Goal: Task Accomplishment & Management: Complete application form

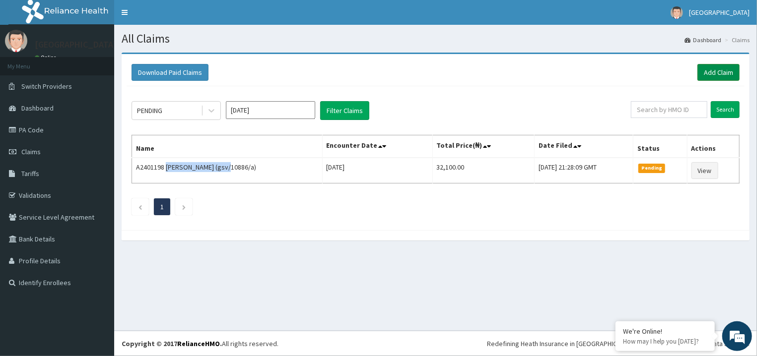
click at [717, 70] on link "Add Claim" at bounding box center [719, 72] width 42 height 17
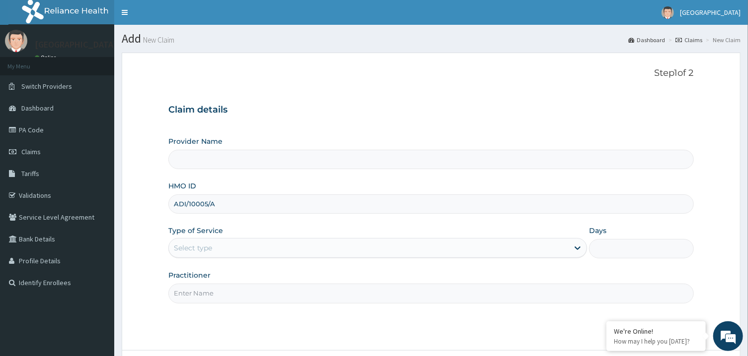
type input "ADI/10005/A"
click at [238, 255] on div "Select type" at bounding box center [369, 248] width 400 height 16
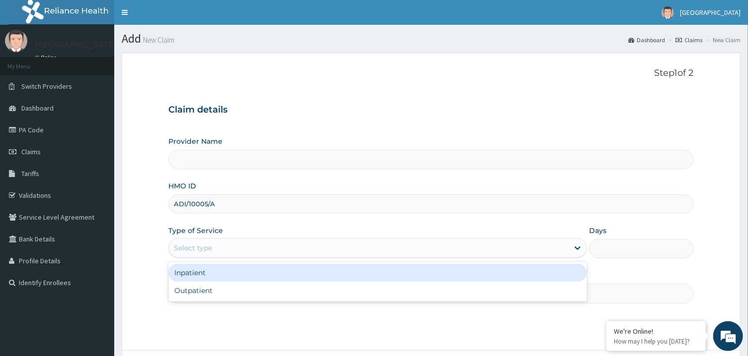
type input "[GEOGRAPHIC_DATA]"
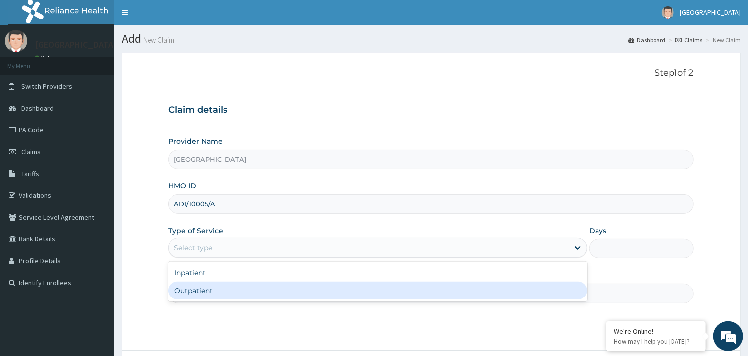
click at [237, 285] on div "Outpatient" at bounding box center [377, 291] width 419 height 18
type input "1"
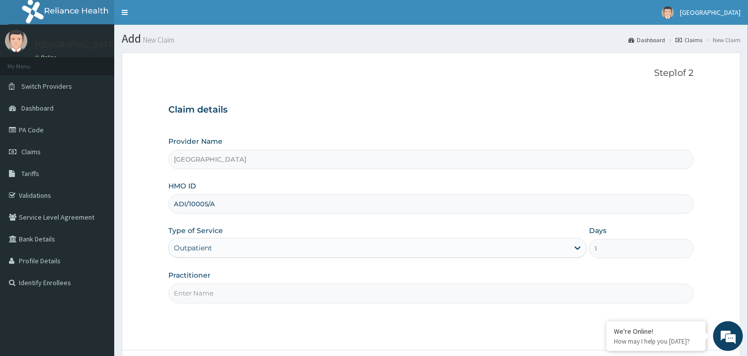
click at [238, 293] on input "Practitioner" at bounding box center [430, 293] width 525 height 19
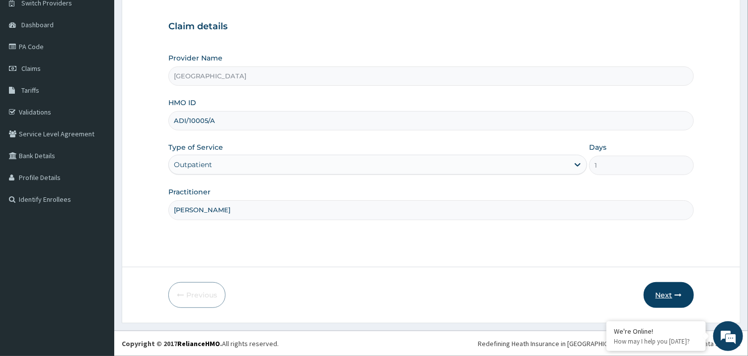
type input "[PERSON_NAME]"
click at [678, 299] on button "Next" at bounding box center [668, 295] width 50 height 26
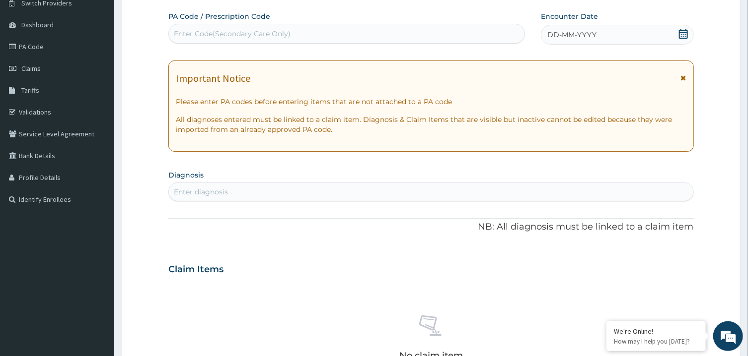
click at [683, 34] on icon at bounding box center [683, 34] width 9 height 10
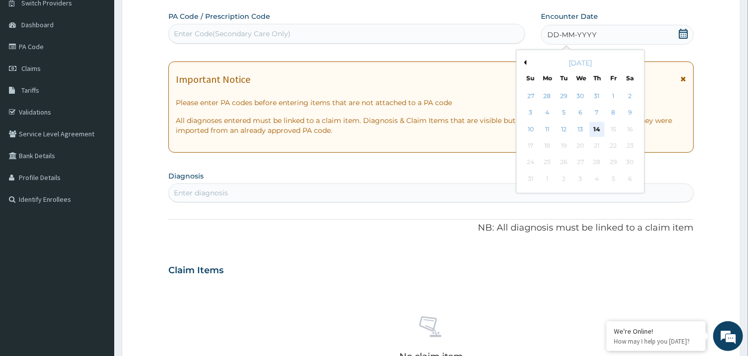
click at [600, 133] on div "14" at bounding box center [596, 129] width 15 height 15
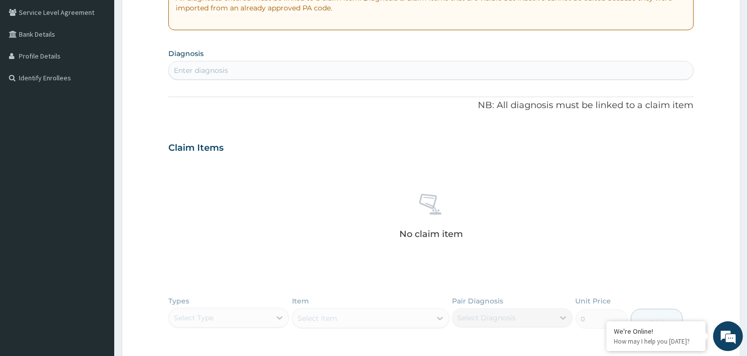
scroll to position [196, 0]
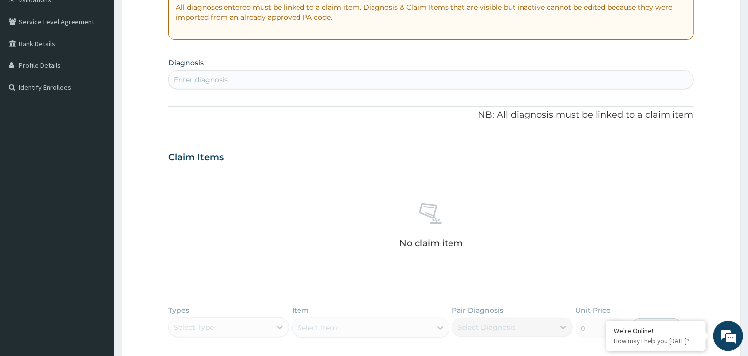
click at [502, 83] on div "Enter diagnosis" at bounding box center [431, 80] width 524 height 16
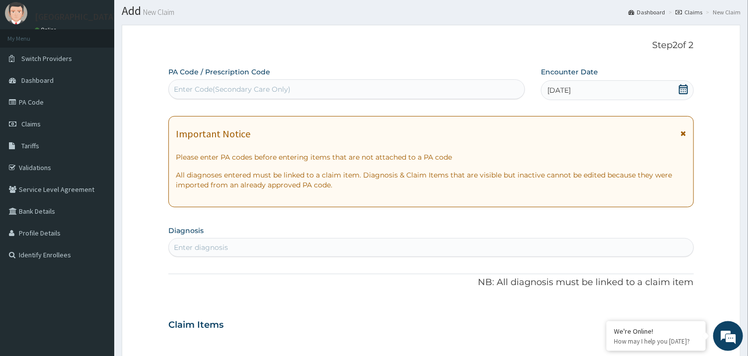
scroll to position [0, 0]
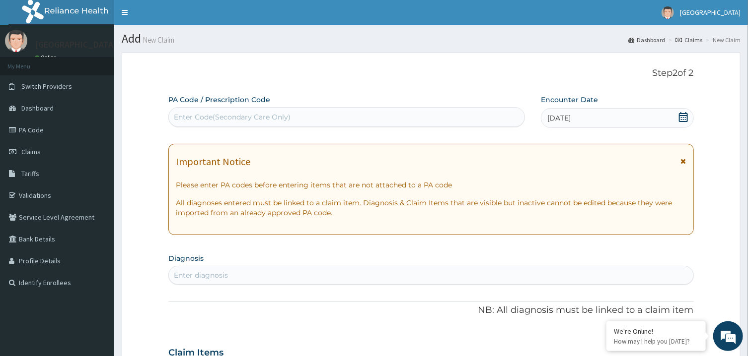
click at [682, 118] on icon at bounding box center [683, 117] width 10 height 10
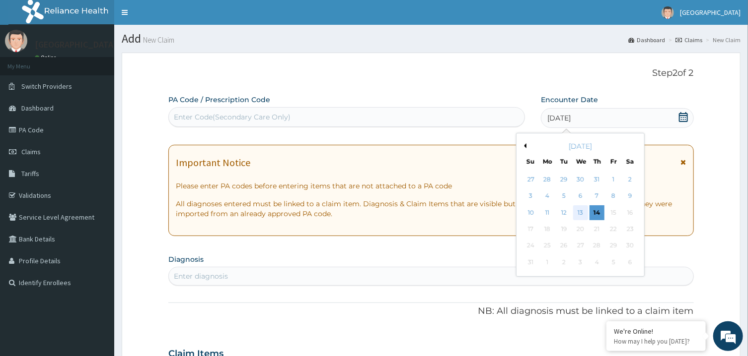
click at [586, 211] on div "13" at bounding box center [580, 213] width 15 height 15
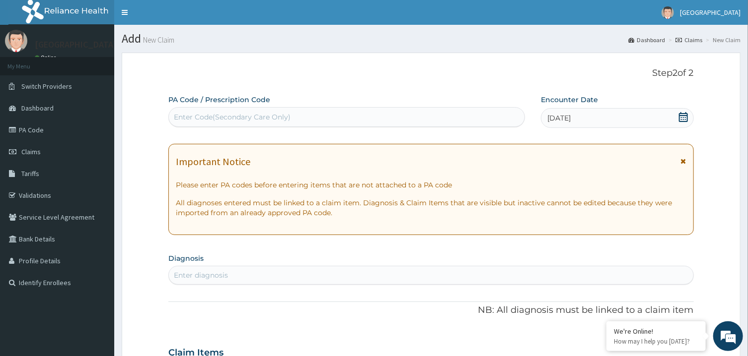
click at [431, 120] on div "Enter Code(Secondary Care Only)" at bounding box center [346, 117] width 355 height 16
click at [553, 274] on div "Enter diagnosis" at bounding box center [431, 276] width 524 height 16
type input "malaria"
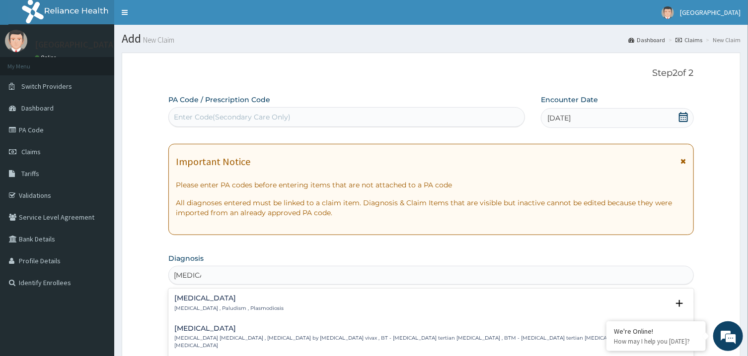
click at [242, 301] on h4 "Malaria" at bounding box center [228, 298] width 109 height 7
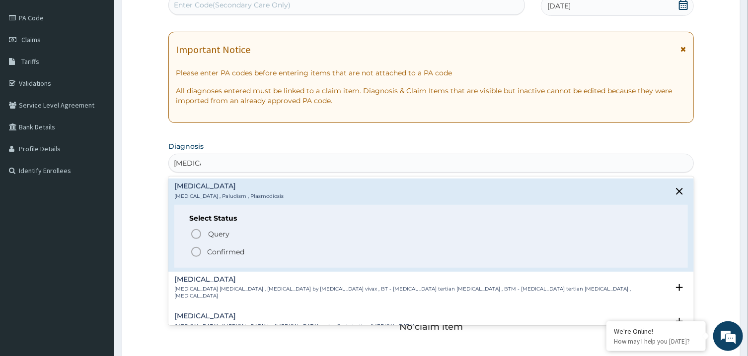
scroll to position [115, 0]
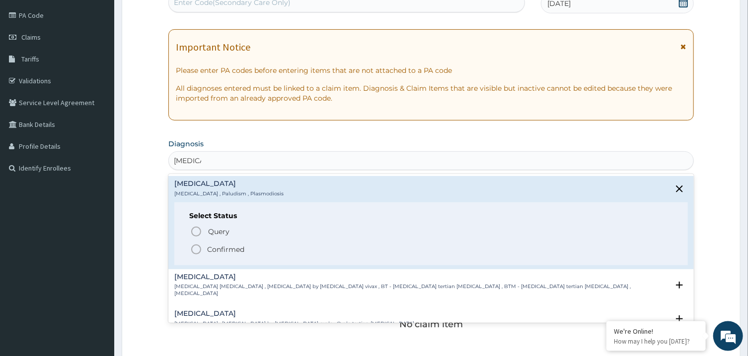
click at [196, 248] on icon "status option filled" at bounding box center [196, 250] width 12 height 12
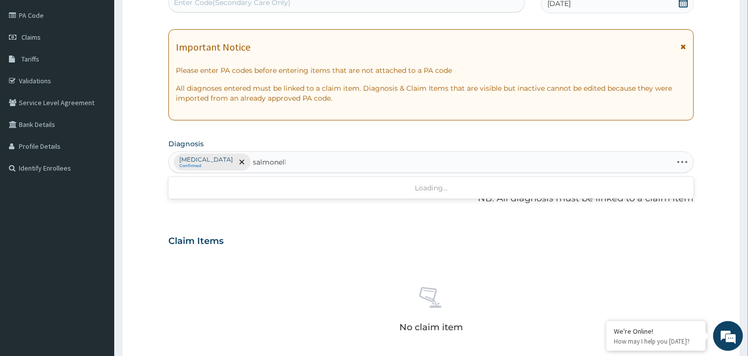
type input "salmonello"
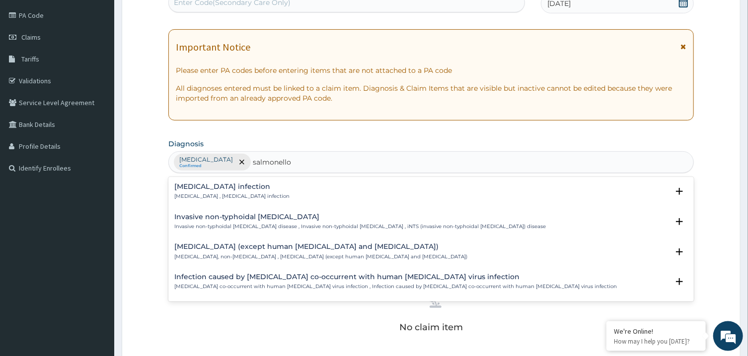
click at [219, 188] on h4 "Salmonella infection" at bounding box center [231, 186] width 115 height 7
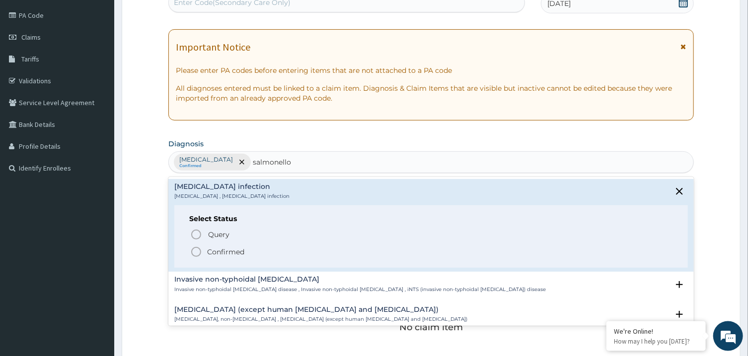
click at [196, 255] on icon "status option filled" at bounding box center [196, 252] width 12 height 12
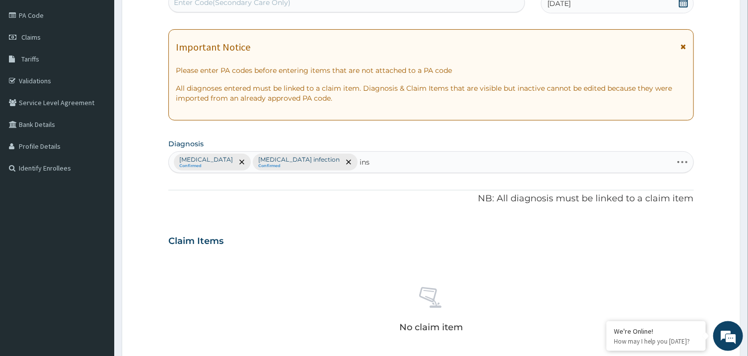
type input "inso"
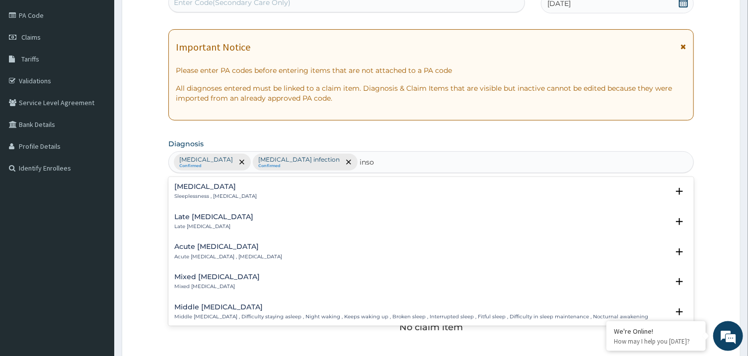
click at [205, 195] on p "Sleeplessness , Insomnia" at bounding box center [215, 196] width 82 height 7
click at [194, 195] on p "Sleeplessness , Insomnia" at bounding box center [215, 196] width 82 height 7
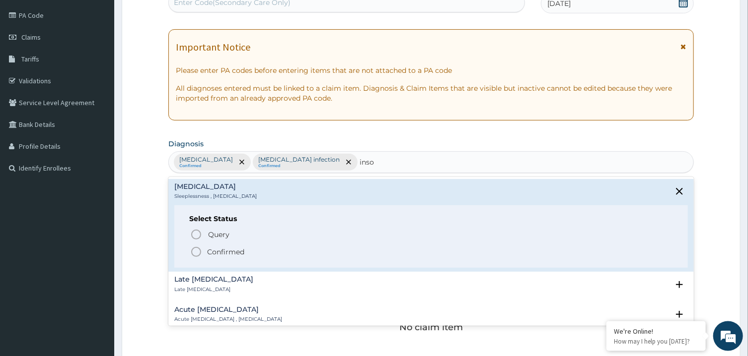
click at [197, 252] on icon "status option filled" at bounding box center [196, 252] width 12 height 12
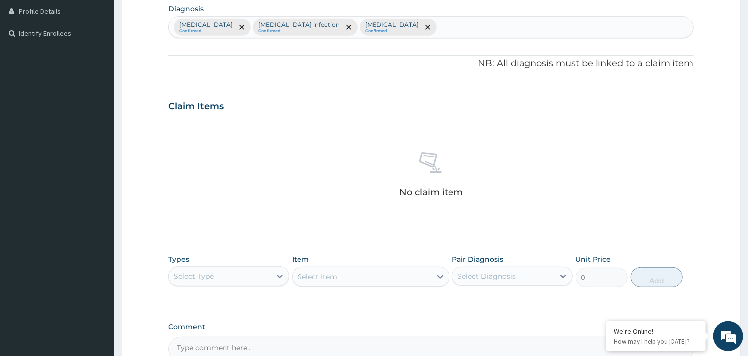
scroll to position [310, 0]
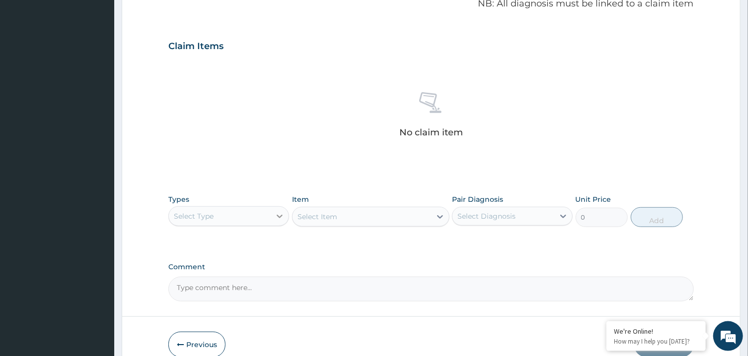
click at [276, 213] on icon at bounding box center [280, 216] width 10 height 10
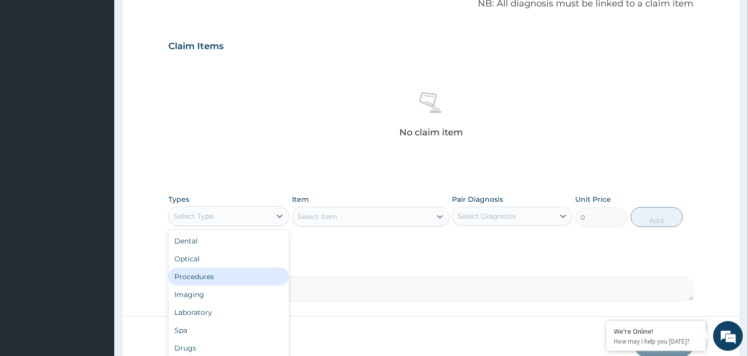
click at [225, 276] on div "Procedures" at bounding box center [228, 277] width 121 height 18
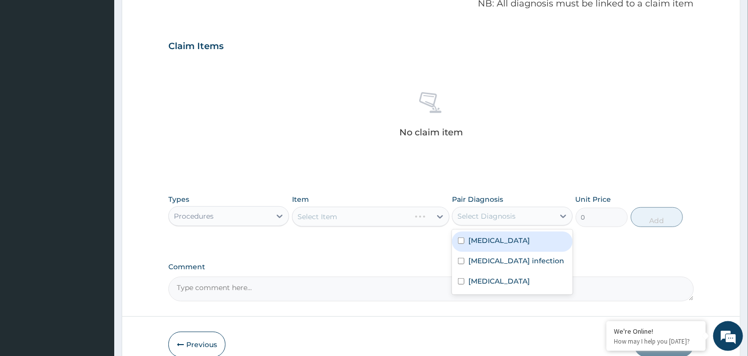
click at [514, 211] on div "Select Diagnosis" at bounding box center [503, 217] width 102 height 16
click at [503, 241] on div "Malaria" at bounding box center [512, 242] width 121 height 20
checkbox input "true"
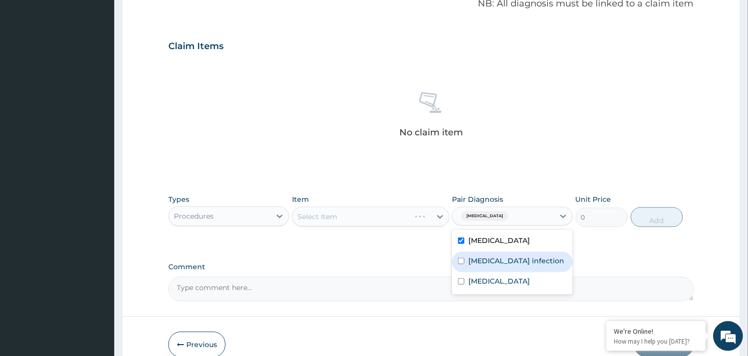
click at [509, 271] on div "Salmonella infection" at bounding box center [512, 262] width 121 height 20
checkbox input "true"
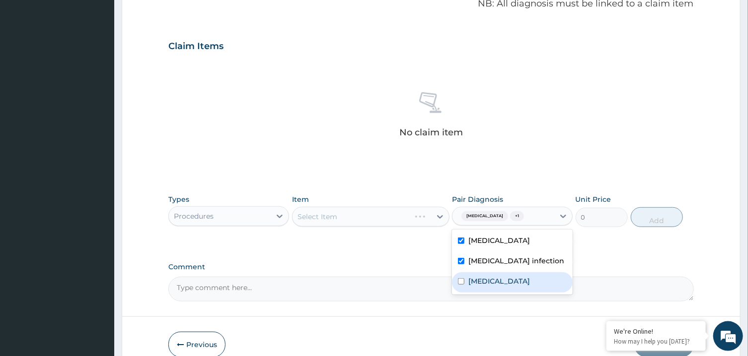
click at [510, 280] on div "Insomnia" at bounding box center [512, 283] width 121 height 20
checkbox input "true"
click at [420, 219] on div "Select Item" at bounding box center [361, 217] width 139 height 16
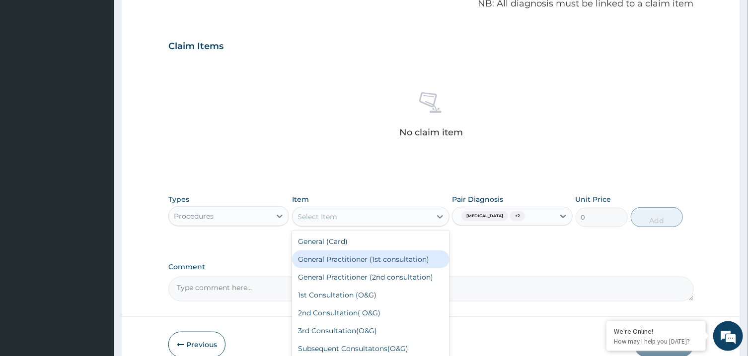
click at [410, 259] on div "General Practitioner (1st consultation)" at bounding box center [370, 260] width 157 height 18
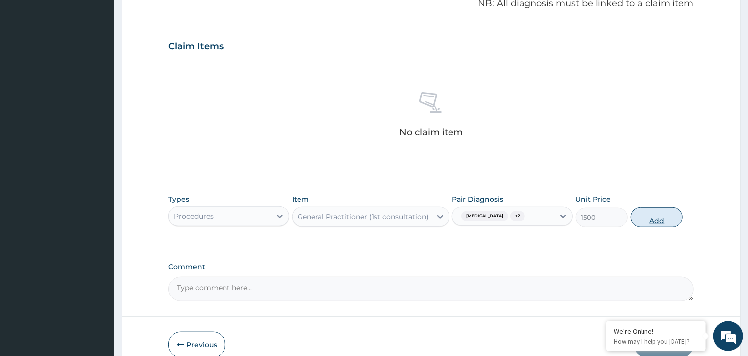
click at [651, 220] on button "Add" at bounding box center [657, 218] width 53 height 20
type input "0"
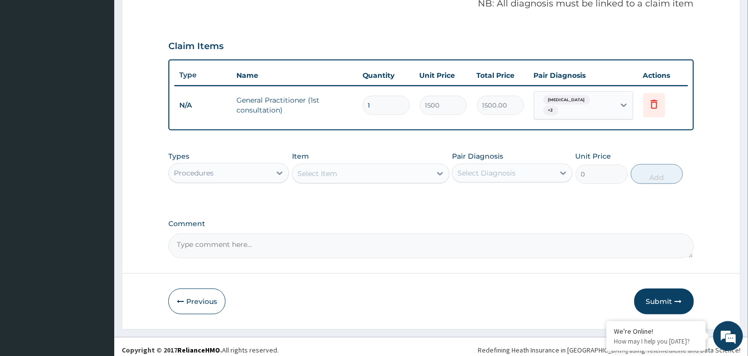
scroll to position [311, 0]
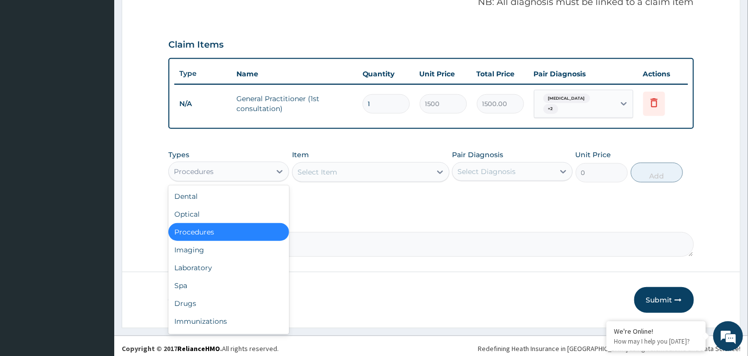
click at [217, 165] on div "Procedures" at bounding box center [220, 172] width 102 height 16
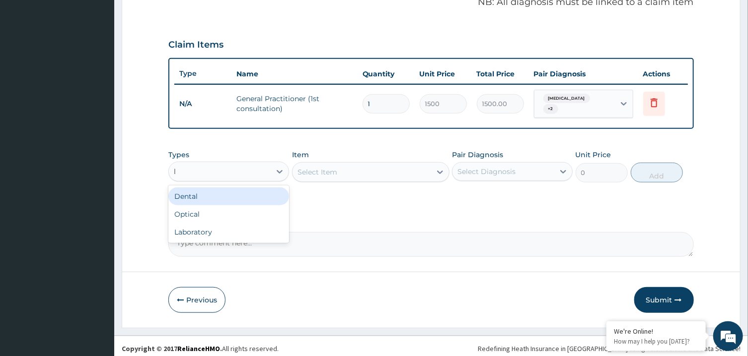
type input "la"
click at [248, 193] on div "Laboratory" at bounding box center [228, 197] width 121 height 18
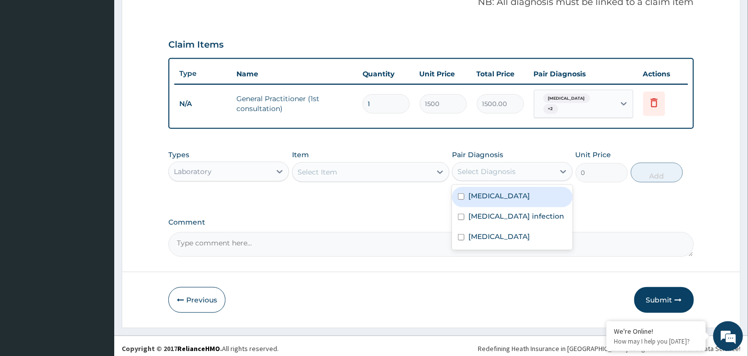
click at [487, 167] on div "Select Diagnosis" at bounding box center [486, 172] width 58 height 10
click at [489, 194] on label "Malaria" at bounding box center [499, 196] width 62 height 10
checkbox input "true"
click at [410, 167] on div "Select Item" at bounding box center [361, 172] width 139 height 16
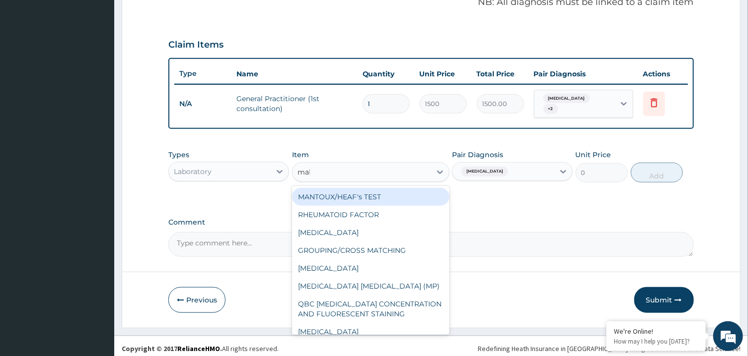
type input "mala"
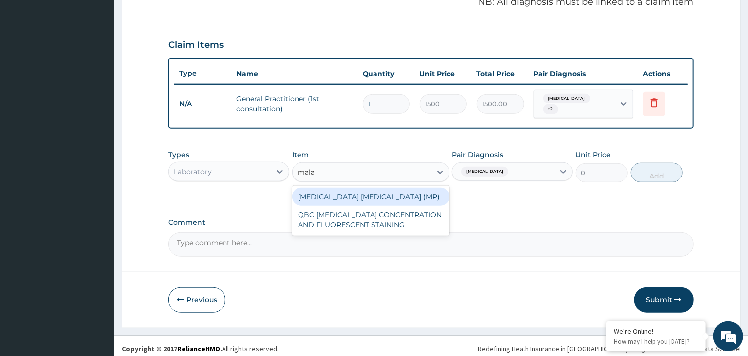
click at [422, 188] on div "MALARIA PARASITE (MP)" at bounding box center [370, 197] width 157 height 18
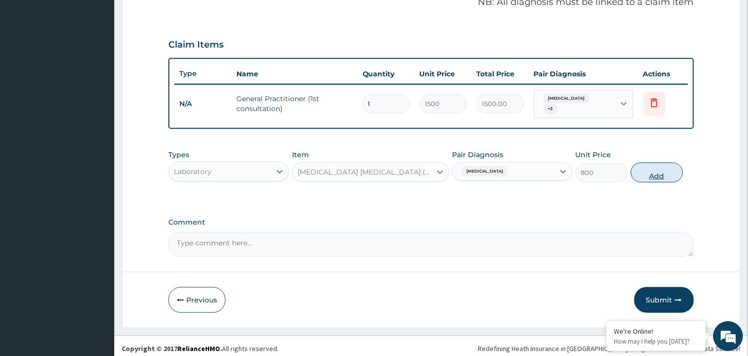
click at [664, 166] on button "Add" at bounding box center [657, 173] width 53 height 20
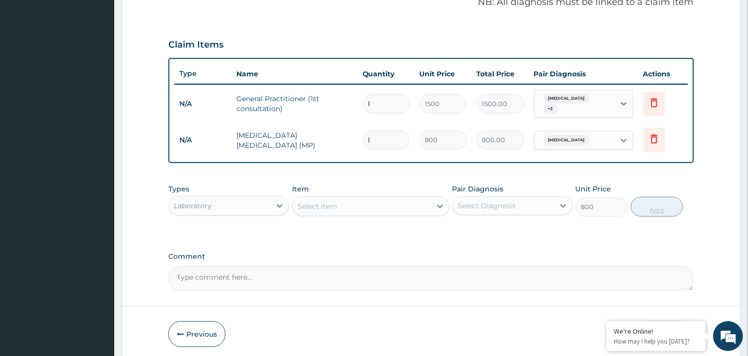
type input "0"
click at [377, 200] on div "Select Item" at bounding box center [361, 207] width 139 height 16
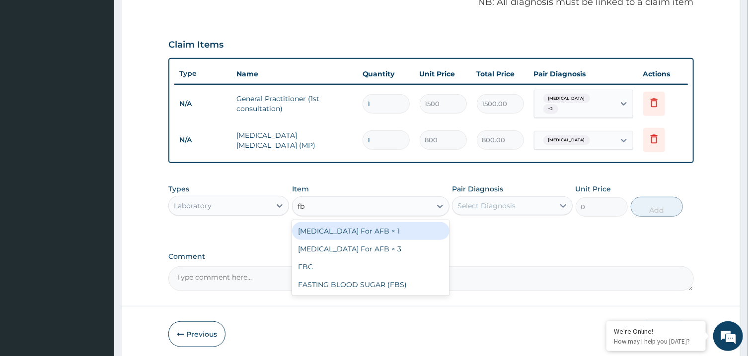
type input "fbc"
click at [391, 222] on div "FBC" at bounding box center [370, 231] width 157 height 18
type input "2000"
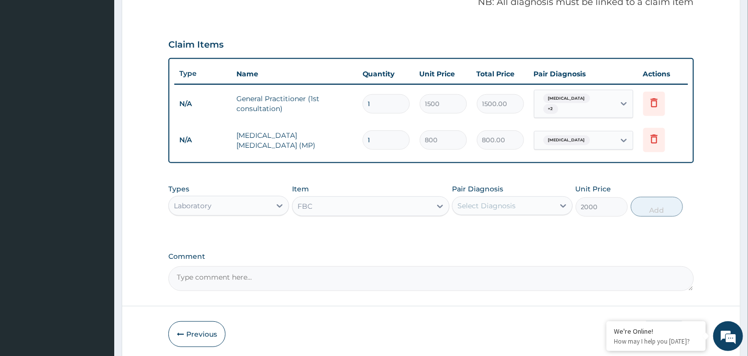
click at [524, 201] on div "Select Diagnosis" at bounding box center [503, 206] width 102 height 16
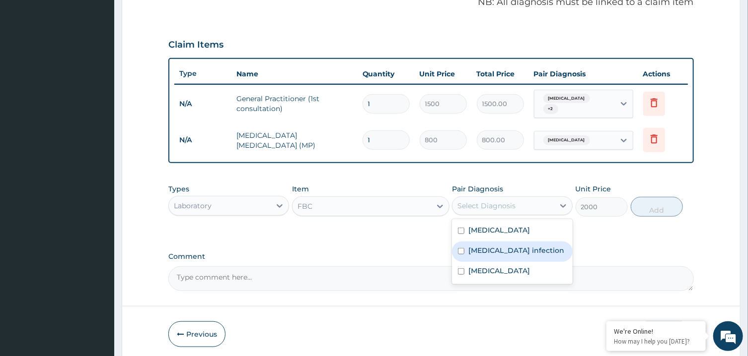
click at [532, 249] on label "Salmonella infection" at bounding box center [516, 251] width 96 height 10
checkbox input "true"
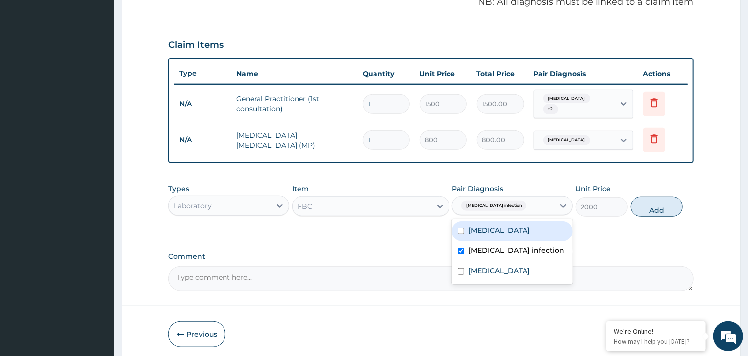
click at [526, 222] on div "Malaria" at bounding box center [512, 231] width 121 height 20
checkbox input "true"
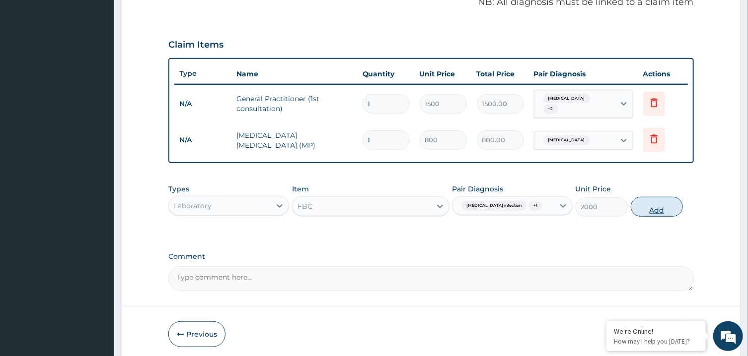
click at [678, 197] on button "Add" at bounding box center [657, 207] width 53 height 20
type input "0"
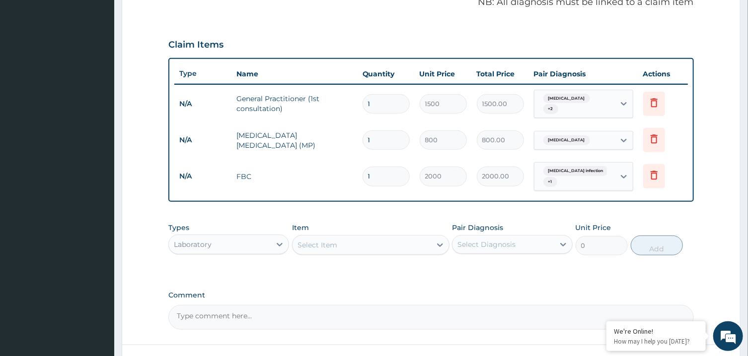
click at [412, 237] on div "Select Item" at bounding box center [361, 245] width 139 height 16
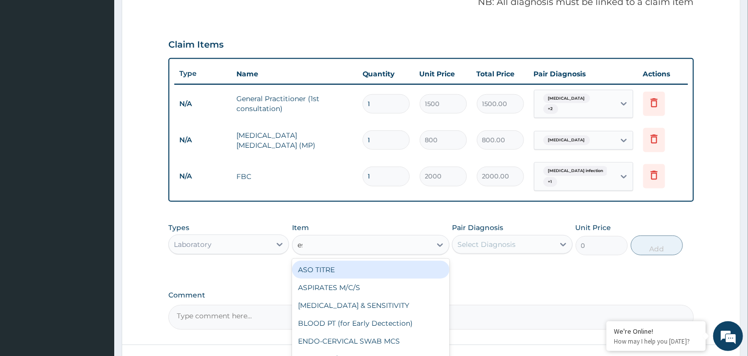
type input "esr"
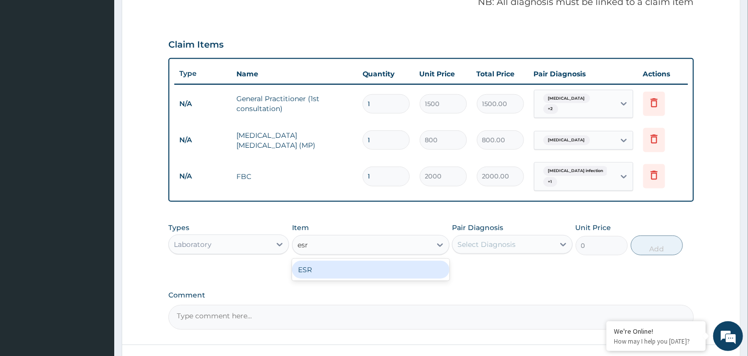
click at [405, 262] on div "ESR" at bounding box center [370, 270] width 157 height 18
type input "800"
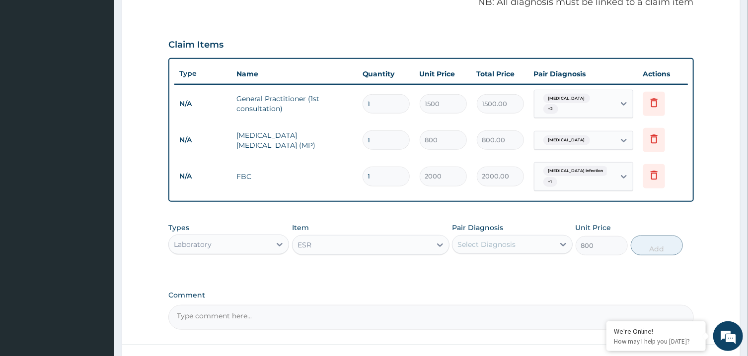
click at [483, 240] on div "Select Diagnosis" at bounding box center [486, 245] width 58 height 10
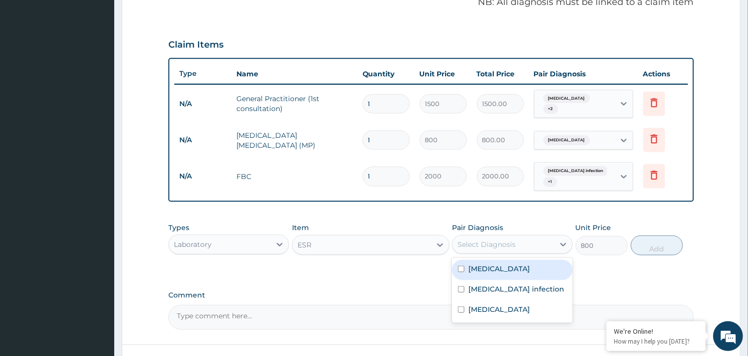
click at [493, 271] on div "Malaria" at bounding box center [512, 270] width 121 height 20
checkbox input "true"
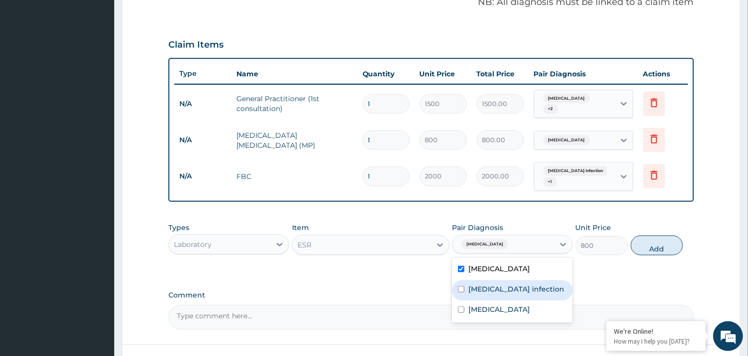
click at [495, 284] on label "Salmonella infection" at bounding box center [516, 289] width 96 height 10
checkbox input "true"
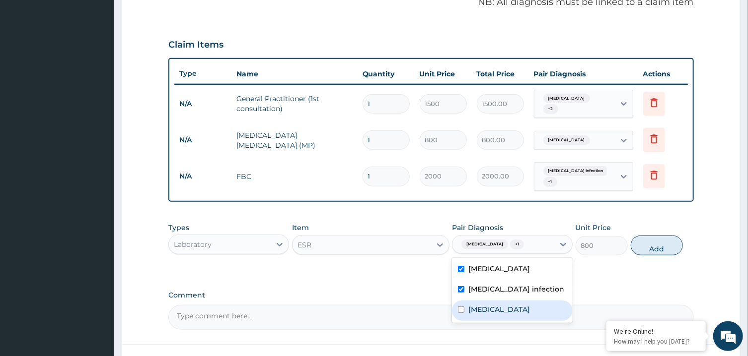
click at [505, 310] on div "Insomnia" at bounding box center [512, 311] width 121 height 20
checkbox input "true"
click at [649, 245] on button "Add" at bounding box center [657, 246] width 53 height 20
type input "0"
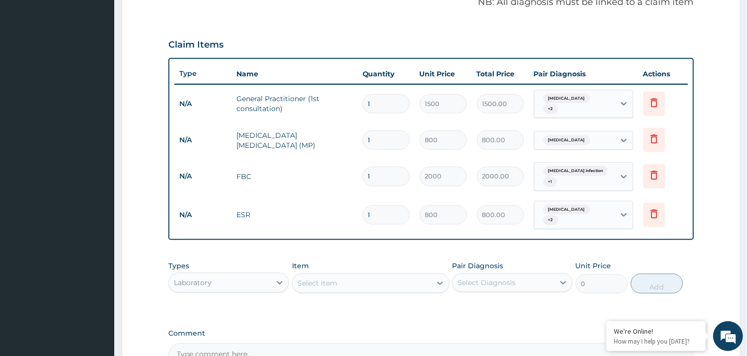
scroll to position [419, 0]
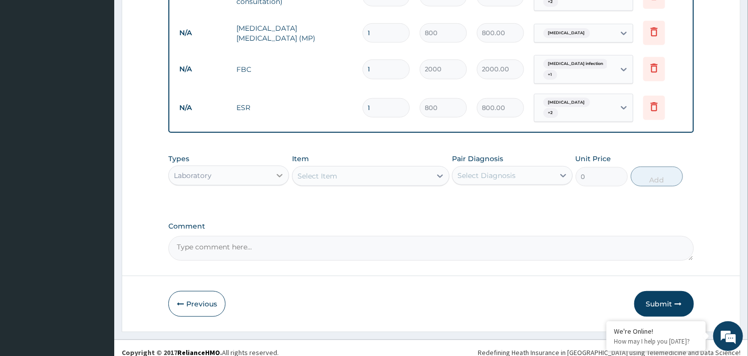
click at [274, 167] on div at bounding box center [280, 176] width 18 height 18
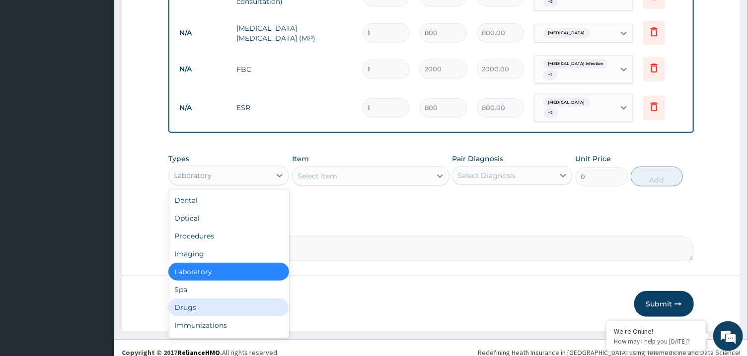
click at [239, 299] on div "Drugs" at bounding box center [228, 308] width 121 height 18
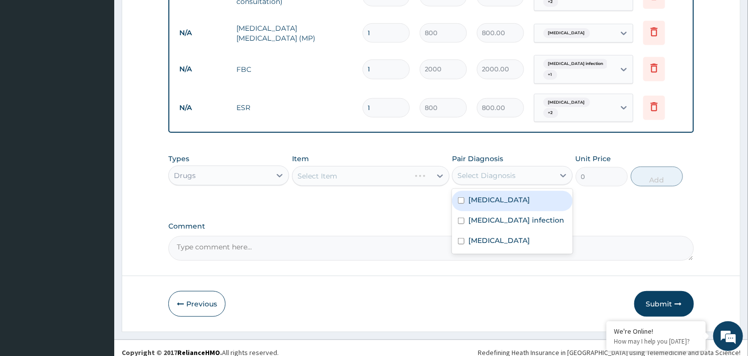
click at [505, 171] on div "Select Diagnosis" at bounding box center [486, 176] width 58 height 10
click at [503, 191] on div "Malaria" at bounding box center [512, 201] width 121 height 20
checkbox input "true"
click at [424, 170] on div "Select Item" at bounding box center [370, 176] width 157 height 20
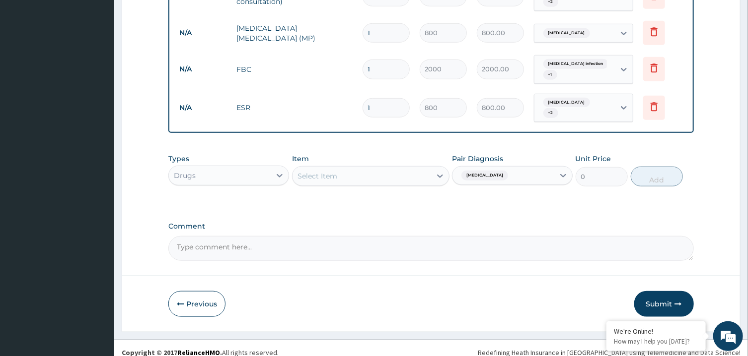
click at [424, 170] on div "Select Item" at bounding box center [361, 176] width 139 height 16
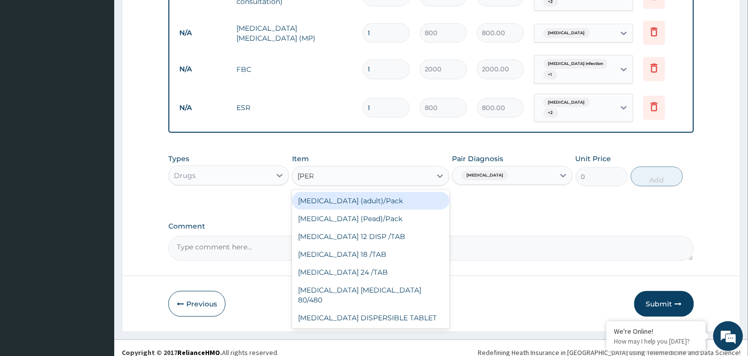
type input "coart"
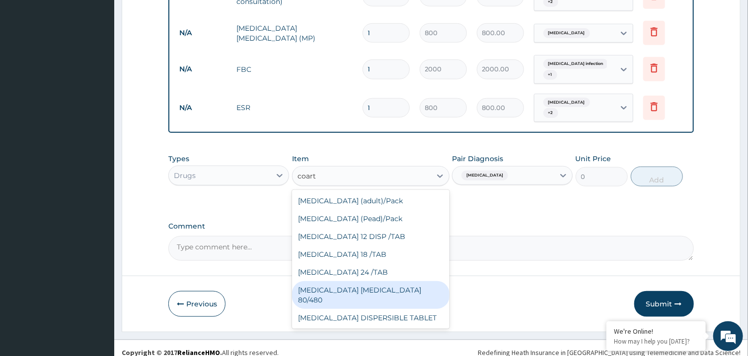
click at [421, 282] on div "COARTEM D TAB 80/480" at bounding box center [370, 296] width 157 height 28
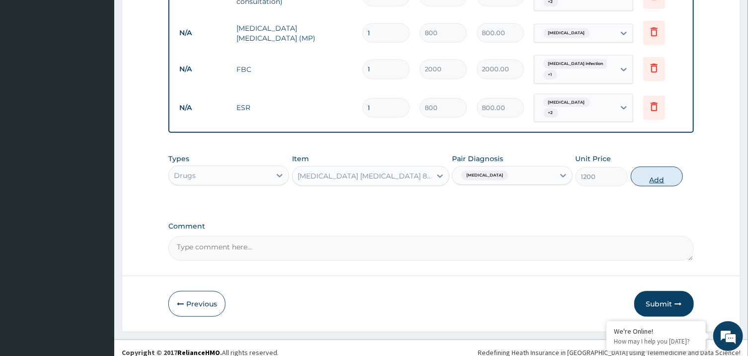
click at [663, 168] on button "Add" at bounding box center [657, 177] width 53 height 20
type input "0"
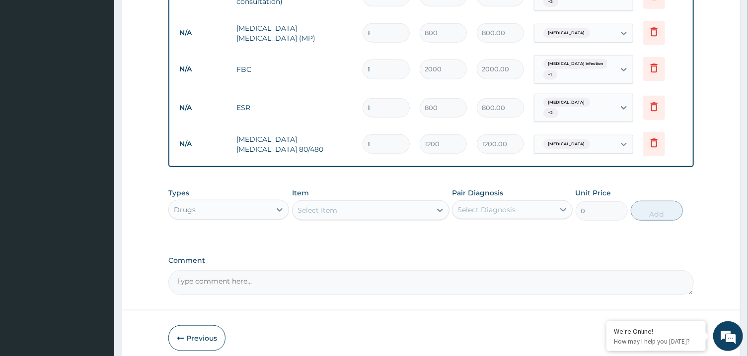
click at [374, 205] on div "Select Item" at bounding box center [361, 211] width 139 height 16
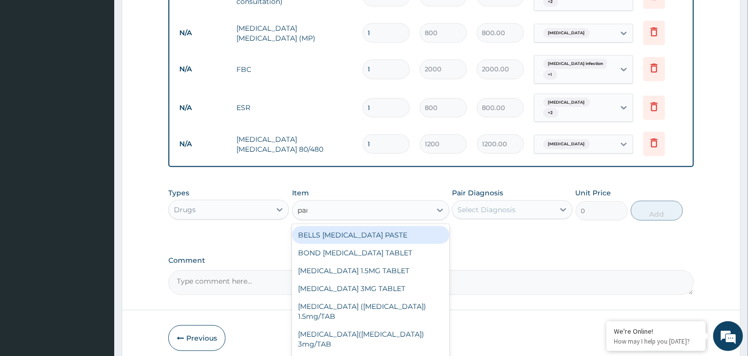
type input "pana"
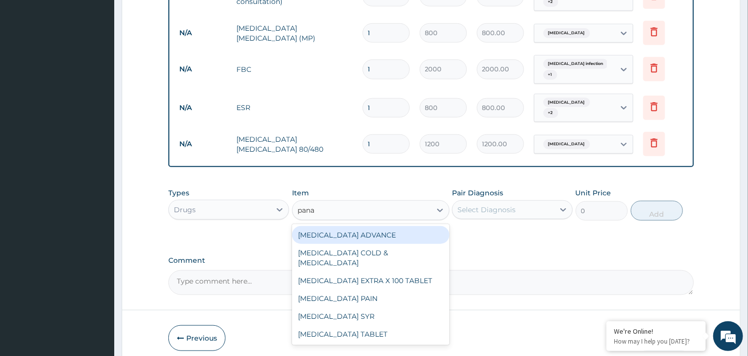
click at [387, 226] on div "PANADOL ADVANCE" at bounding box center [370, 235] width 157 height 18
type input "90"
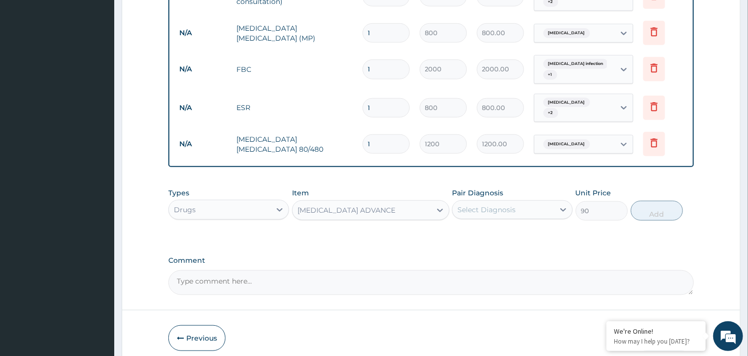
click at [481, 205] on div "Select Diagnosis" at bounding box center [486, 210] width 58 height 10
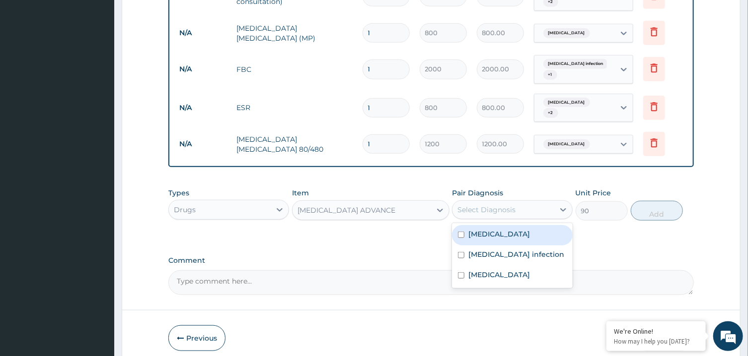
click at [488, 229] on label "Malaria" at bounding box center [499, 234] width 62 height 10
checkbox input "true"
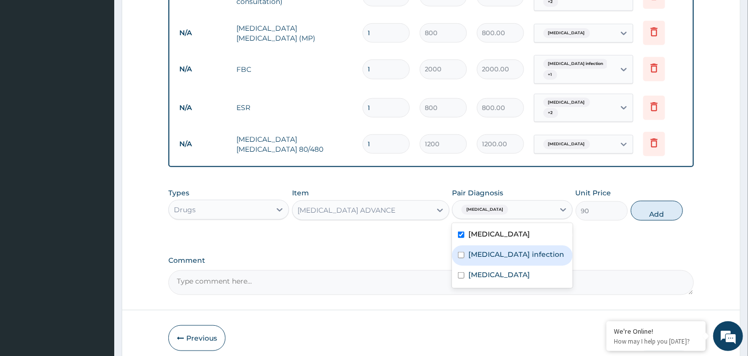
click at [493, 250] on label "Salmonella infection" at bounding box center [516, 255] width 96 height 10
checkbox input "true"
click at [515, 268] on div "Insomnia" at bounding box center [512, 276] width 121 height 20
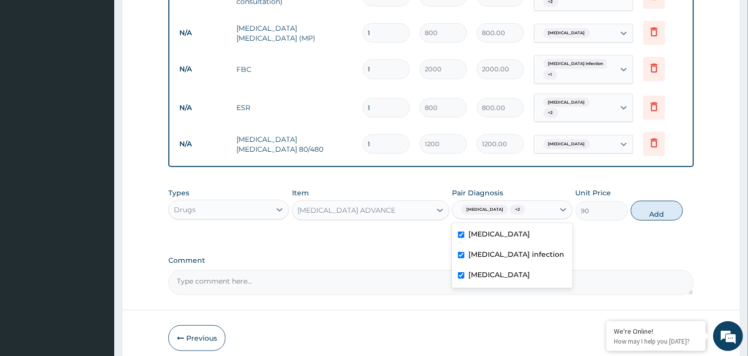
click at [533, 271] on div "Insomnia" at bounding box center [512, 276] width 121 height 20
checkbox input "false"
click at [651, 201] on button "Add" at bounding box center [657, 211] width 53 height 20
type input "0"
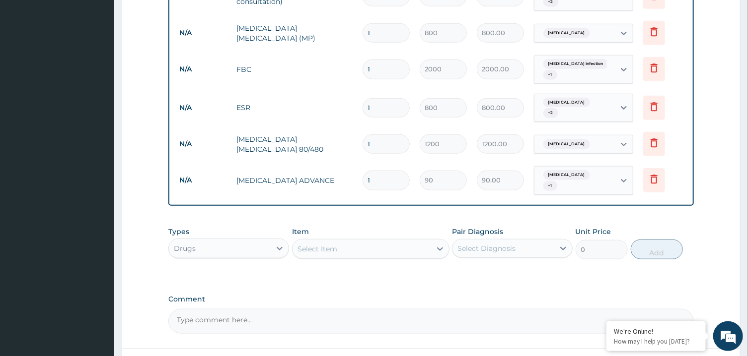
click at [403, 241] on div "Select Item" at bounding box center [361, 249] width 139 height 16
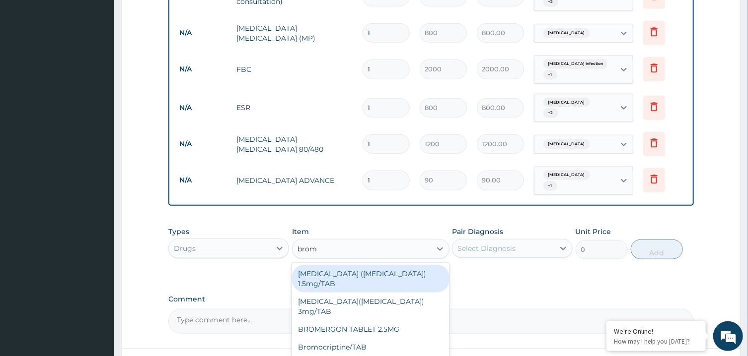
type input "broma"
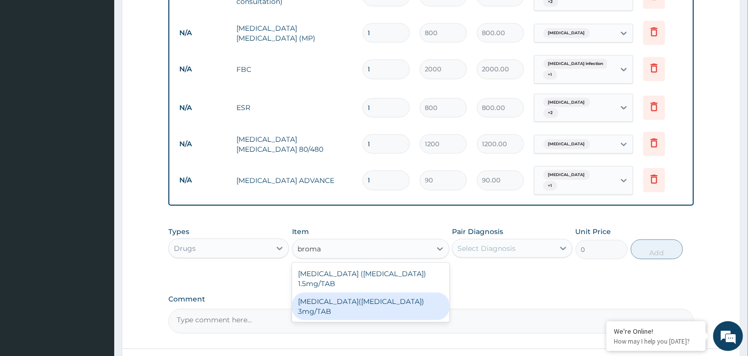
click at [417, 293] on div "Bromazepam(Lexotan) 3mg/TAB" at bounding box center [370, 307] width 157 height 28
type input "85"
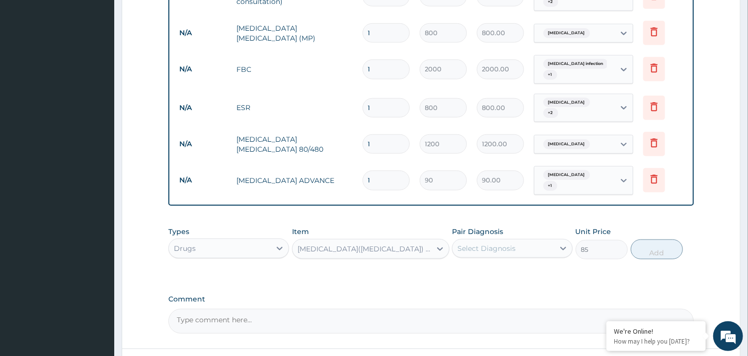
click at [501, 244] on div "Select Diagnosis" at bounding box center [486, 249] width 58 height 10
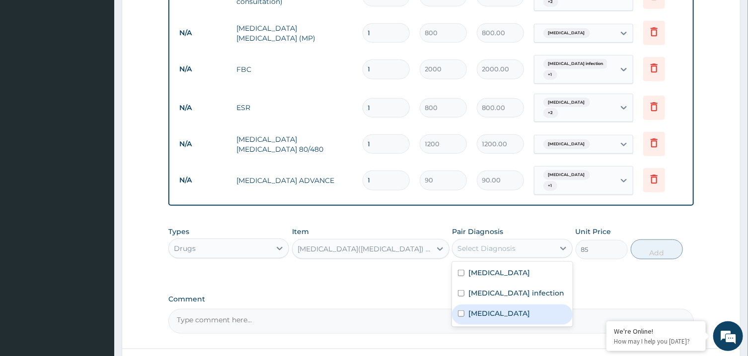
click at [516, 305] on div "Insomnia" at bounding box center [512, 315] width 121 height 20
checkbox input "true"
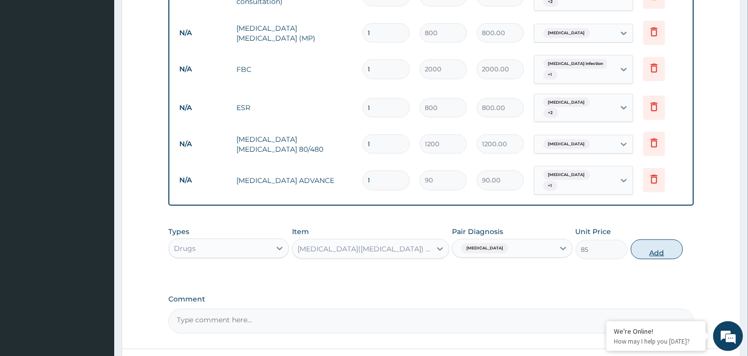
click at [645, 240] on button "Add" at bounding box center [657, 250] width 53 height 20
type input "0"
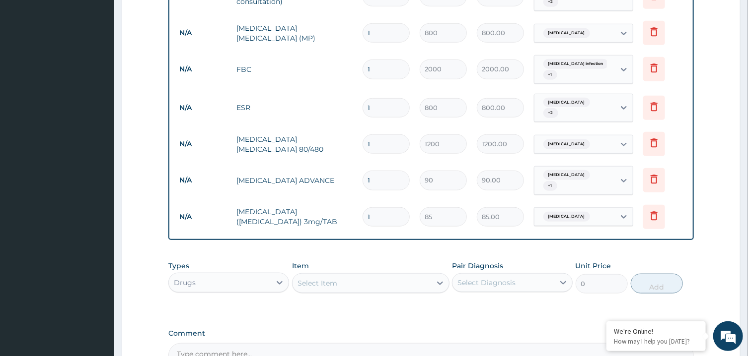
click at [387, 276] on div "Select Item" at bounding box center [361, 284] width 139 height 16
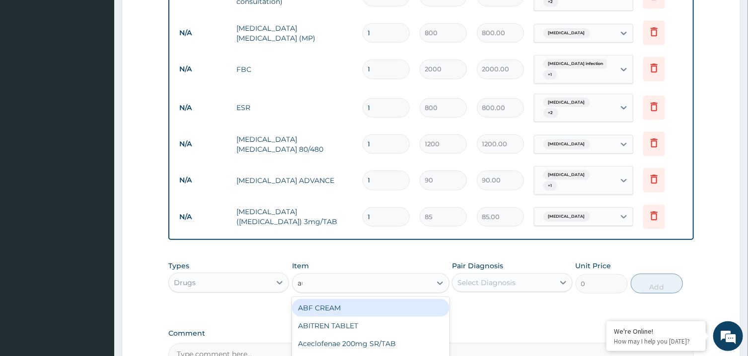
type input "aug"
click at [401, 299] on div "AUGLOCEF 625MG" at bounding box center [370, 308] width 157 height 18
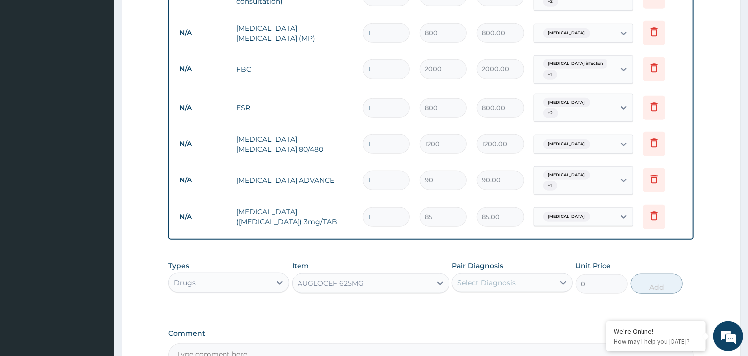
type input "900"
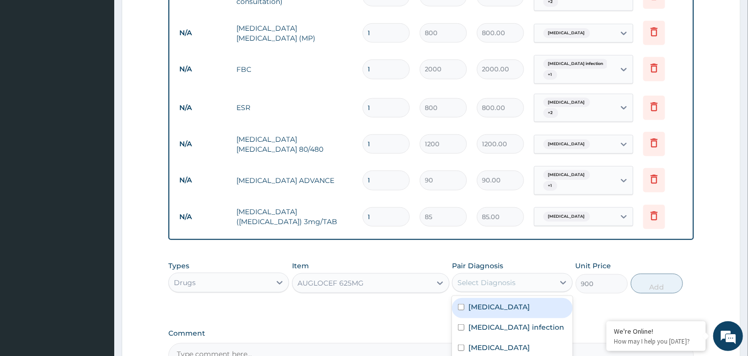
click at [466, 276] on div "Select Diagnosis" at bounding box center [503, 283] width 102 height 16
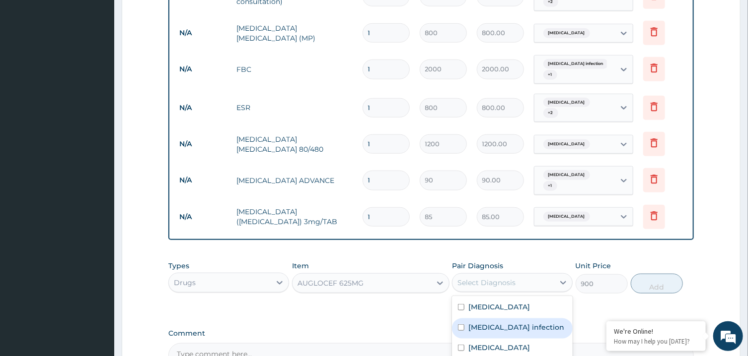
click at [483, 319] on div "Salmonella infection" at bounding box center [512, 329] width 121 height 20
checkbox input "true"
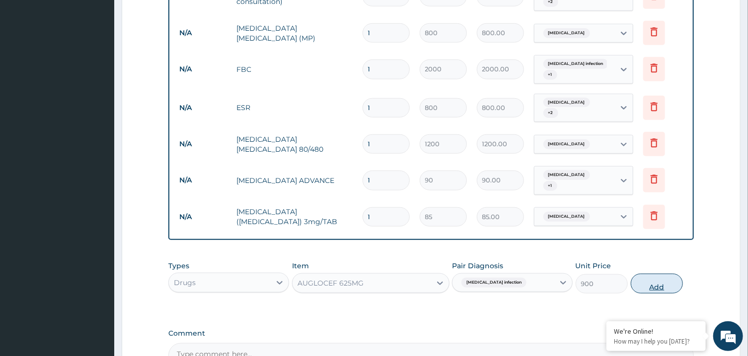
click at [652, 274] on button "Add" at bounding box center [657, 284] width 53 height 20
type input "0"
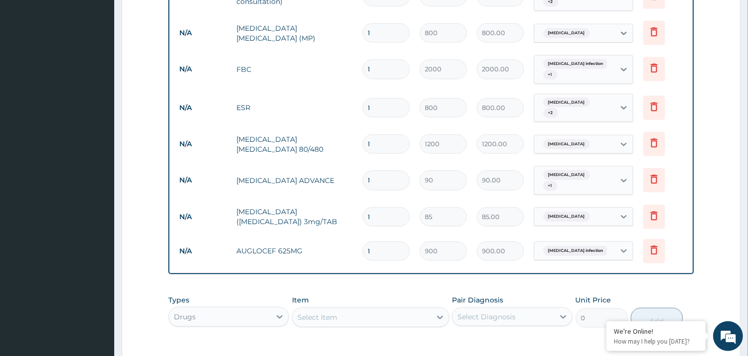
type input "14"
type input "12600.00"
type input "14"
click at [381, 208] on input "1" at bounding box center [385, 217] width 47 height 19
type input "10"
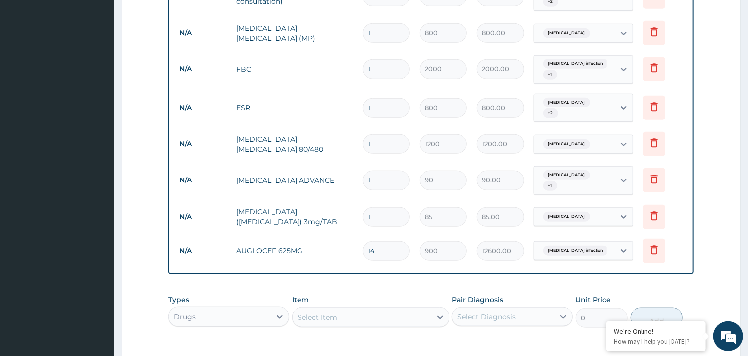
type input "850.00"
type input "10"
click at [375, 171] on input "1" at bounding box center [385, 180] width 47 height 19
type input "3"
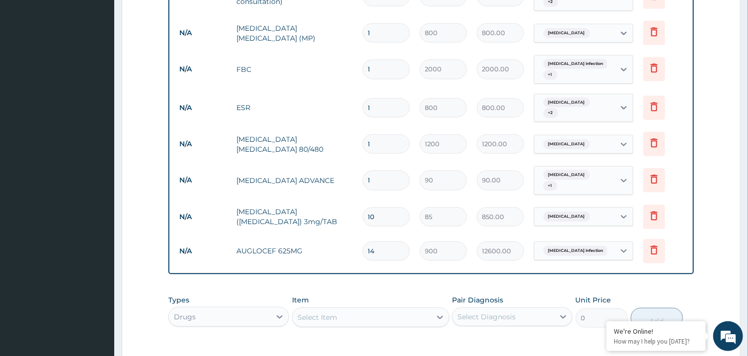
type input "270.00"
type input "30"
type input "2700.00"
type input "30"
click at [379, 136] on input "1" at bounding box center [385, 144] width 47 height 19
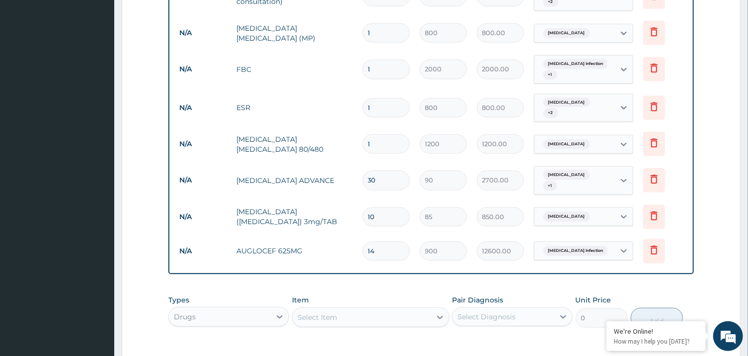
click at [379, 136] on input "1" at bounding box center [385, 144] width 47 height 19
type input "5"
type input "6000.00"
type input "0.00"
type input "6"
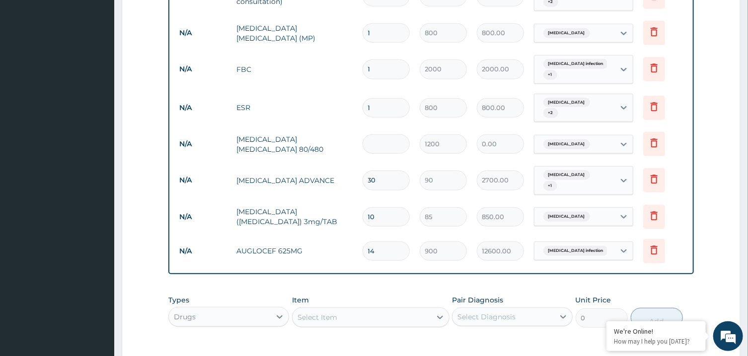
type input "7200.00"
type input "6"
click at [403, 310] on div "Select Item" at bounding box center [361, 318] width 139 height 16
type input "emal"
click at [419, 334] on div "EMAL INJECTION" at bounding box center [370, 343] width 157 height 18
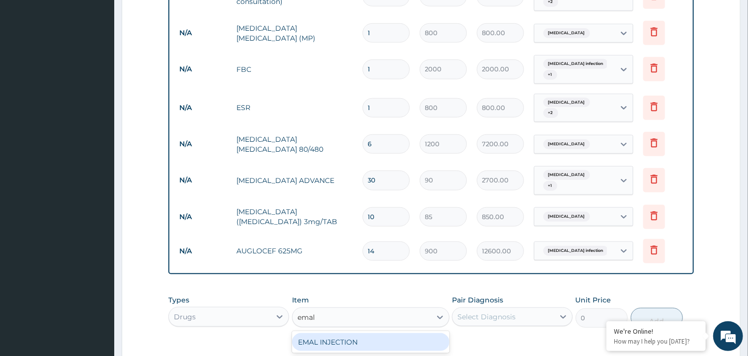
type input "900"
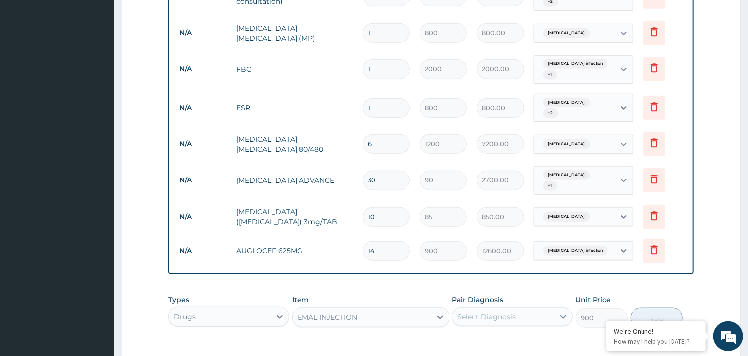
click at [489, 309] on div "Select Diagnosis" at bounding box center [503, 317] width 102 height 16
click at [499, 334] on div "Malaria" at bounding box center [512, 343] width 121 height 20
checkbox input "true"
click at [659, 308] on button "Add" at bounding box center [657, 318] width 53 height 20
type input "0"
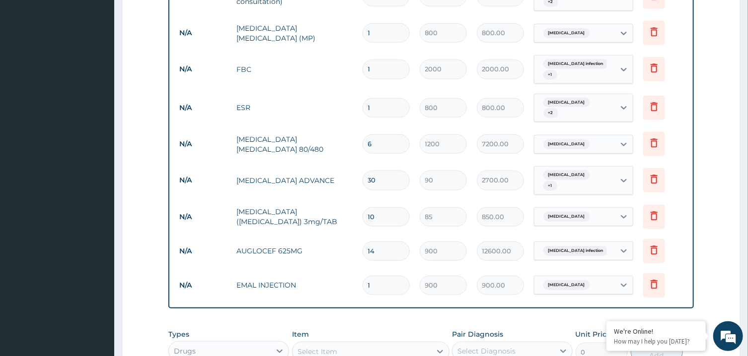
click at [378, 276] on input "1" at bounding box center [385, 285] width 47 height 19
type input "3"
type input "2700.00"
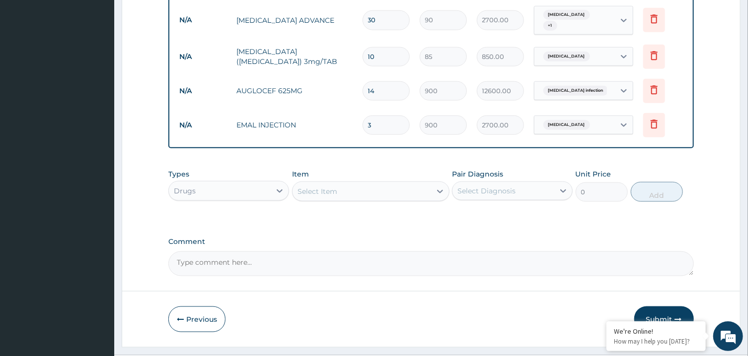
scroll to position [590, 0]
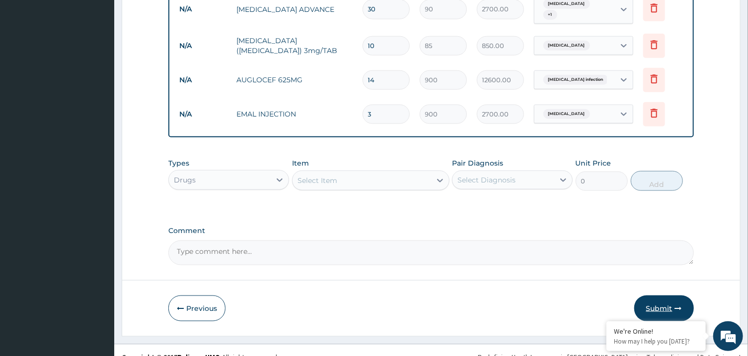
type input "3"
click at [673, 297] on button "Submit" at bounding box center [664, 309] width 60 height 26
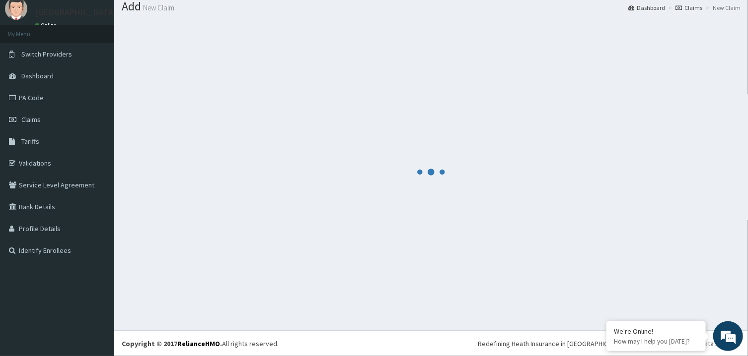
scroll to position [32, 0]
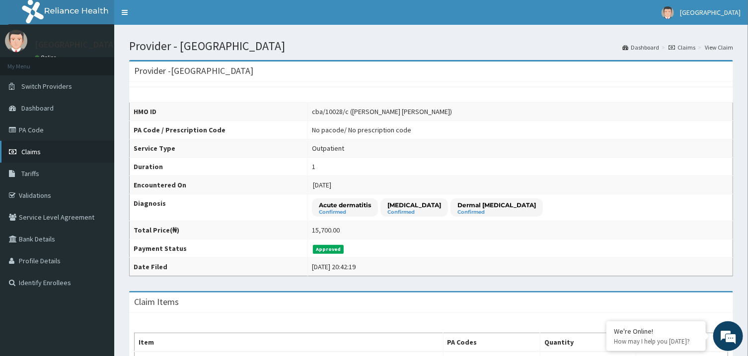
click at [43, 148] on link "Claims" at bounding box center [57, 152] width 114 height 22
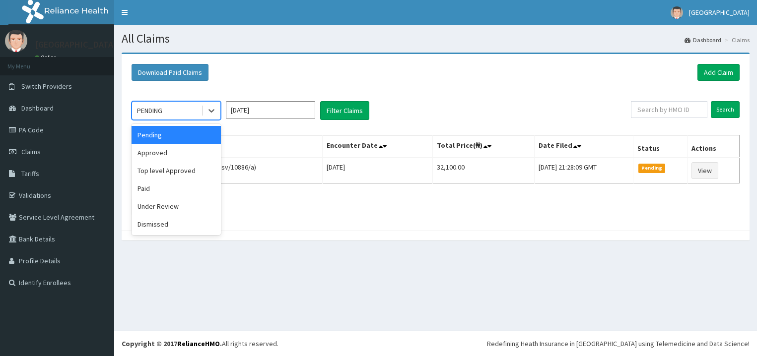
click at [198, 113] on div "PENDING" at bounding box center [166, 111] width 69 height 16
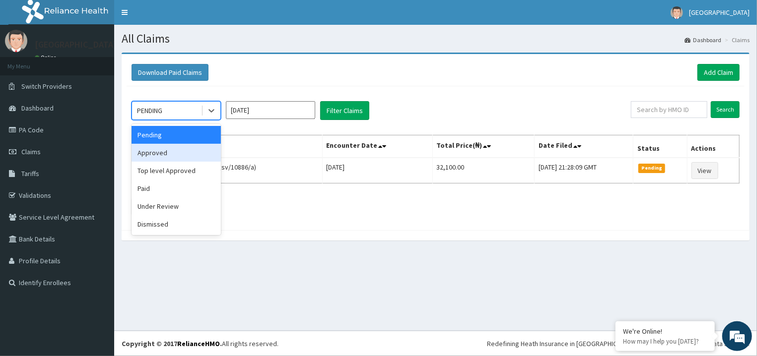
click at [189, 155] on div "Approved" at bounding box center [176, 153] width 89 height 18
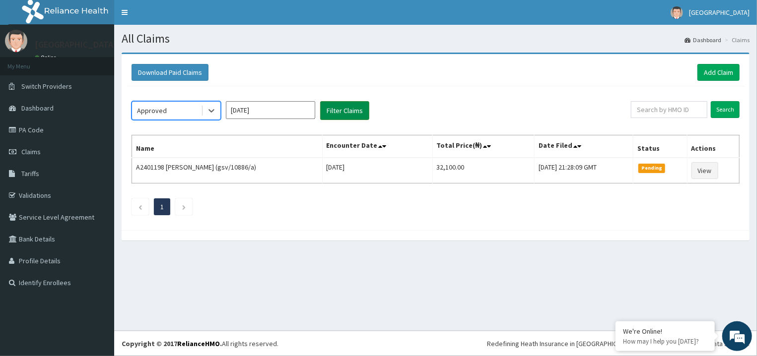
click at [360, 111] on button "Filter Claims" at bounding box center [344, 110] width 49 height 19
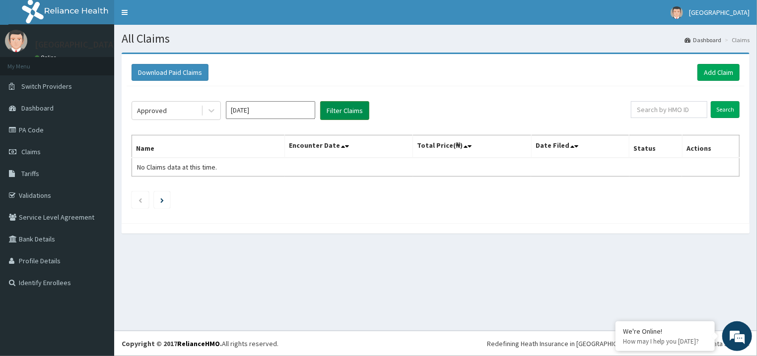
click at [360, 111] on button "Filter Claims" at bounding box center [344, 110] width 49 height 19
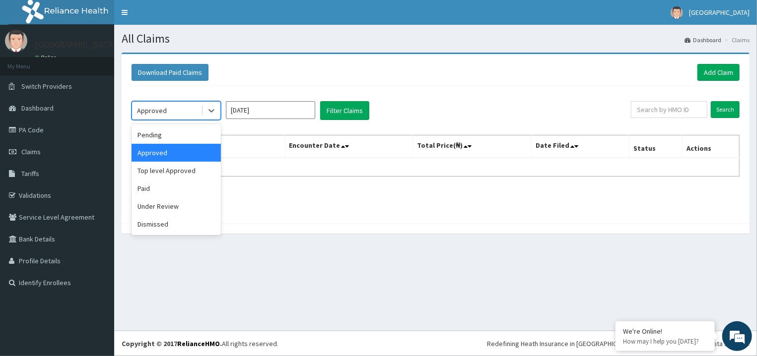
click at [168, 112] on div "Approved" at bounding box center [166, 111] width 69 height 16
click at [191, 175] on div "Top level Approved" at bounding box center [176, 171] width 89 height 18
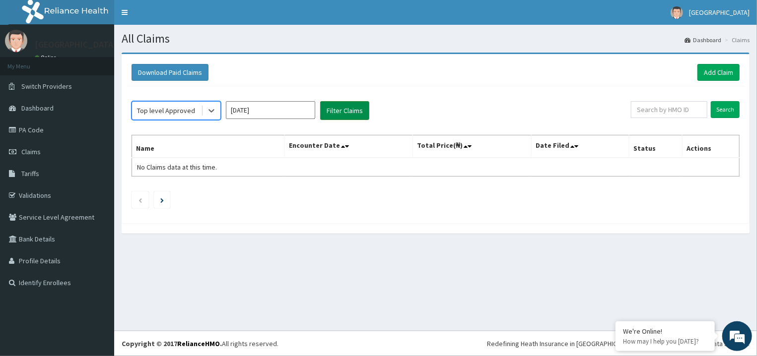
click at [341, 106] on button "Filter Claims" at bounding box center [344, 110] width 49 height 19
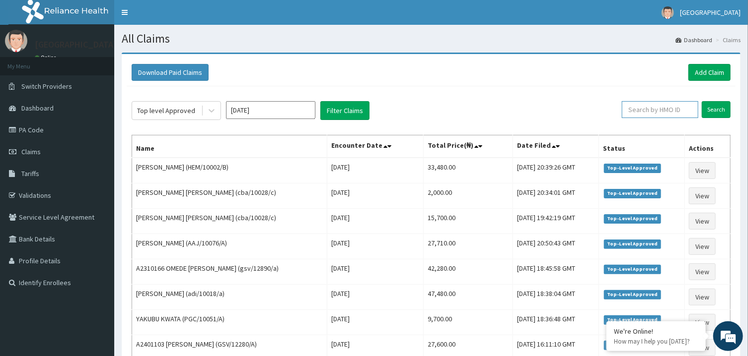
click at [644, 110] on input "text" at bounding box center [660, 109] width 76 height 17
type input "adi/10005/a"
click at [722, 111] on input "Search" at bounding box center [716, 109] width 29 height 17
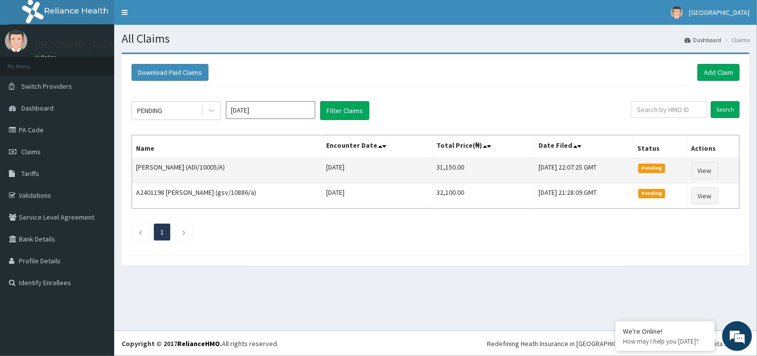
drag, startPoint x: 227, startPoint y: 167, endPoint x: 194, endPoint y: 179, distance: 35.6
click at [194, 179] on td "[PERSON_NAME] (ADI/10005/A)" at bounding box center [227, 171] width 191 height 26
drag, startPoint x: 187, startPoint y: 167, endPoint x: 138, endPoint y: 170, distance: 49.3
click at [138, 170] on td "[PERSON_NAME] (ADI/10005/A)" at bounding box center [227, 171] width 191 height 26
copy td "EDIDIONG VICTOR"
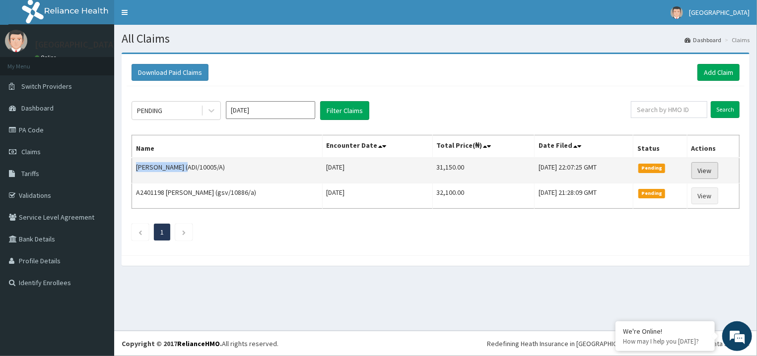
click at [699, 172] on link "View" at bounding box center [705, 170] width 27 height 17
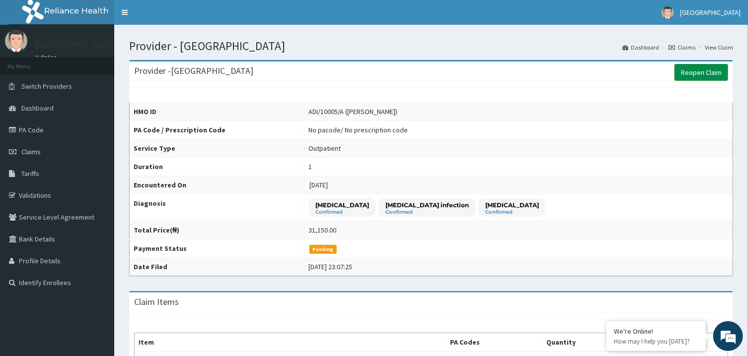
click at [689, 79] on link "Reopen Claim" at bounding box center [701, 72] width 54 height 17
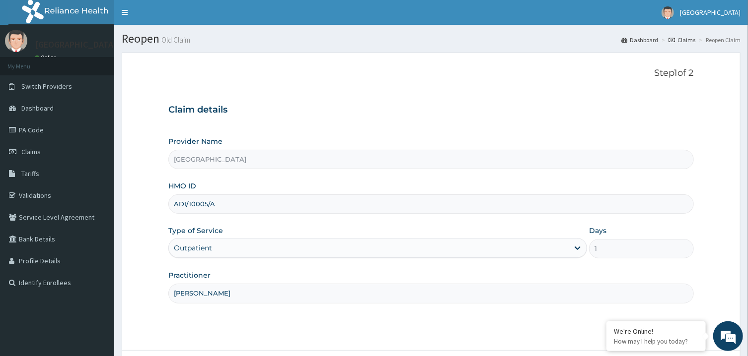
scroll to position [83, 0]
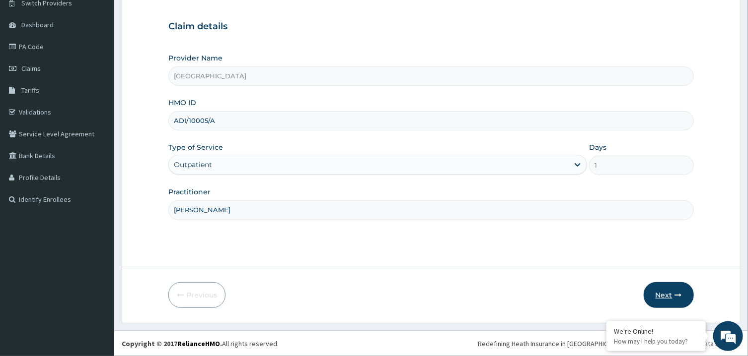
click at [669, 293] on button "Next" at bounding box center [668, 295] width 50 height 26
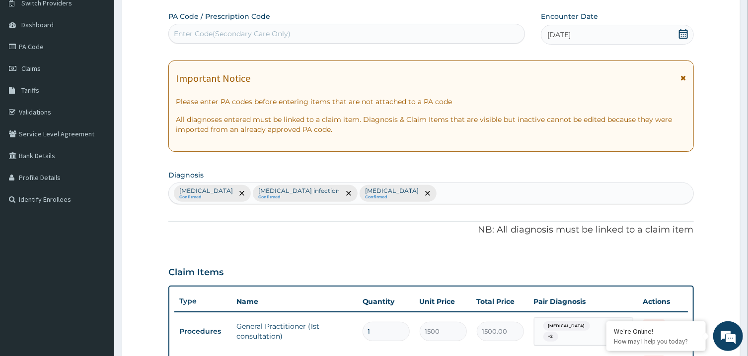
click at [389, 200] on div "Insomnia Confirmed Salmonella infection Confirmed Malaria Confirmed" at bounding box center [431, 193] width 524 height 21
type input "sepsi"
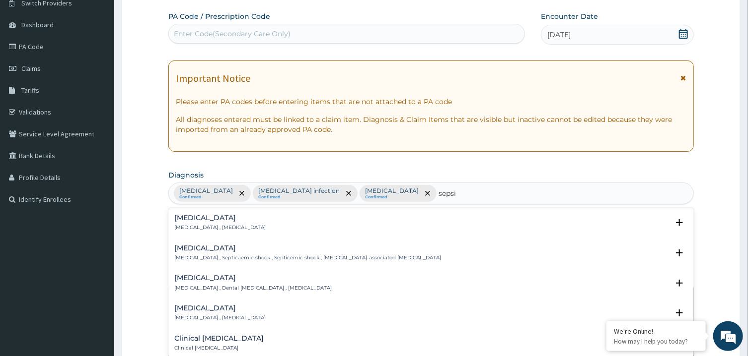
click at [246, 215] on div "Sepsis Systemic infection , Sepsis" at bounding box center [430, 222] width 513 height 17
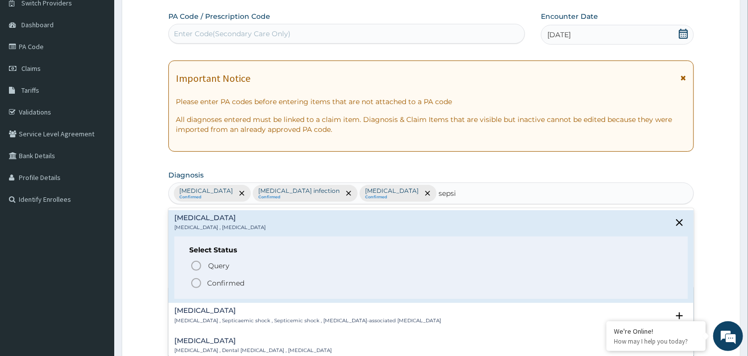
scroll to position [0, 0]
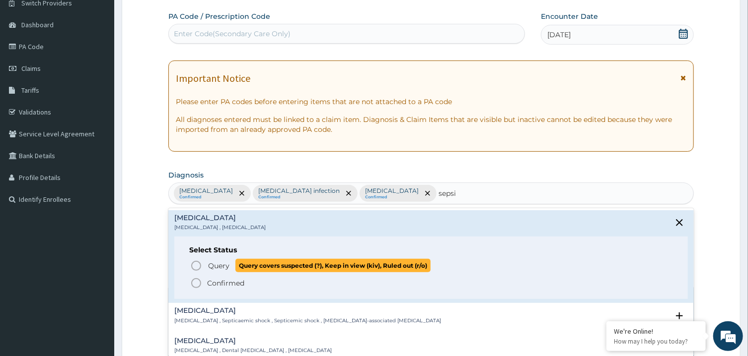
click at [196, 269] on icon "status option query" at bounding box center [196, 266] width 12 height 12
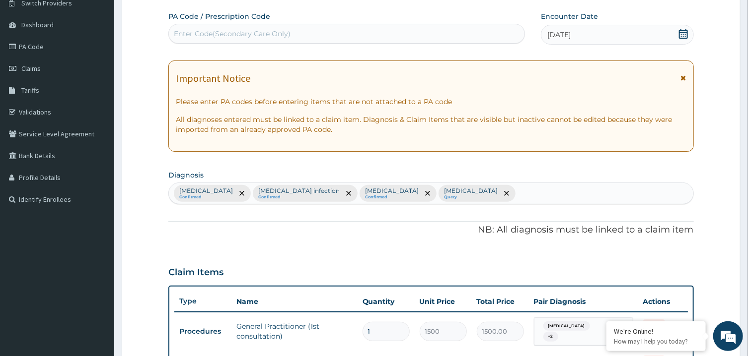
scroll to position [496, 0]
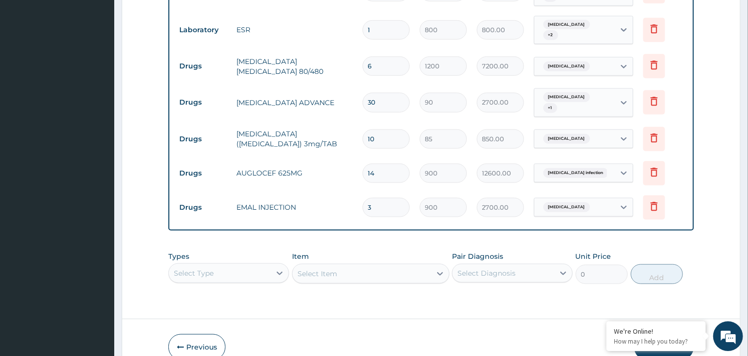
click at [594, 21] on div "Insomnia + 2" at bounding box center [574, 30] width 80 height 28
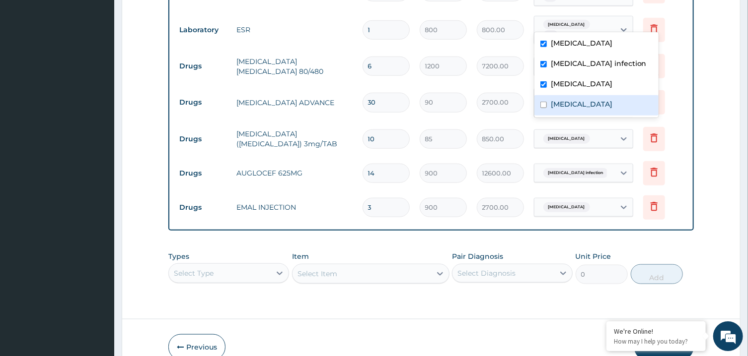
click at [546, 109] on div "Sepsis" at bounding box center [596, 105] width 124 height 20
checkbox input "true"
click at [561, 44] on label "Insomnia" at bounding box center [582, 43] width 62 height 10
checkbox input "false"
click at [568, 79] on label "Malaria" at bounding box center [582, 84] width 62 height 10
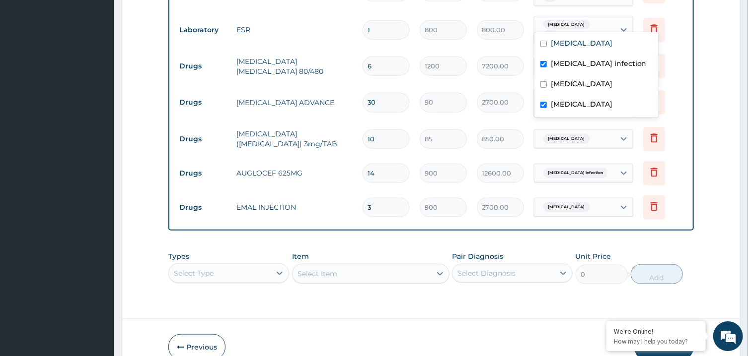
checkbox input "false"
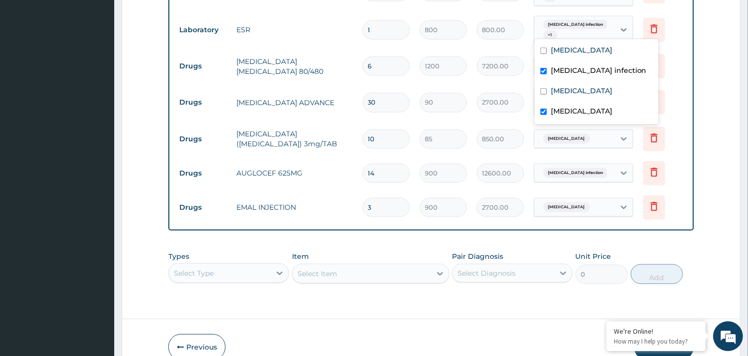
scroll to position [535, 0]
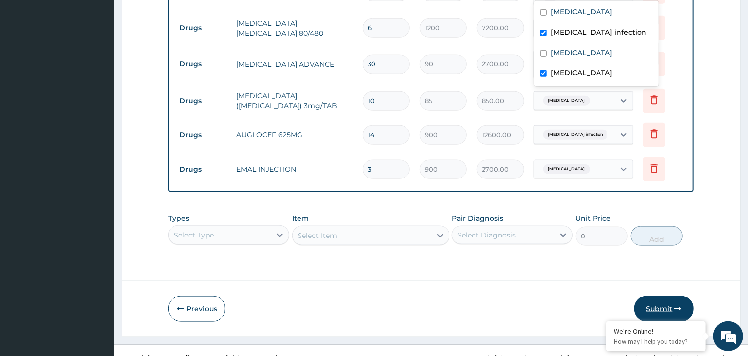
click at [671, 296] on button "Submit" at bounding box center [664, 309] width 60 height 26
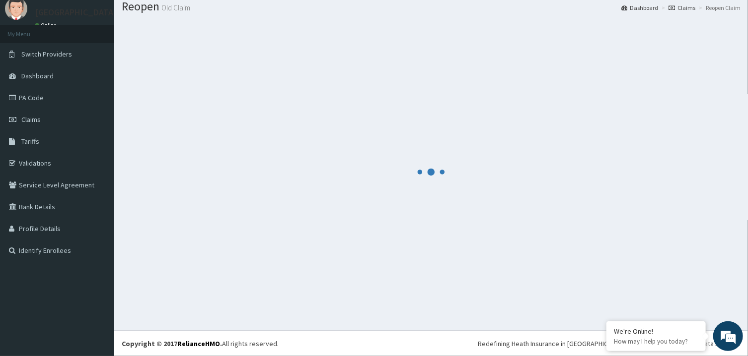
scroll to position [32, 0]
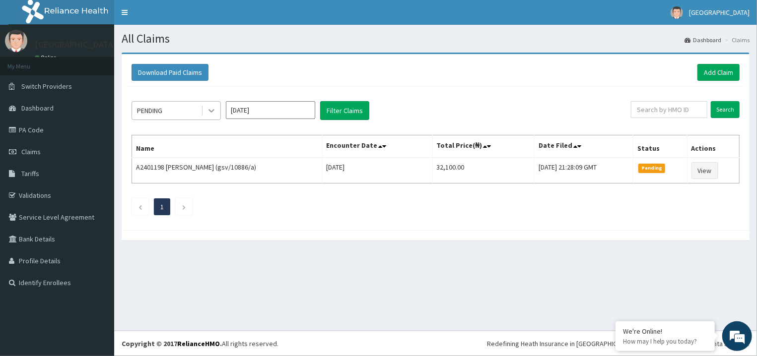
click at [208, 111] on icon at bounding box center [212, 111] width 10 height 10
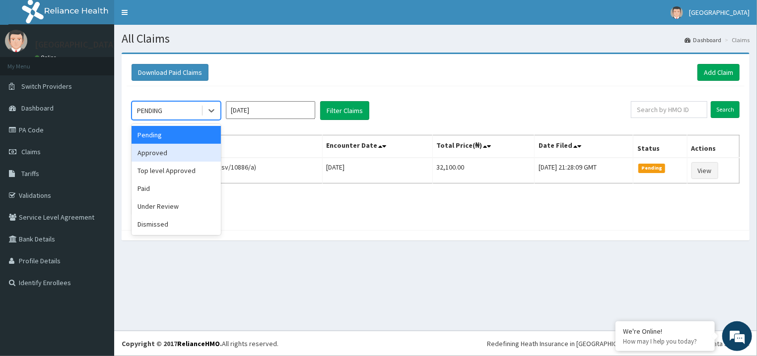
click at [185, 151] on div "Approved" at bounding box center [176, 153] width 89 height 18
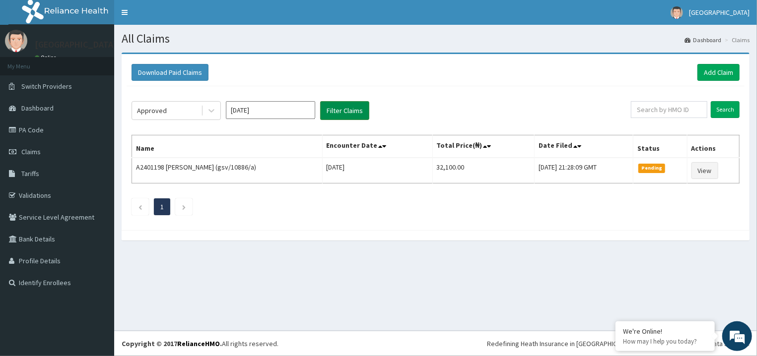
click at [348, 108] on button "Filter Claims" at bounding box center [344, 110] width 49 height 19
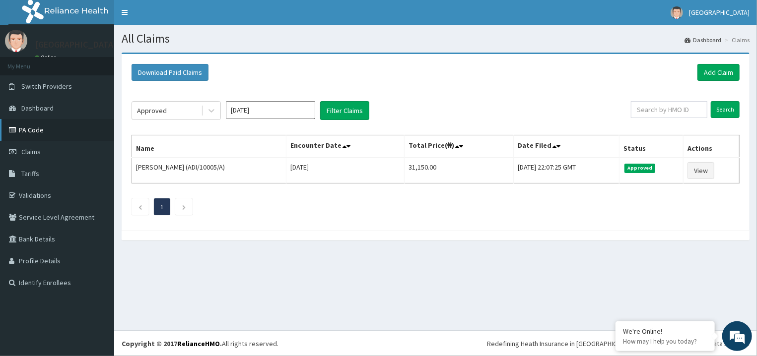
click at [64, 135] on link "PA Code" at bounding box center [57, 130] width 114 height 22
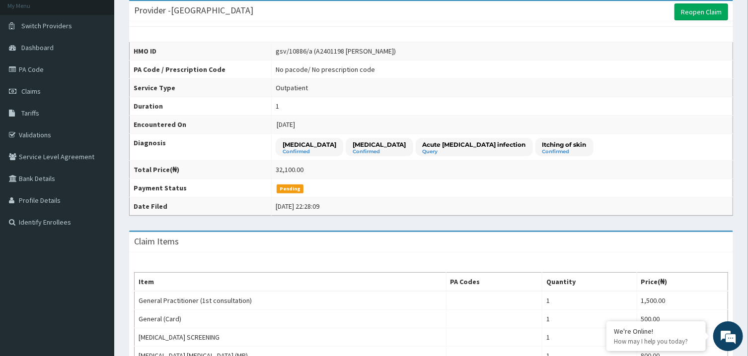
scroll to position [59, 0]
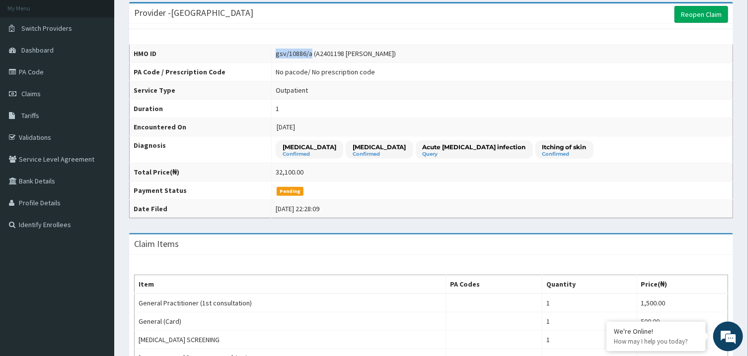
drag, startPoint x: 341, startPoint y: 51, endPoint x: 307, endPoint y: 55, distance: 34.5
click at [307, 55] on div "gsv/10886/a (A2401198 CHIKA CHARLES OKORO)" at bounding box center [336, 53] width 120 height 10
copy div "gsv/10886/a"
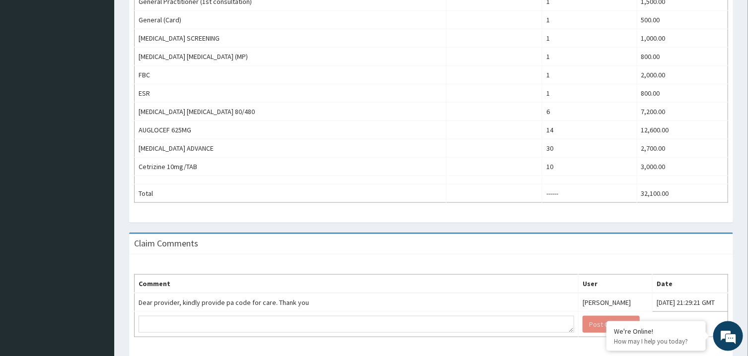
scroll to position [397, 0]
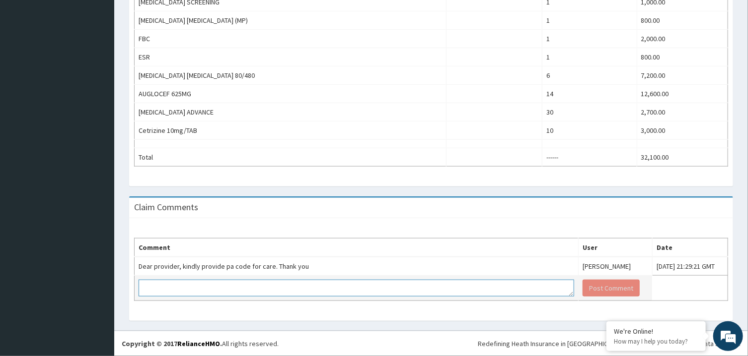
paste textarea "PA/3997B8"
type textarea "PA/3997B8"
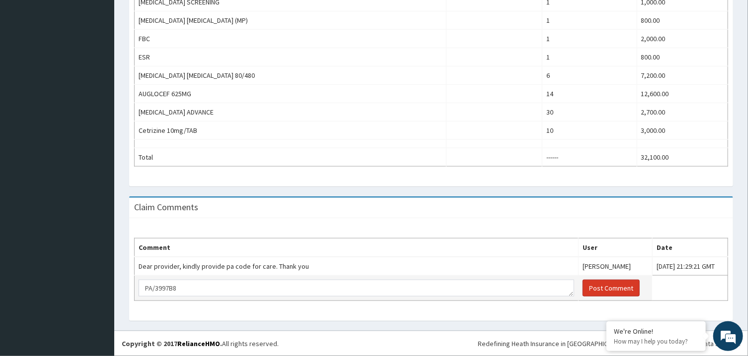
click at [600, 288] on button "Post Comment" at bounding box center [610, 288] width 57 height 17
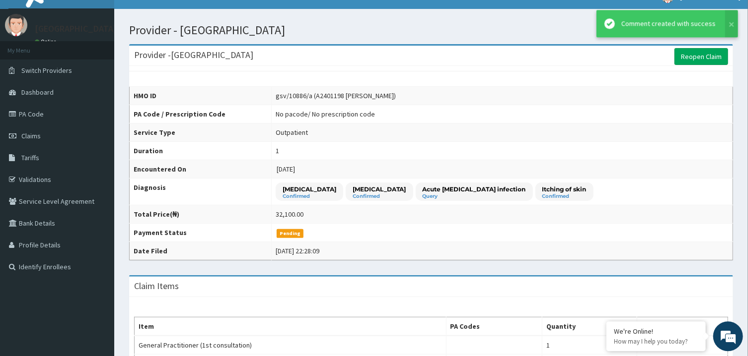
scroll to position [11, 0]
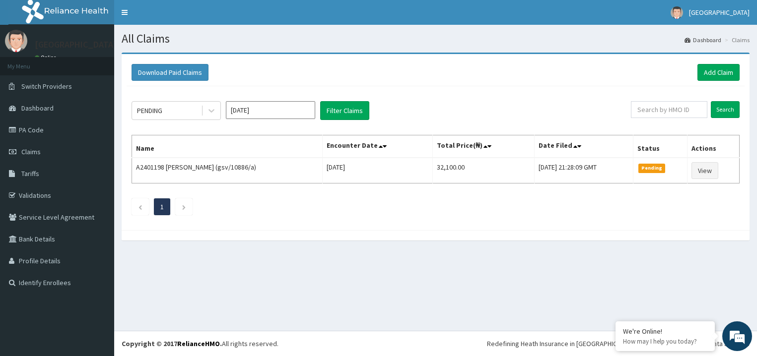
click at [708, 67] on link "Add Claim" at bounding box center [719, 72] width 42 height 17
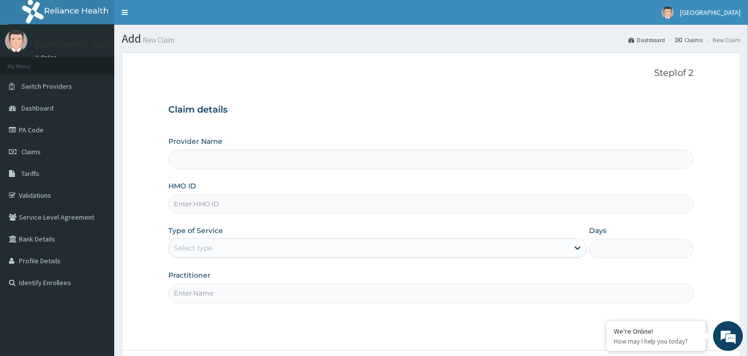
click at [217, 206] on input "HMO ID" at bounding box center [430, 204] width 525 height 19
type input "[GEOGRAPHIC_DATA]"
type input "NGL/10115/A"
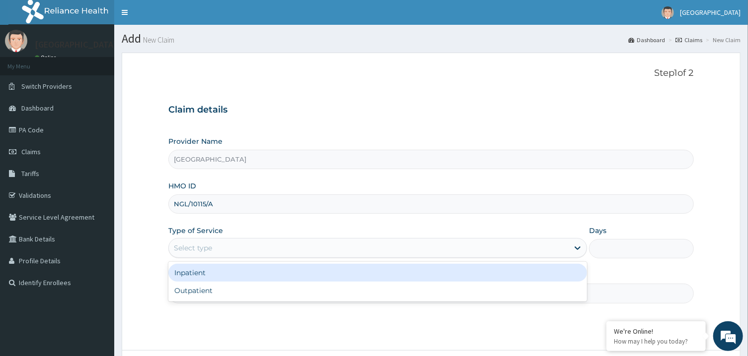
click at [210, 244] on div "Select type" at bounding box center [369, 248] width 400 height 16
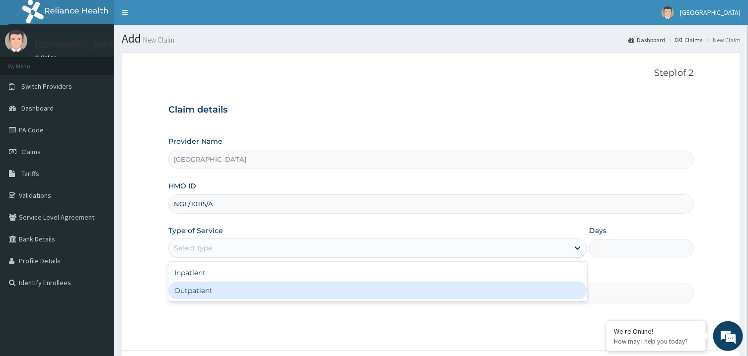
click at [219, 288] on div "Outpatient" at bounding box center [377, 291] width 419 height 18
type input "1"
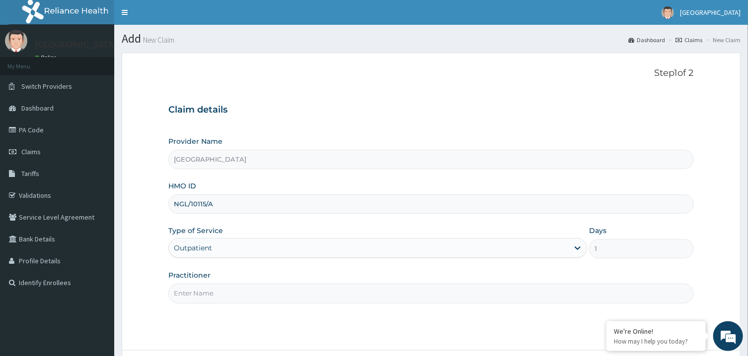
click at [223, 289] on input "Practitioner" at bounding box center [430, 293] width 525 height 19
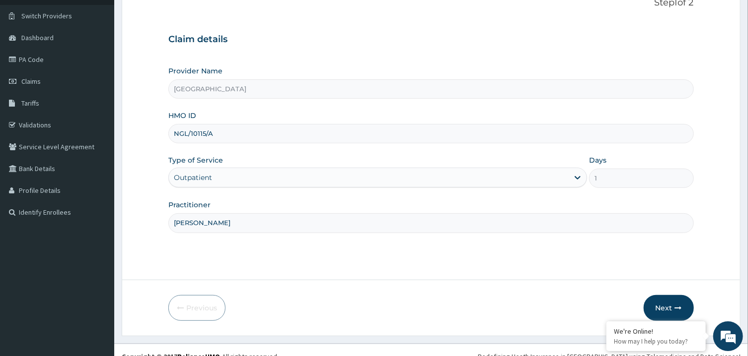
scroll to position [83, 0]
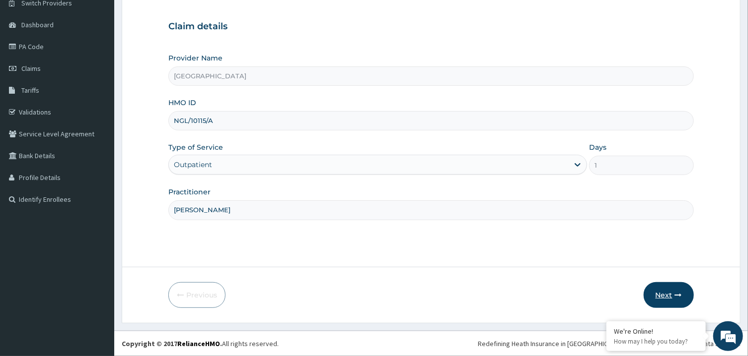
type input "PETER PRINCE"
click at [680, 289] on button "Next" at bounding box center [668, 295] width 50 height 26
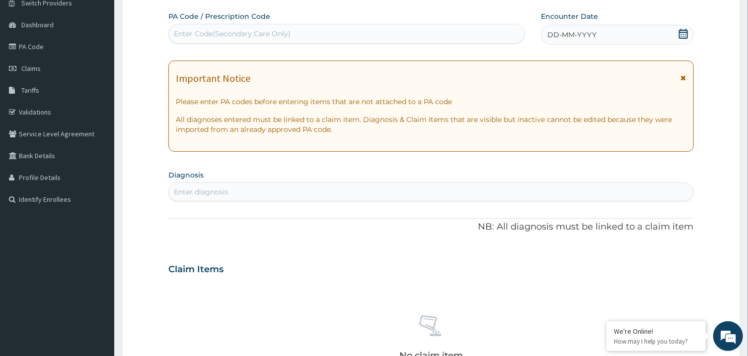
click at [687, 32] on icon at bounding box center [683, 34] width 9 height 10
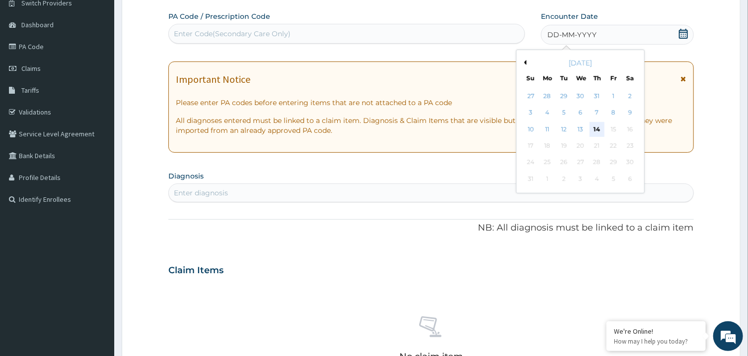
click at [593, 133] on div "14" at bounding box center [596, 129] width 15 height 15
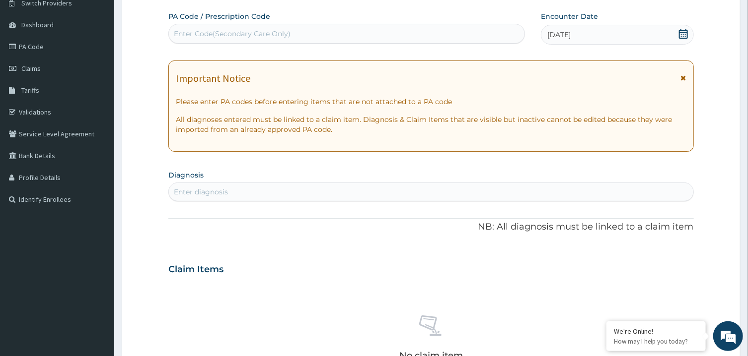
click at [519, 195] on div "Enter diagnosis" at bounding box center [431, 192] width 524 height 16
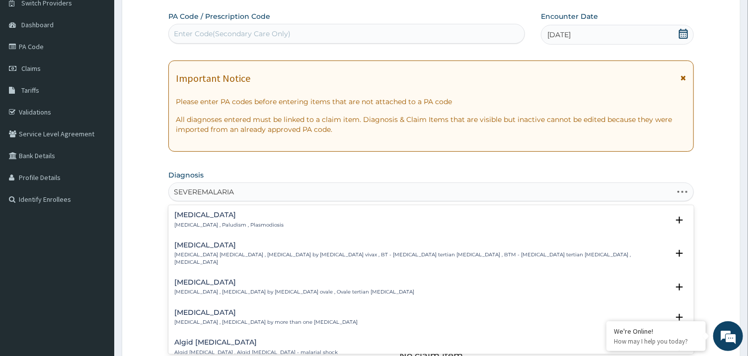
type input "SEVERE MALARIA"
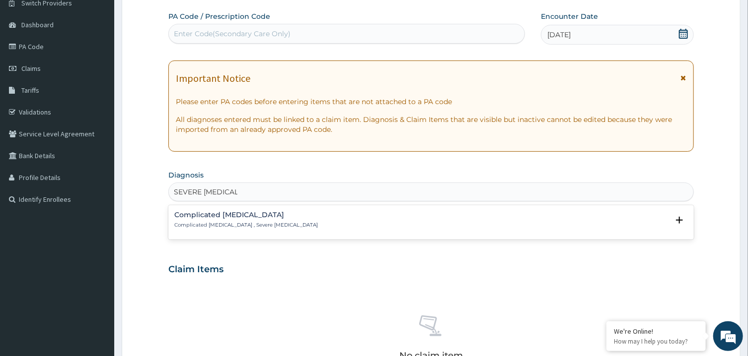
click at [339, 227] on div "Complicated malaria Complicated malaria , Severe malaria" at bounding box center [430, 219] width 513 height 17
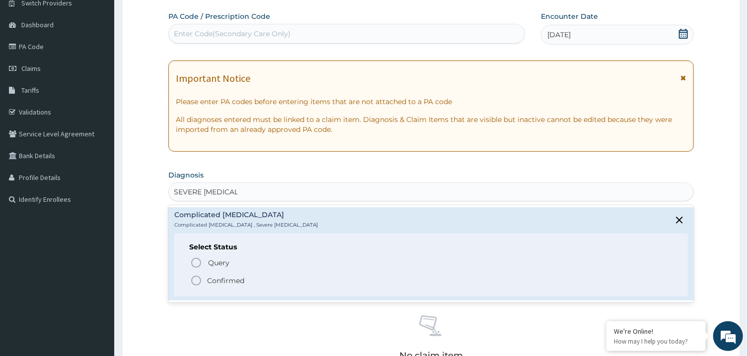
click at [198, 280] on icon "status option filled" at bounding box center [196, 281] width 12 height 12
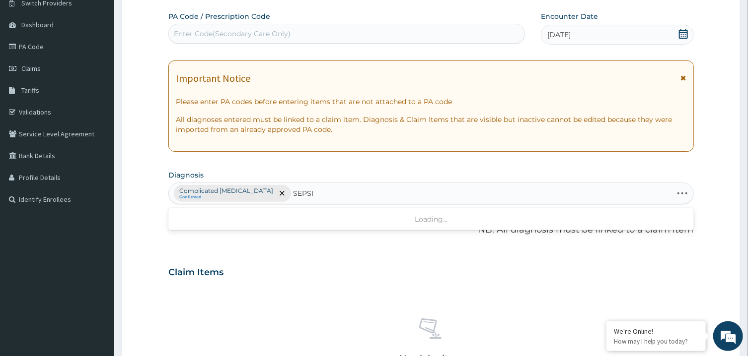
type input "SEPSIS"
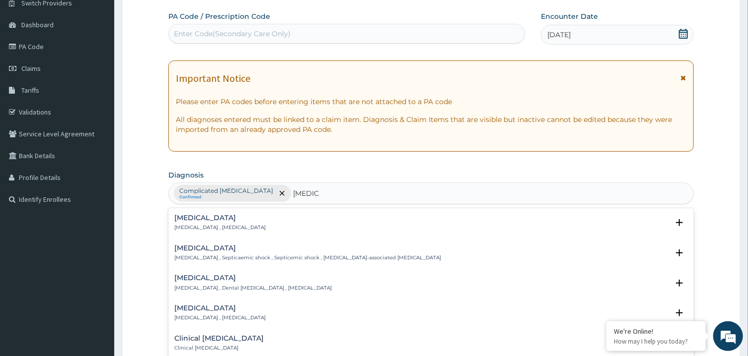
click at [188, 227] on p "Systemic infection , Sepsis" at bounding box center [219, 227] width 91 height 7
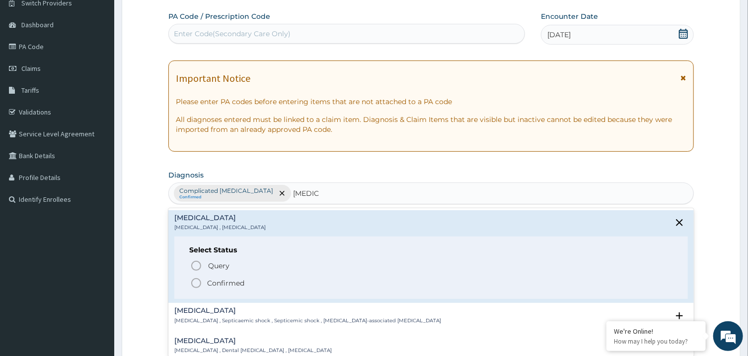
click at [196, 281] on icon "status option filled" at bounding box center [196, 284] width 12 height 12
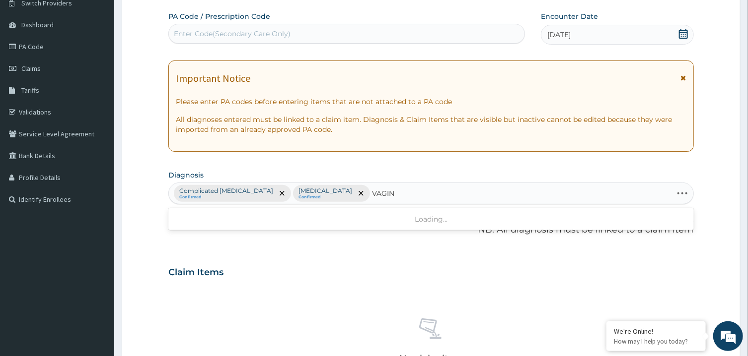
type input "VAGINI"
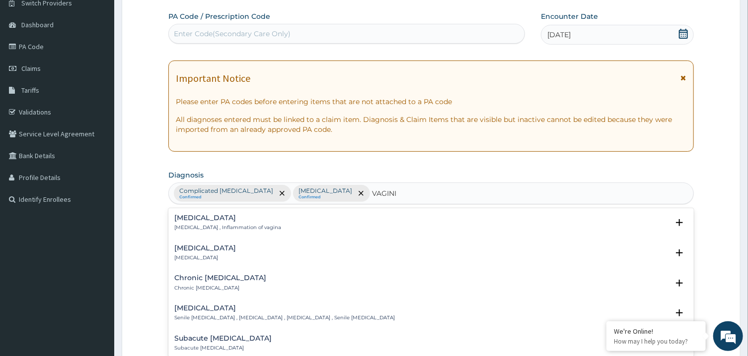
click at [248, 230] on p "Vaginitis , Inflammation of vagina" at bounding box center [227, 227] width 107 height 7
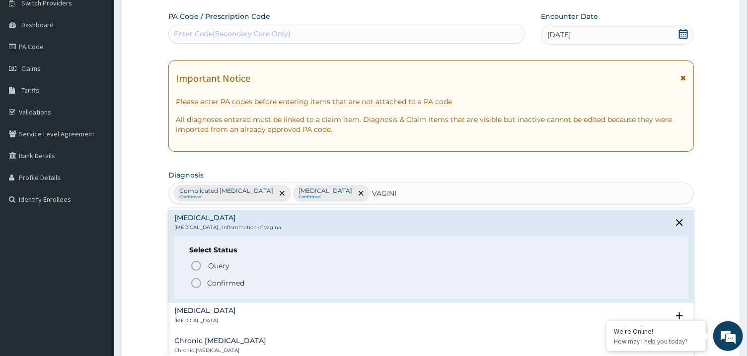
click at [199, 285] on icon "status option filled" at bounding box center [196, 284] width 12 height 12
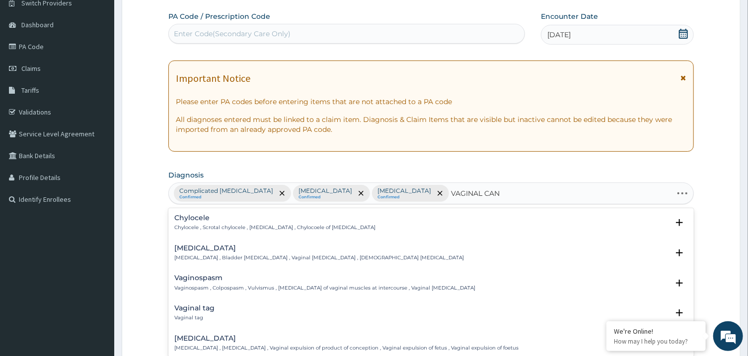
type input "VAGINAL CAND"
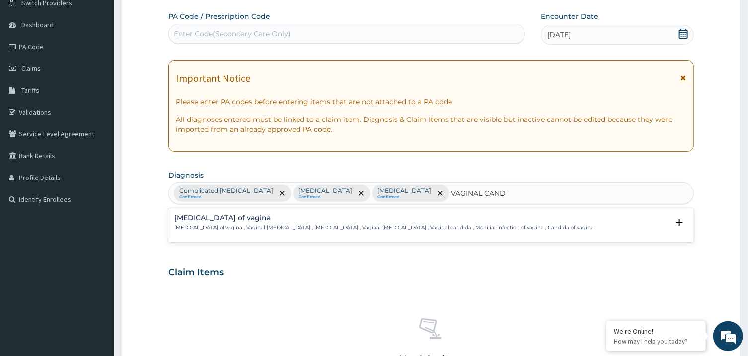
click at [222, 220] on h4 "Candidiasis of vagina" at bounding box center [383, 217] width 419 height 7
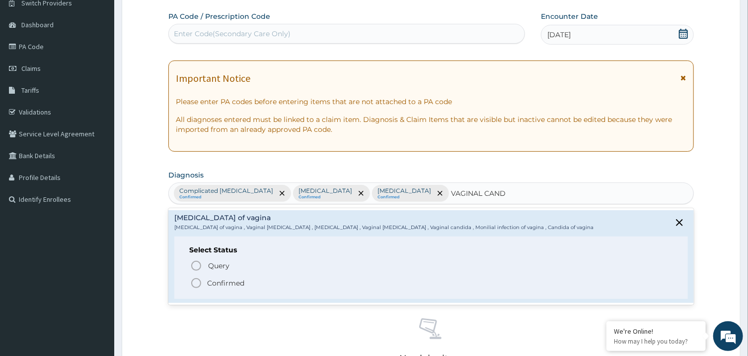
click at [196, 280] on icon "status option filled" at bounding box center [196, 284] width 12 height 12
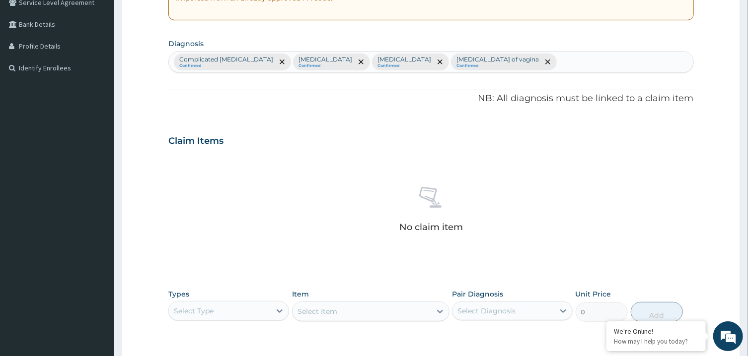
scroll to position [359, 0]
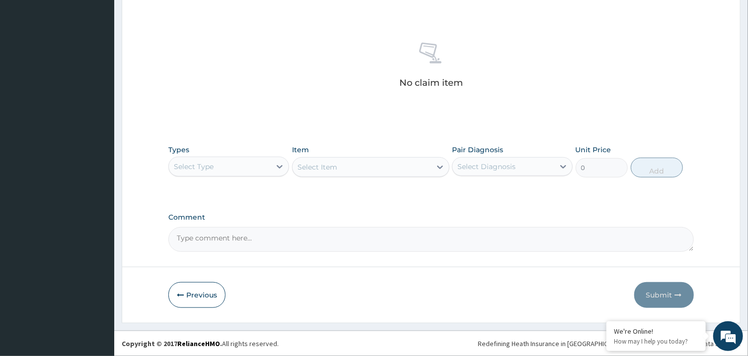
click at [258, 175] on div "Select Type" at bounding box center [228, 167] width 121 height 20
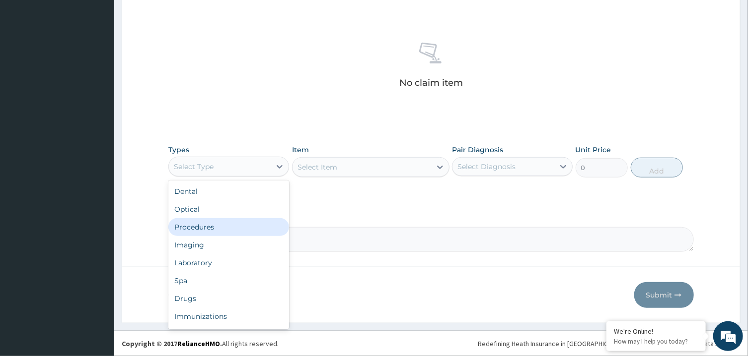
click at [243, 229] on div "Procedures" at bounding box center [228, 227] width 121 height 18
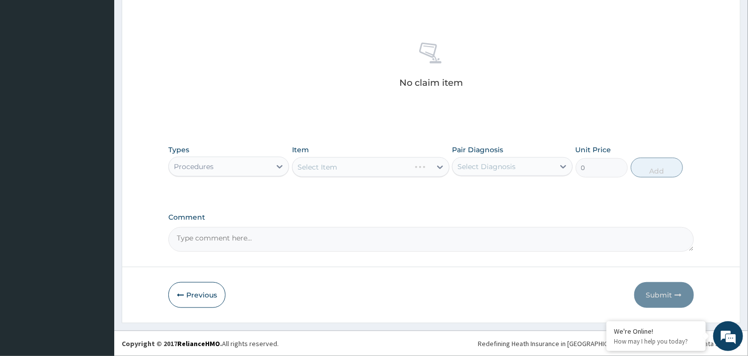
click at [518, 166] on div "Select Diagnosis" at bounding box center [503, 167] width 102 height 16
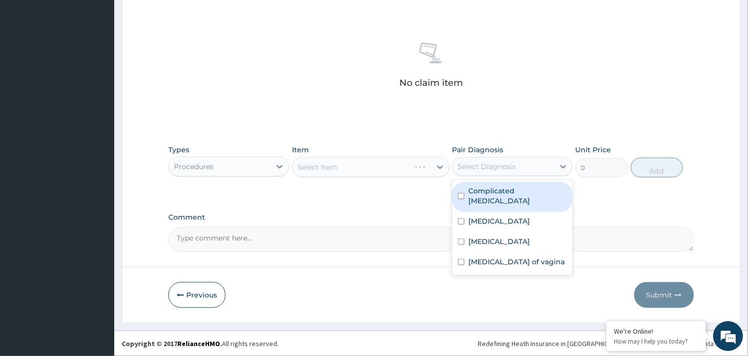
click at [516, 191] on label "Complicated malaria" at bounding box center [517, 196] width 98 height 20
checkbox input "true"
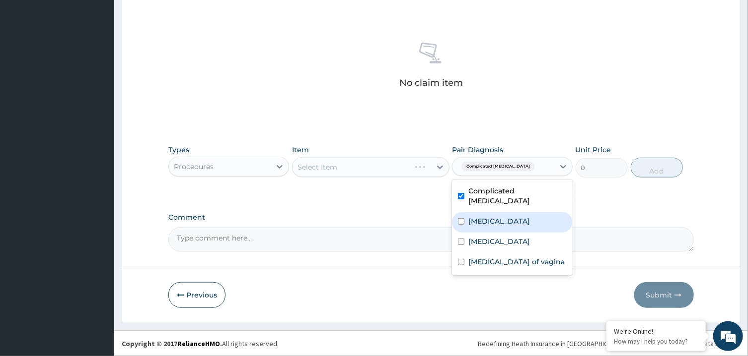
click at [516, 212] on div "Sepsis" at bounding box center [512, 222] width 121 height 20
checkbox input "true"
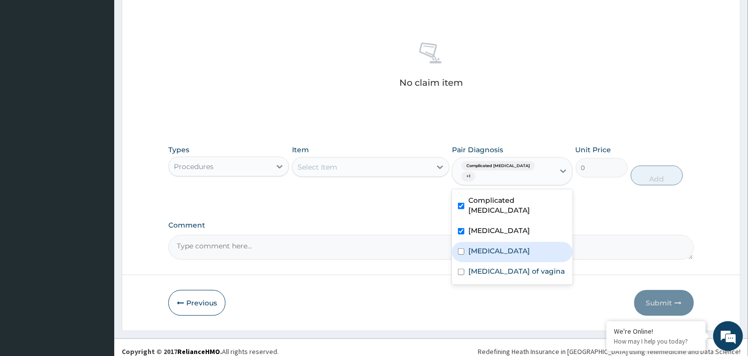
click at [516, 242] on div "Vaginitis" at bounding box center [512, 252] width 121 height 20
checkbox input "true"
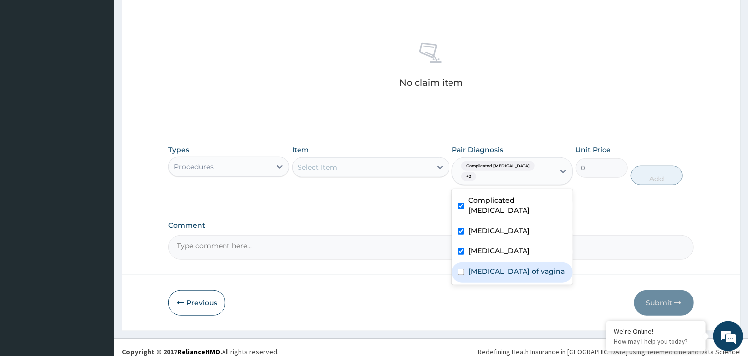
click at [535, 267] on label "Candidiasis of vagina" at bounding box center [516, 272] width 96 height 10
checkbox input "true"
click at [399, 165] on div "Select Item" at bounding box center [361, 167] width 139 height 16
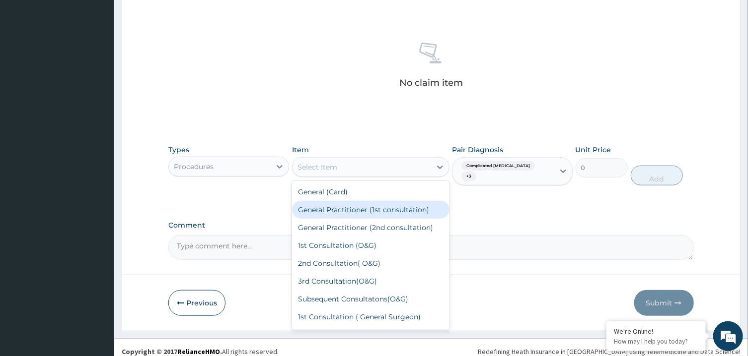
click at [391, 210] on div "General Practitioner (1st consultation)" at bounding box center [370, 210] width 157 height 18
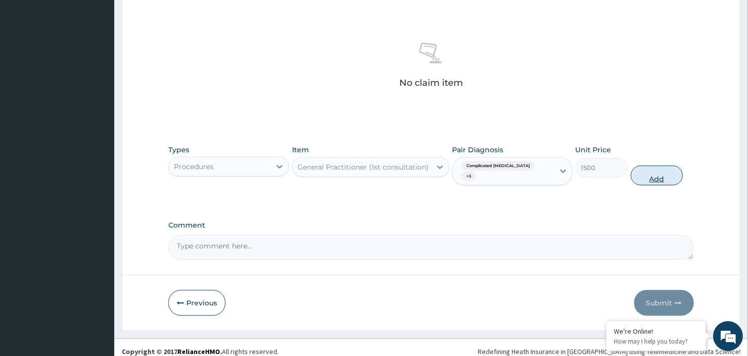
click at [654, 166] on button "Add" at bounding box center [657, 176] width 53 height 20
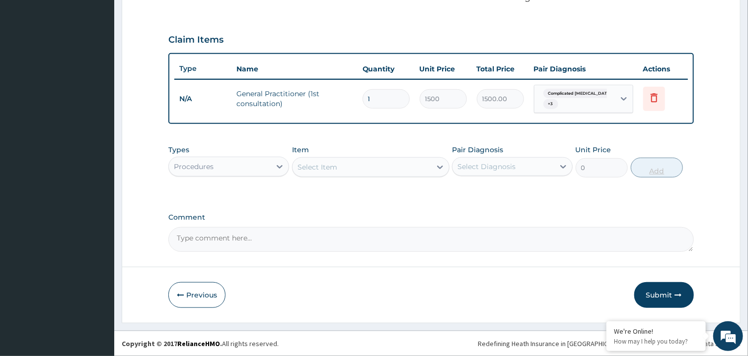
scroll to position [316, 0]
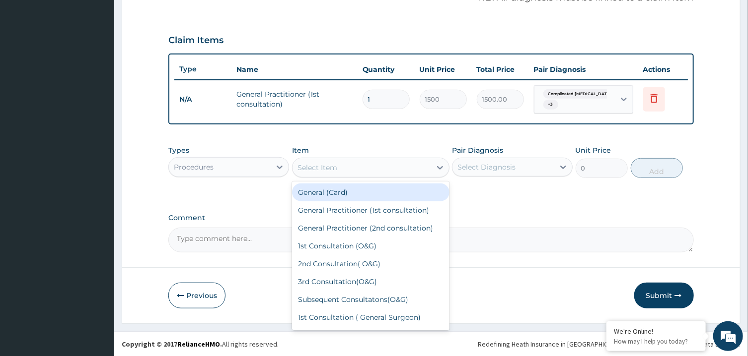
click at [339, 160] on div "Select Item" at bounding box center [361, 168] width 139 height 16
click at [333, 194] on div "General (Card)" at bounding box center [370, 193] width 157 height 18
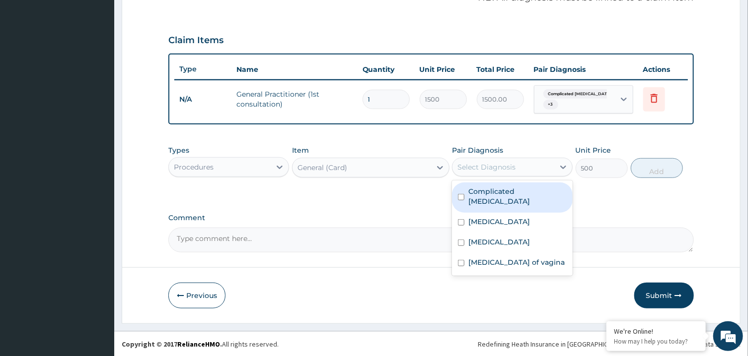
click at [484, 171] on div "Select Diagnosis" at bounding box center [486, 167] width 58 height 10
click at [654, 101] on icon at bounding box center [654, 98] width 12 height 12
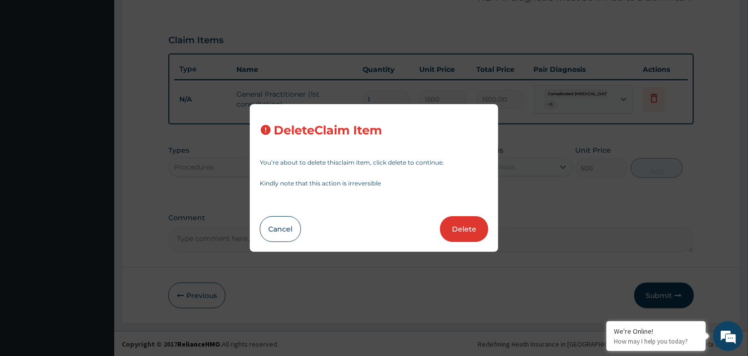
click at [448, 218] on div "Delete Claim Item You’re about to delete this claim item , click delete to cont…" at bounding box center [374, 178] width 248 height 148
click at [458, 233] on button "Delete" at bounding box center [464, 229] width 48 height 26
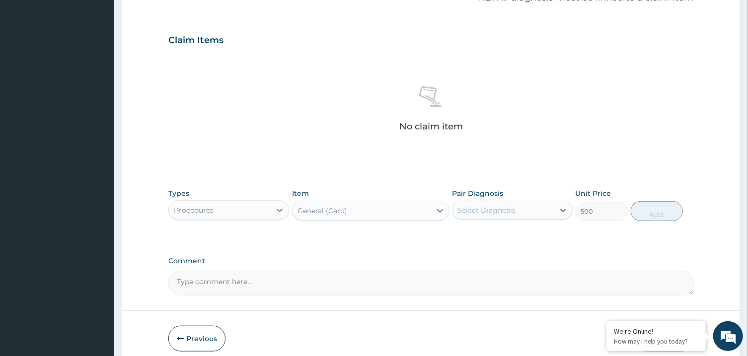
click at [252, 224] on div "Types Procedures Item General (Card) Pair Diagnosis Select Diagnosis Unit Price…" at bounding box center [430, 205] width 525 height 43
click at [251, 209] on div "Procedures" at bounding box center [220, 211] width 102 height 16
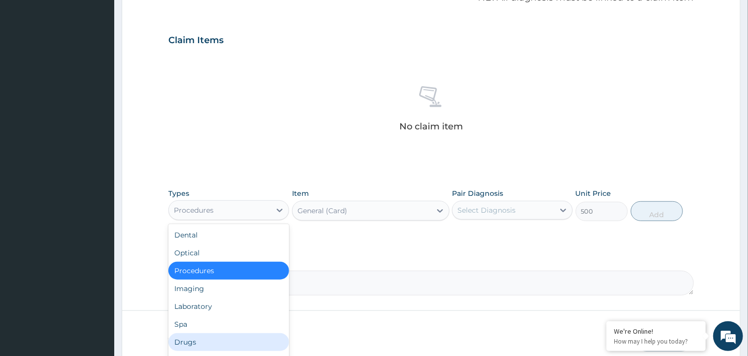
click at [217, 335] on div "Dental Optical Procedures Imaging Laboratory Spa Drugs Immunizations Others Gym" at bounding box center [228, 298] width 121 height 149
click at [217, 335] on div "Drugs" at bounding box center [228, 343] width 121 height 18
type input "0"
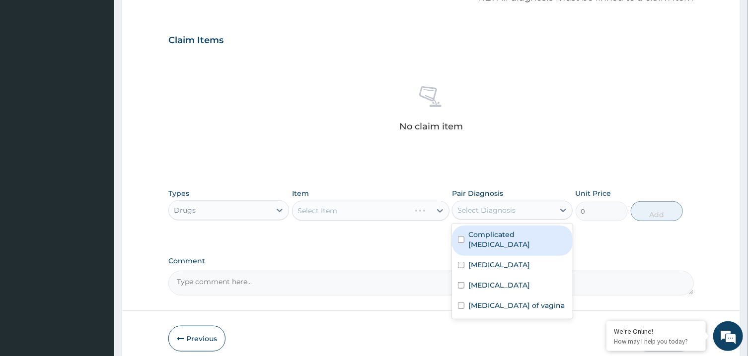
click at [465, 204] on div "Select Diagnosis" at bounding box center [503, 211] width 102 height 16
click at [470, 231] on label "Complicated malaria" at bounding box center [517, 240] width 98 height 20
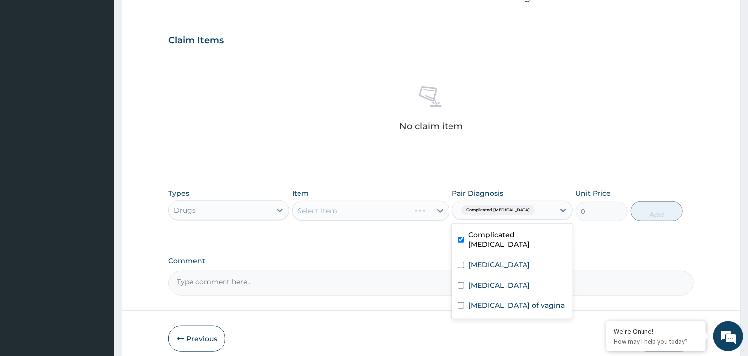
checkbox input "true"
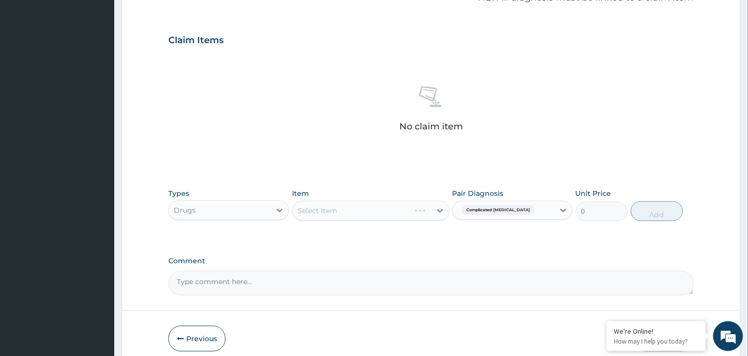
click at [423, 209] on div "Select Item" at bounding box center [370, 211] width 157 height 20
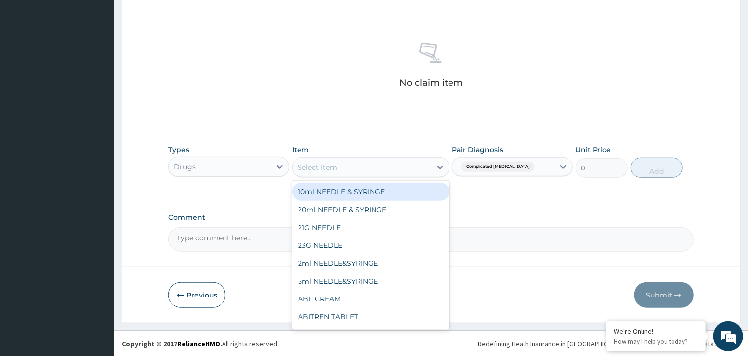
click at [431, 163] on div "Select Item" at bounding box center [361, 167] width 139 height 16
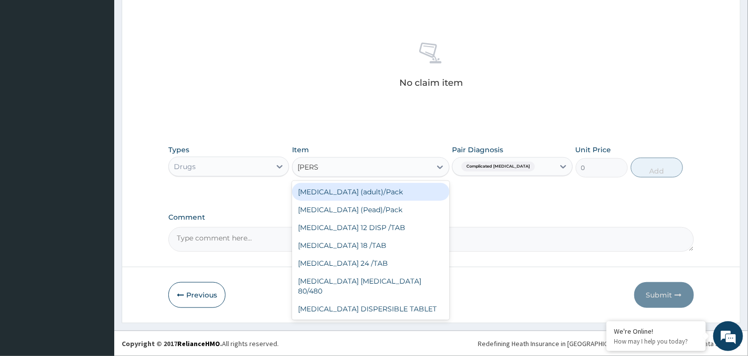
type input "COART"
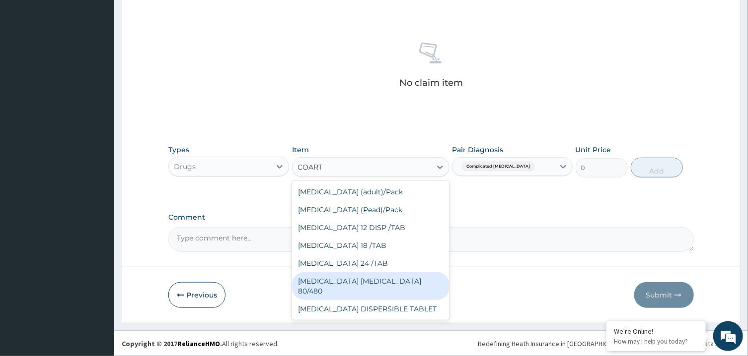
click at [437, 279] on div "COARTEM D TAB 80/480" at bounding box center [370, 287] width 157 height 28
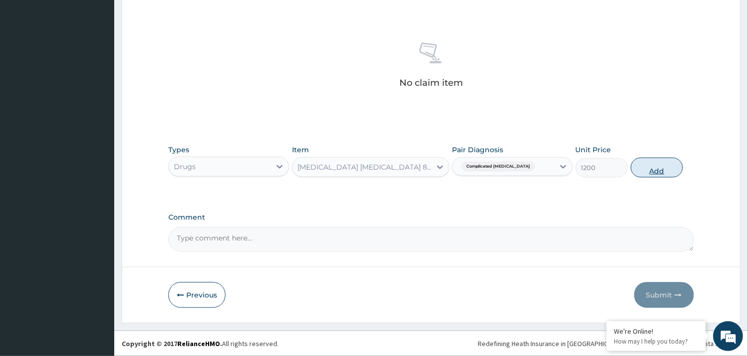
click at [649, 165] on button "Add" at bounding box center [657, 168] width 53 height 20
type input "0"
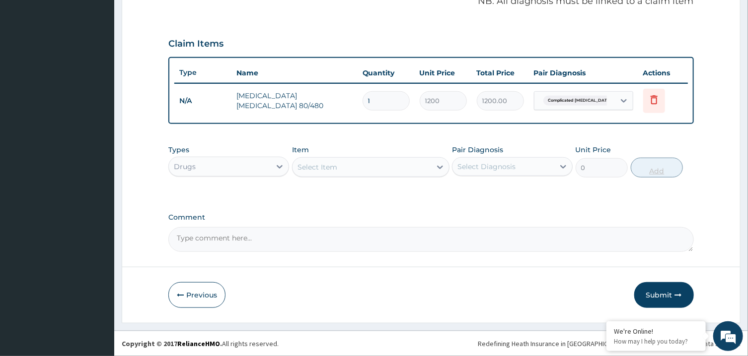
scroll to position [311, 0]
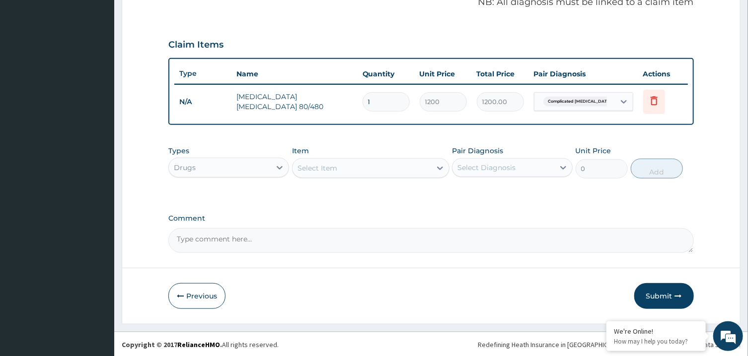
click at [405, 171] on div "Select Item" at bounding box center [361, 168] width 139 height 16
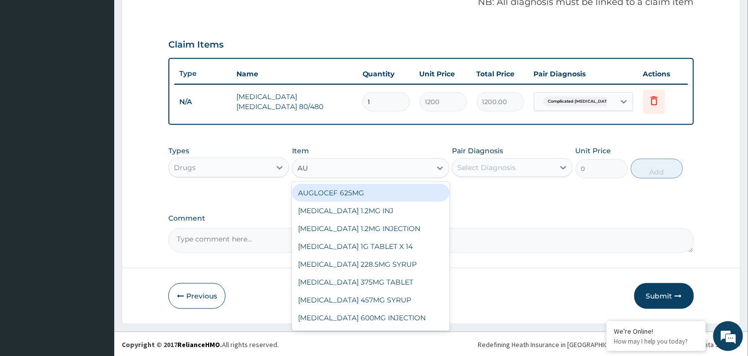
type input "AUG"
click at [410, 185] on div "AUGLOCEF 625MG" at bounding box center [370, 193] width 157 height 18
type input "900"
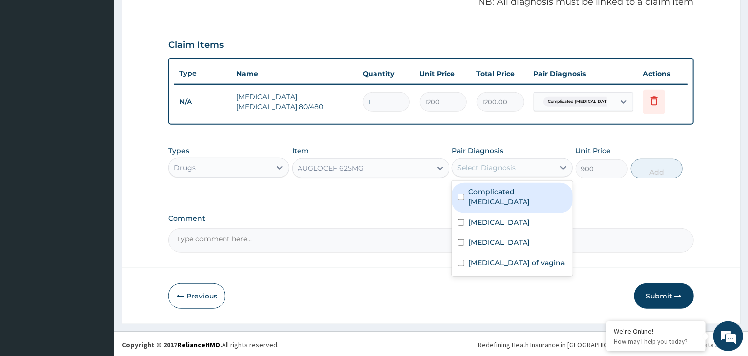
click at [485, 172] on div "Select Diagnosis" at bounding box center [503, 168] width 102 height 16
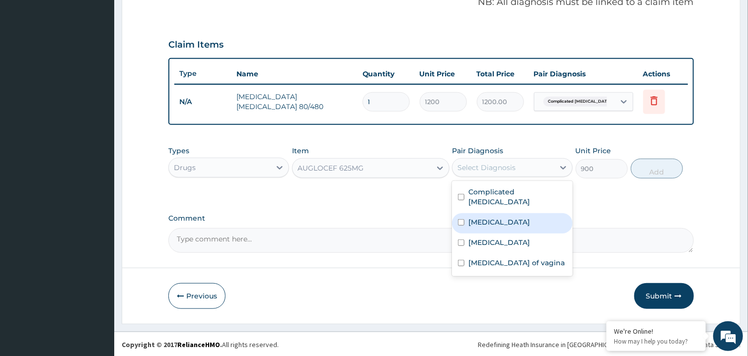
click at [500, 218] on div "Sepsis" at bounding box center [512, 223] width 121 height 20
checkbox input "true"
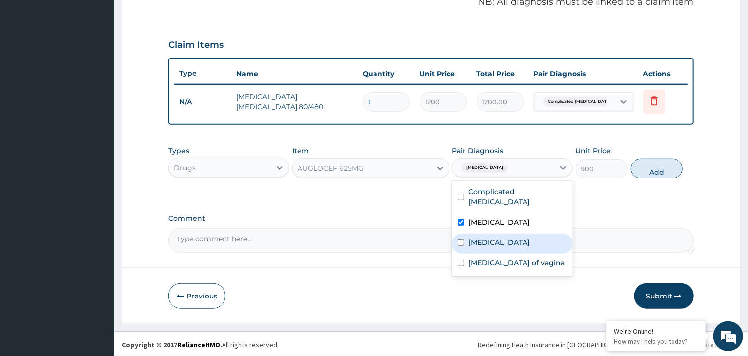
click at [510, 236] on div "Vaginitis" at bounding box center [512, 244] width 121 height 20
checkbox input "true"
click at [655, 171] on button "Add" at bounding box center [657, 169] width 53 height 20
type input "0"
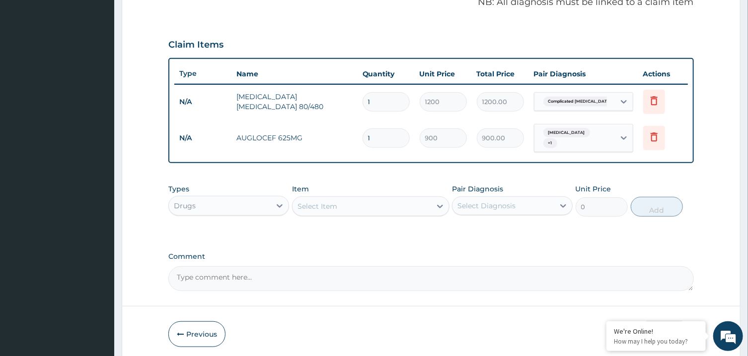
click at [384, 204] on div "Select Item" at bounding box center [361, 207] width 139 height 16
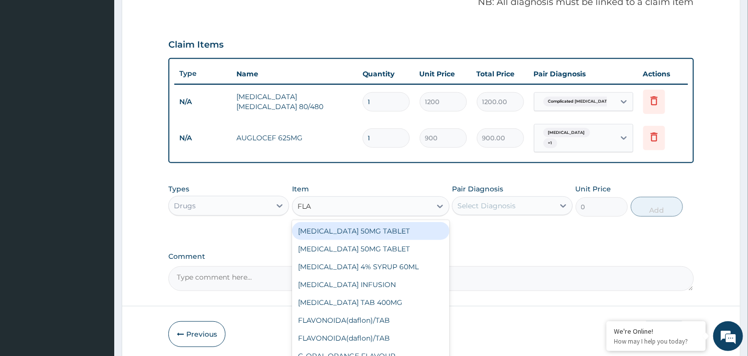
type input "FLAG"
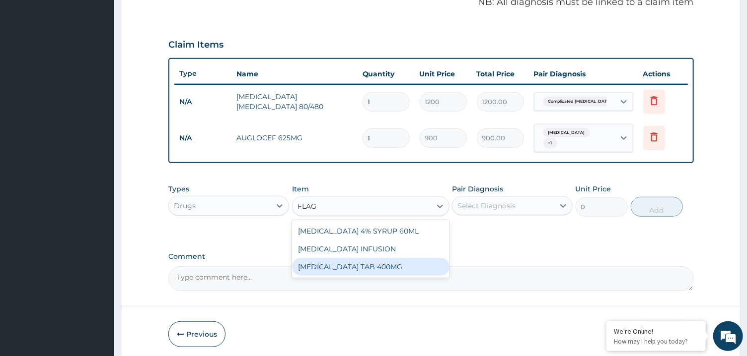
click at [383, 261] on div "FLAGYL TAB 400MG" at bounding box center [370, 267] width 157 height 18
type input "60"
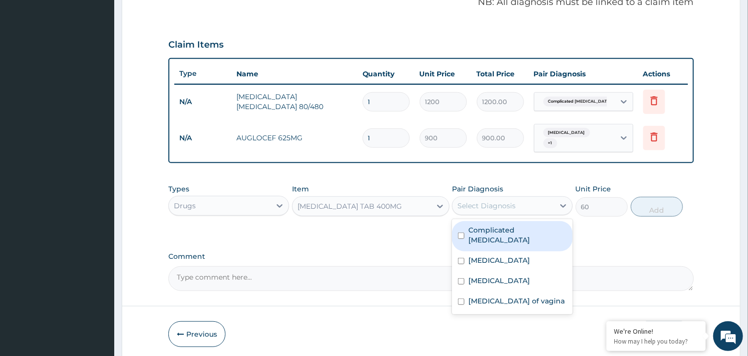
click at [489, 198] on div "Select Diagnosis" at bounding box center [503, 206] width 102 height 16
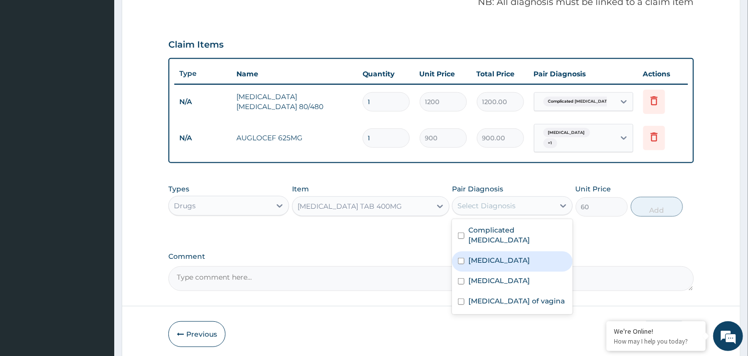
click at [498, 252] on div "Sepsis" at bounding box center [512, 262] width 121 height 20
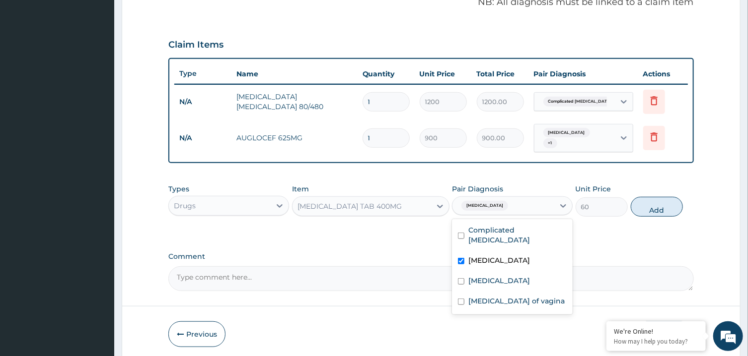
checkbox input "true"
click at [510, 272] on div "Vaginitis" at bounding box center [512, 282] width 121 height 20
checkbox input "true"
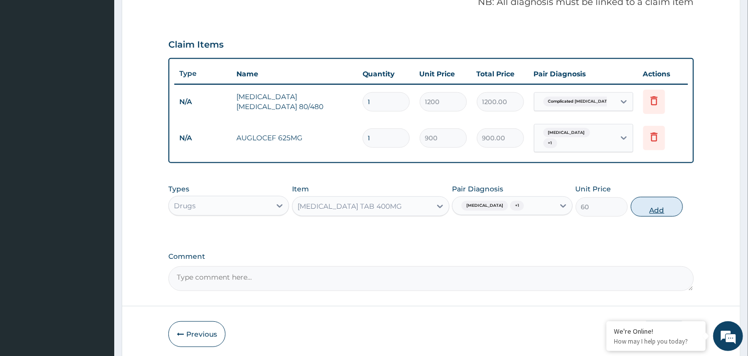
click at [668, 201] on button "Add" at bounding box center [657, 207] width 53 height 20
type input "0"
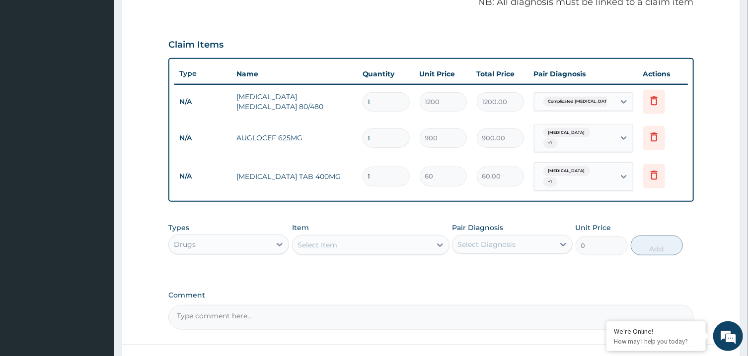
click at [418, 242] on div "Select Item" at bounding box center [361, 245] width 139 height 16
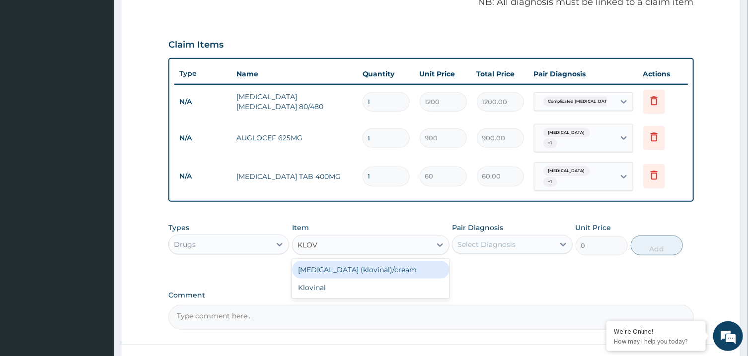
type input "KLOVI"
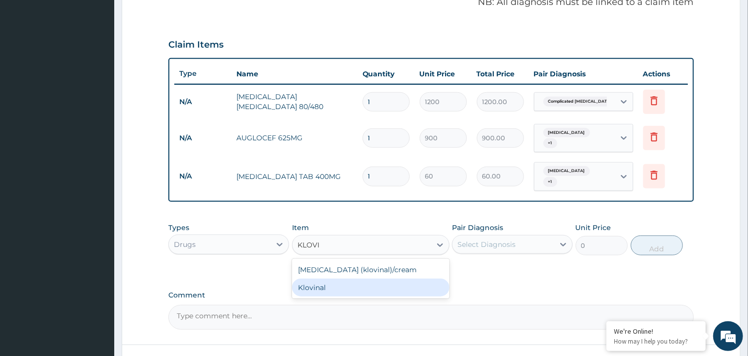
click at [407, 279] on div "Klovinal" at bounding box center [370, 288] width 157 height 18
type input "650"
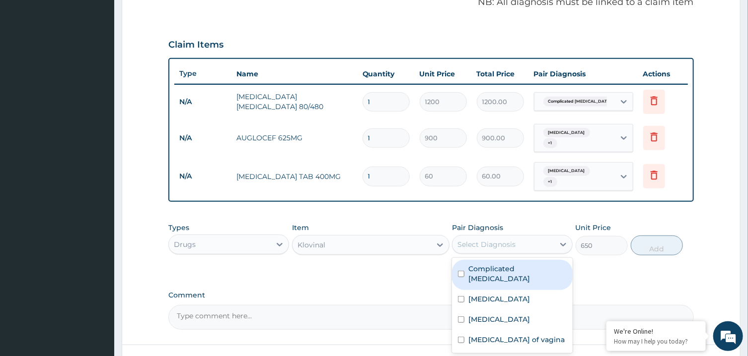
click at [502, 242] on div "Select Diagnosis" at bounding box center [503, 245] width 102 height 16
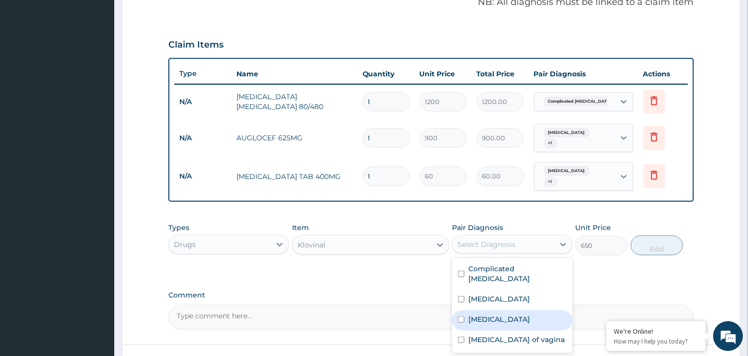
click at [515, 311] on div "Vaginitis" at bounding box center [512, 321] width 121 height 20
checkbox input "true"
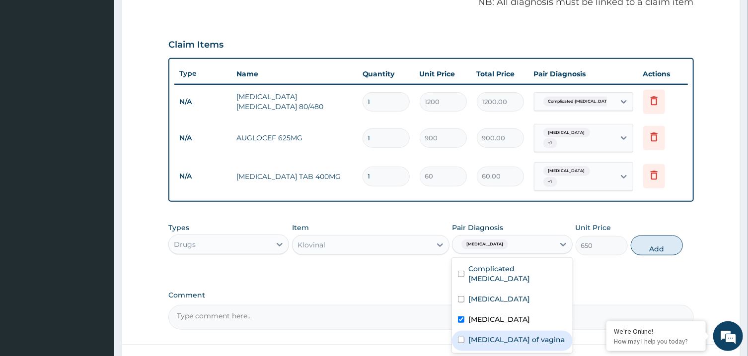
click at [534, 335] on label "Candidiasis of vagina" at bounding box center [516, 340] width 96 height 10
checkbox input "true"
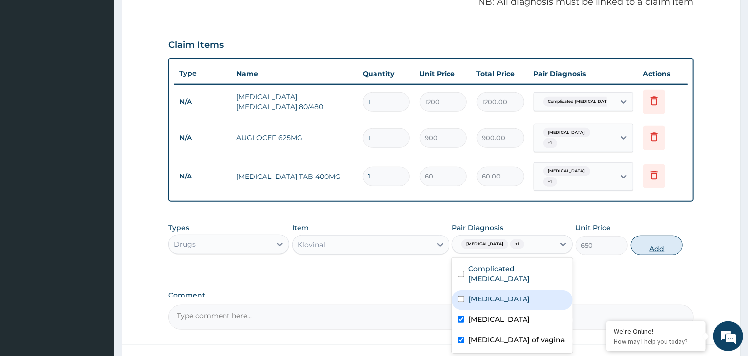
click at [637, 236] on button "Add" at bounding box center [657, 246] width 53 height 20
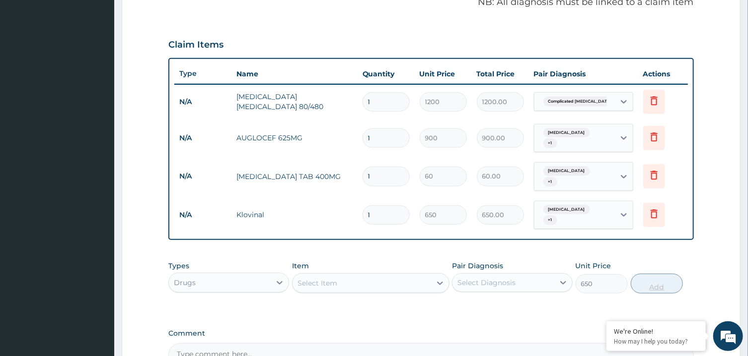
type input "0"
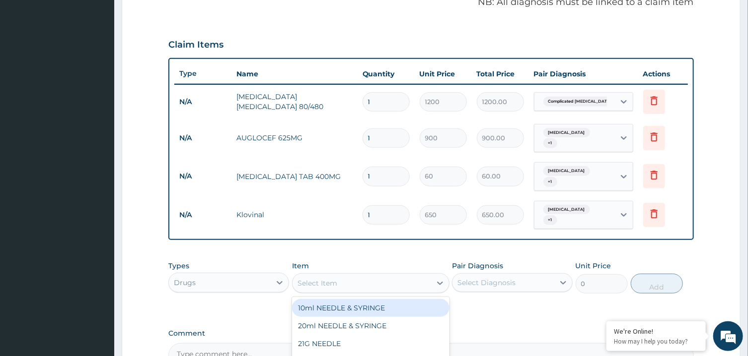
click at [403, 276] on div "Select Item" at bounding box center [361, 284] width 139 height 16
type input "O"
type input "PANA"
click at [414, 297] on div "PANADOL ADVANCE PANADOL COLD & CATARRH PANADOL EXTRA X 100 TABLET PANADOL NIGHT…" at bounding box center [370, 357] width 157 height 121
click at [432, 299] on div "PANADOL ADVANCE" at bounding box center [370, 308] width 157 height 18
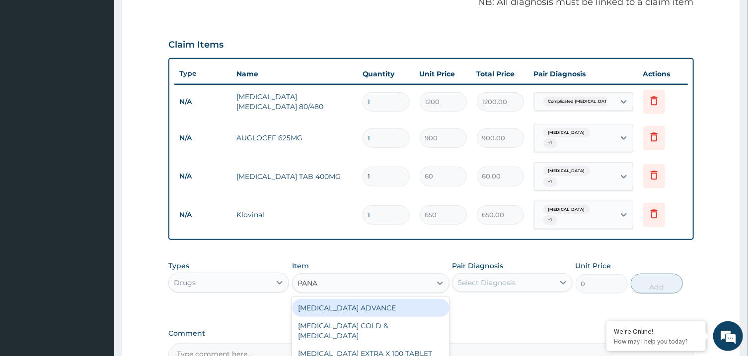
type input "90"
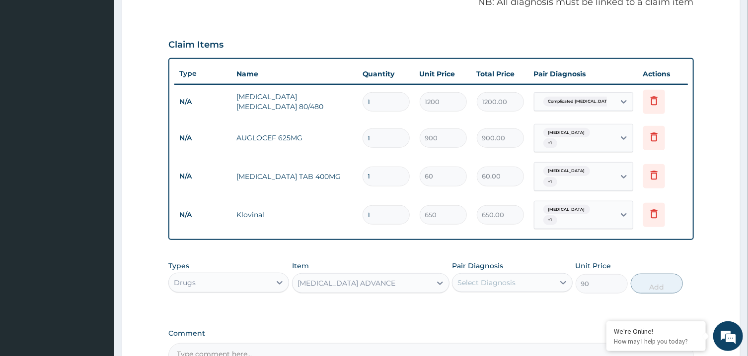
click at [480, 278] on div "Select Diagnosis" at bounding box center [486, 283] width 58 height 10
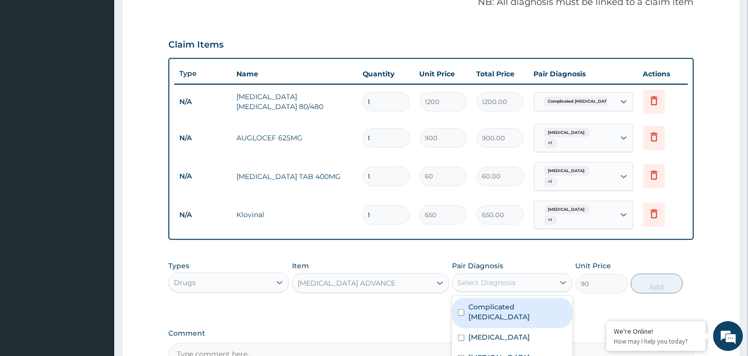
click at [483, 299] on div "Complicated malaria" at bounding box center [512, 313] width 121 height 30
checkbox input "true"
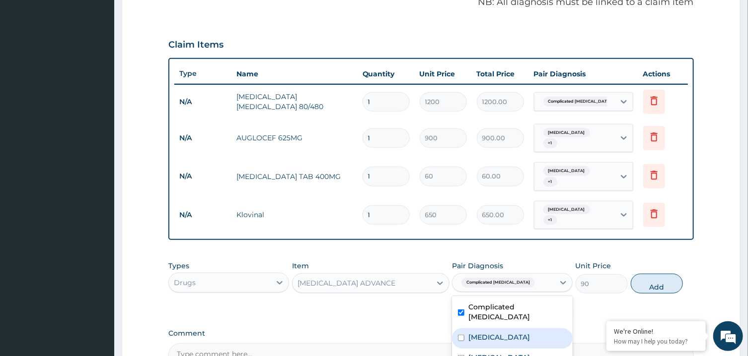
click at [489, 329] on div "Sepsis" at bounding box center [512, 339] width 121 height 20
checkbox input "true"
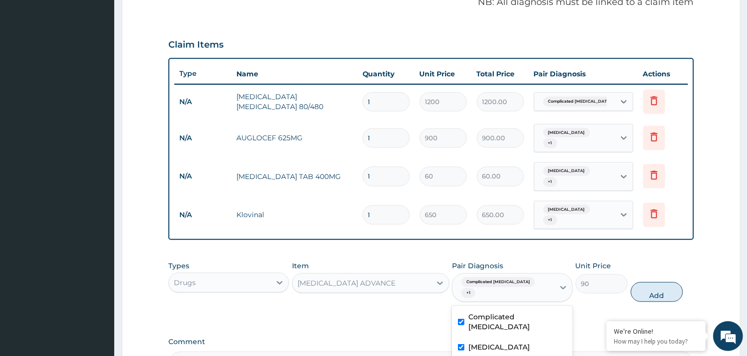
checkbox input "true"
click at [657, 282] on button "Add" at bounding box center [657, 292] width 53 height 20
type input "0"
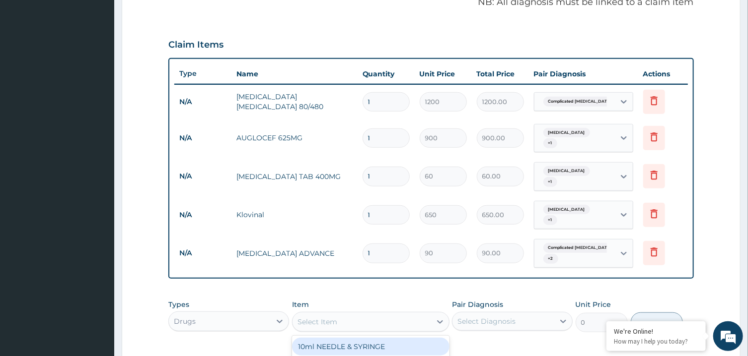
click at [410, 314] on div "Select Item" at bounding box center [361, 322] width 139 height 16
type input "FLUC"
click at [429, 338] on div "DIFLUCAN CAPSULES" at bounding box center [370, 347] width 157 height 18
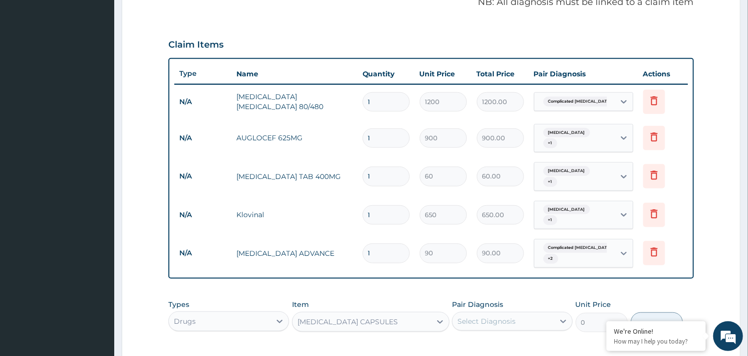
type input "600"
click at [475, 317] on div "Select Diagnosis" at bounding box center [486, 322] width 58 height 10
click at [488, 341] on label "Complicated malaria" at bounding box center [517, 351] width 98 height 20
checkbox input "true"
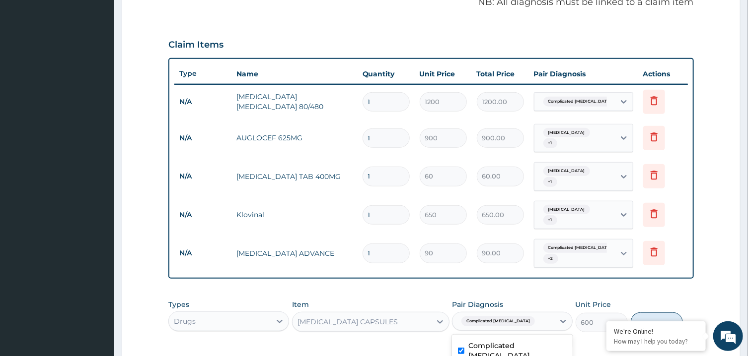
checkbox input "true"
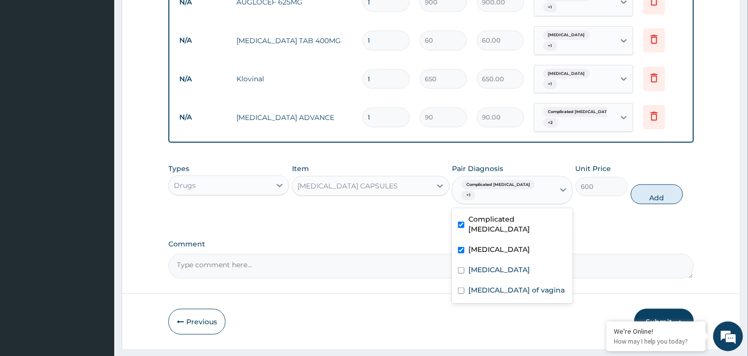
click at [524, 214] on label "Complicated malaria" at bounding box center [517, 224] width 98 height 20
checkbox input "false"
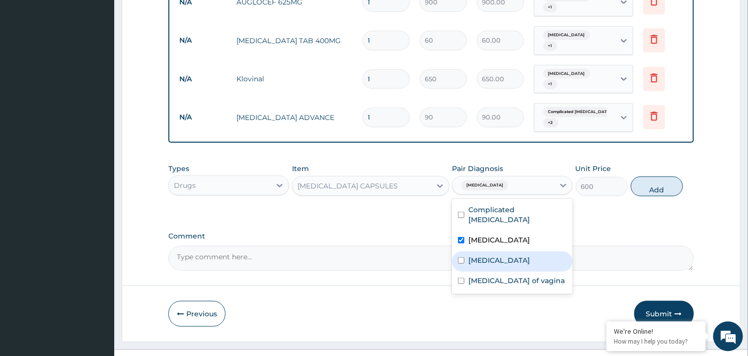
click at [520, 251] on div "Vaginitis" at bounding box center [512, 261] width 121 height 20
checkbox input "true"
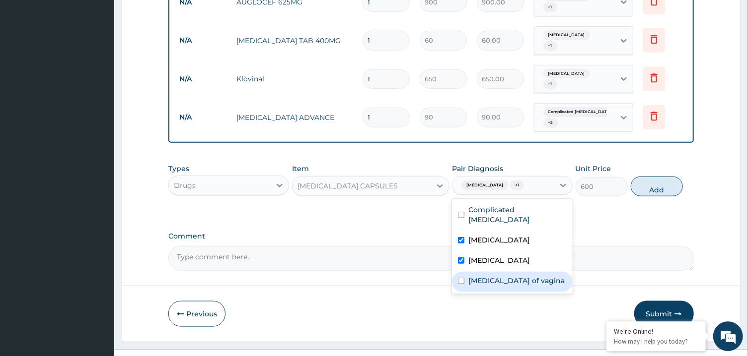
click at [529, 276] on label "Candidiasis of vagina" at bounding box center [516, 281] width 96 height 10
checkbox input "true"
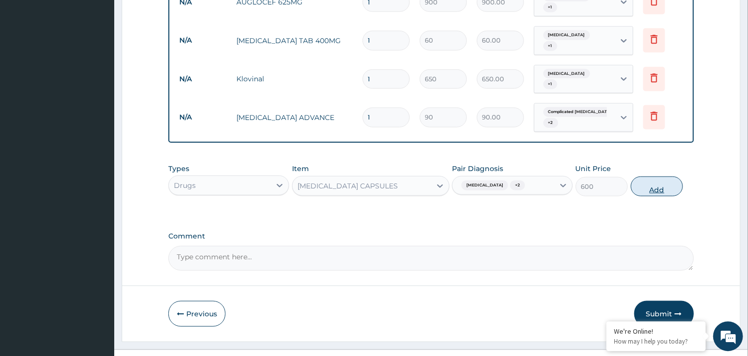
click at [645, 176] on button "Add" at bounding box center [657, 186] width 53 height 20
type input "0"
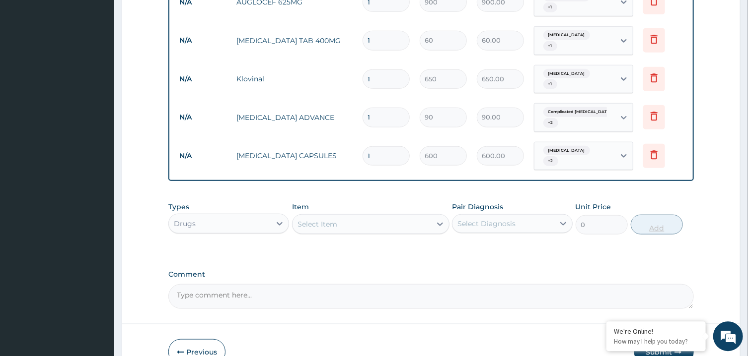
type input "15"
type input "9000.00"
type input "1"
type input "600.00"
type input "0.00"
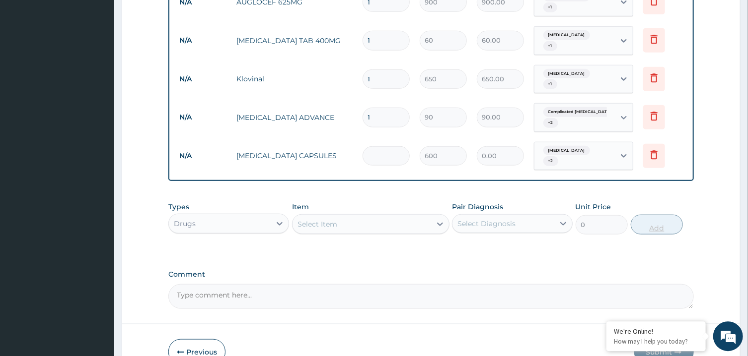
type input "5"
type input "3000.00"
type input "5"
click at [397, 107] on input "1" at bounding box center [385, 116] width 47 height 19
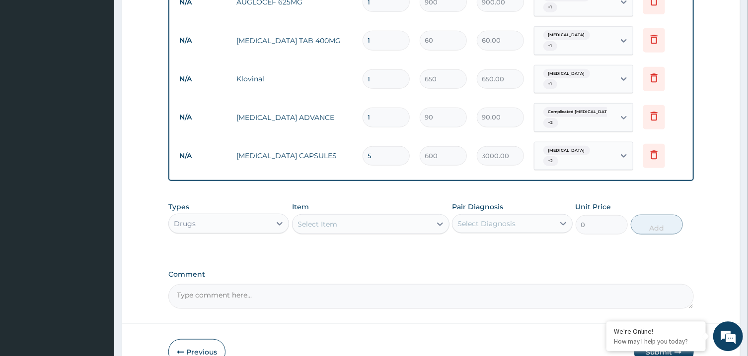
type input "3"
type input "270.00"
type input "30"
type input "2700.00"
type input "30"
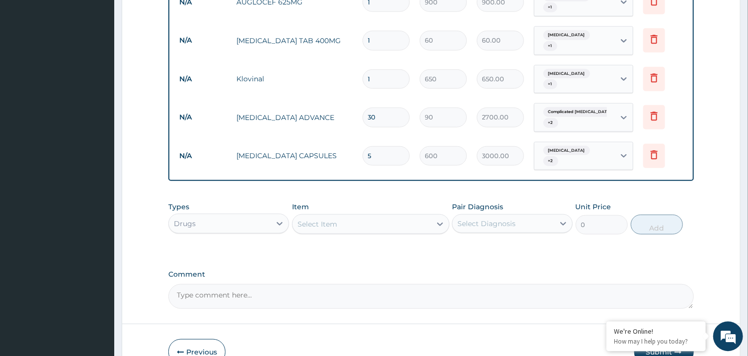
click at [395, 69] on input "1" at bounding box center [385, 78] width 47 height 19
type input "6"
type input "3900.00"
type input "6"
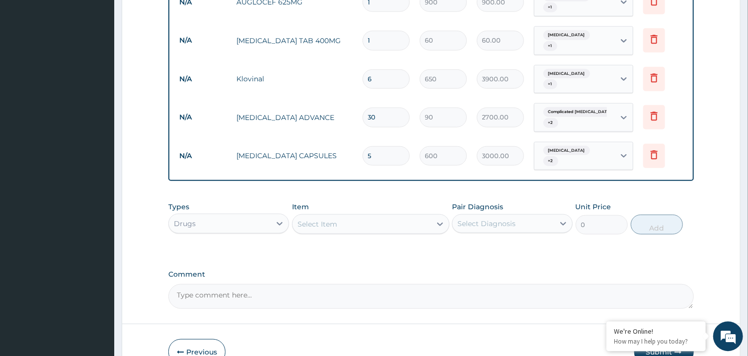
click at [388, 35] on input "1" at bounding box center [385, 39] width 47 height 19
type input "2"
type input "120.00"
type input "21"
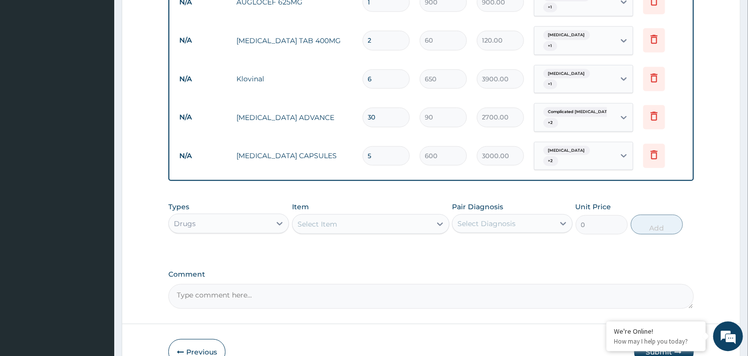
type input "1260.00"
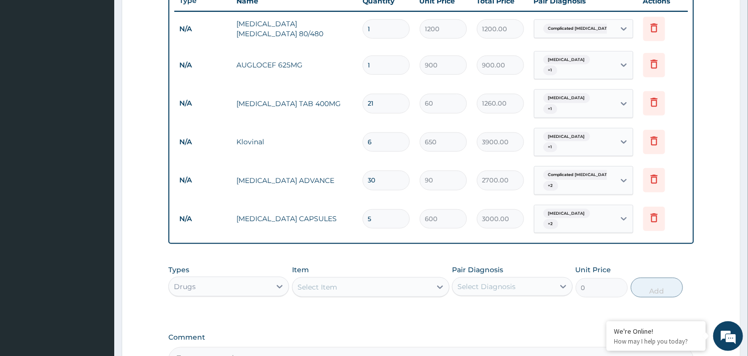
scroll to position [381, 0]
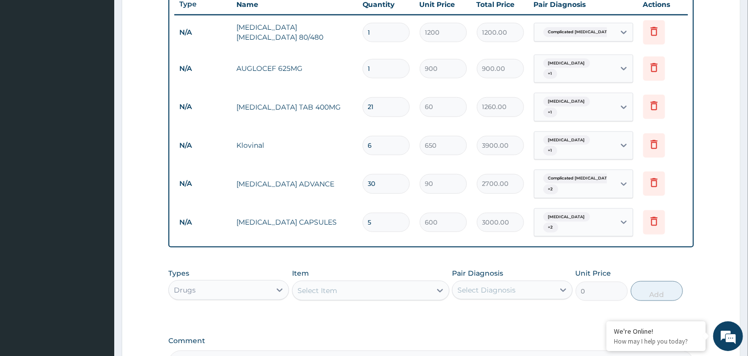
type input "21"
click at [393, 66] on input "1" at bounding box center [385, 68] width 47 height 19
type input "14"
type input "12600.00"
type input "14"
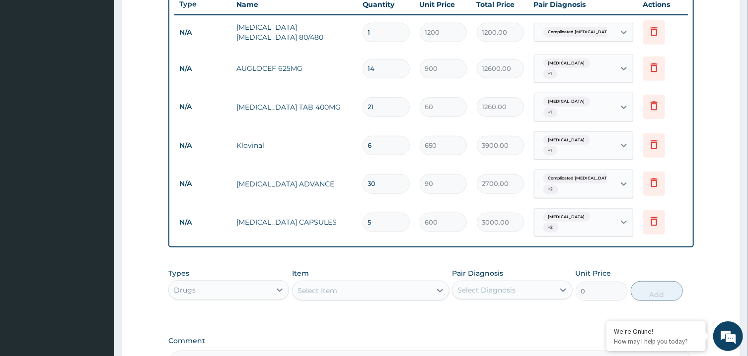
click at [387, 40] on input "1" at bounding box center [385, 32] width 47 height 19
type input "6"
type input "7200.00"
type input "6"
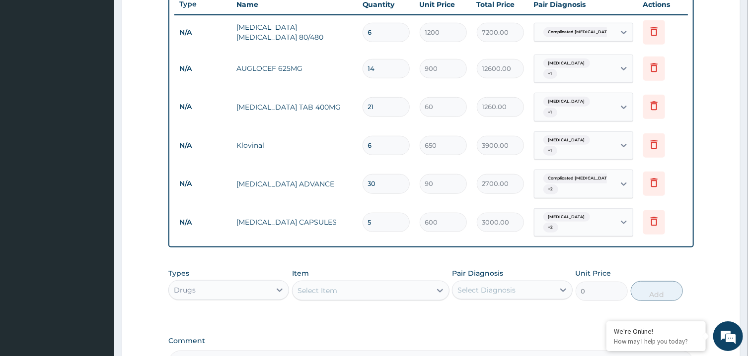
click at [403, 283] on div "Select Item" at bounding box center [361, 291] width 139 height 16
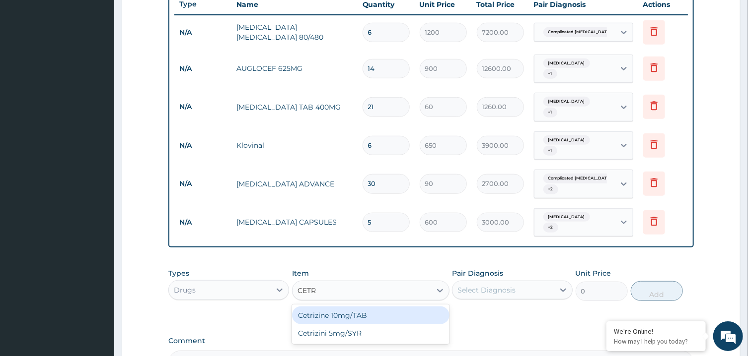
type input "CETRI"
click at [410, 307] on div "Cetrizine 10mg/TAB" at bounding box center [370, 316] width 157 height 18
type input "300"
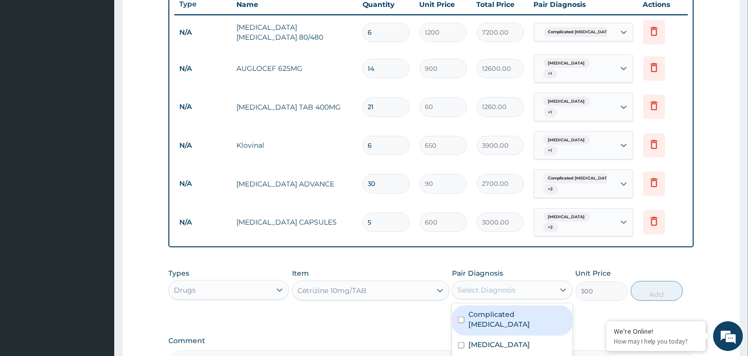
drag, startPoint x: 473, startPoint y: 280, endPoint x: 483, endPoint y: 274, distance: 11.6
click at [481, 281] on div "Select Diagnosis" at bounding box center [512, 290] width 121 height 19
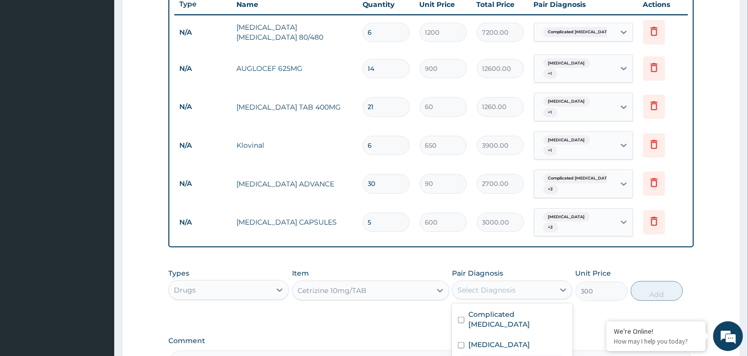
checkbox input "true"
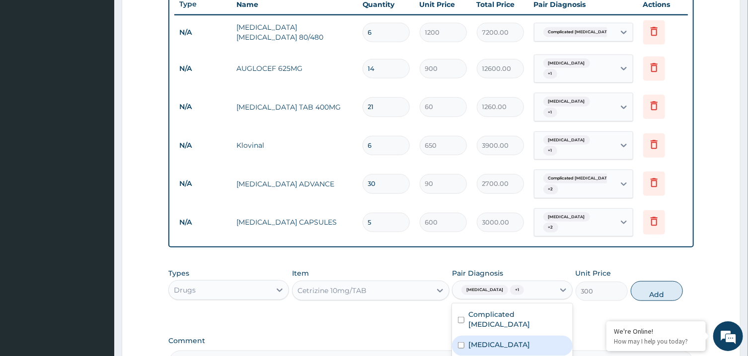
click at [499, 336] on div "Sepsis" at bounding box center [512, 346] width 121 height 20
checkbox input "true"
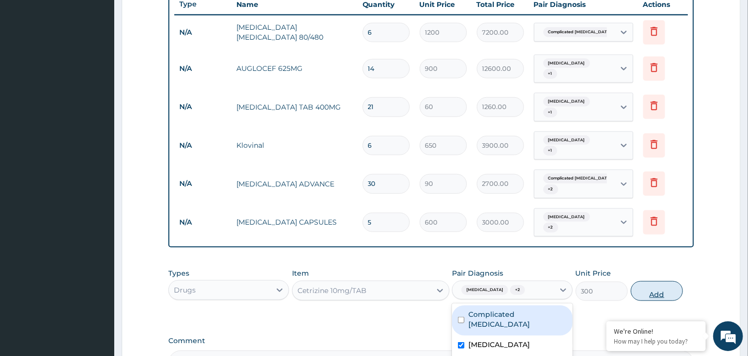
click at [641, 282] on button "Add" at bounding box center [657, 292] width 53 height 20
type input "0"
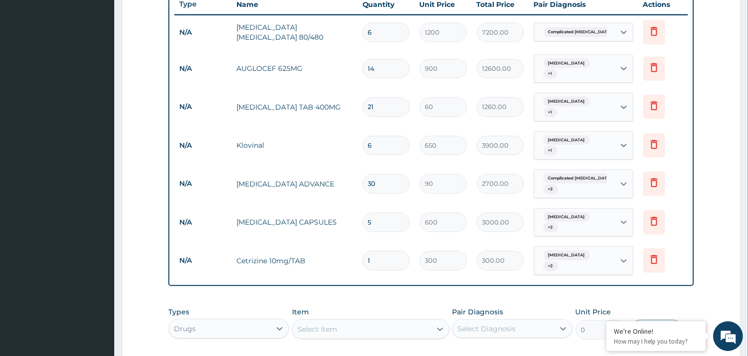
type input "10"
type input "3000.00"
type input "10"
drag, startPoint x: 654, startPoint y: 324, endPoint x: 757, endPoint y: 214, distance: 150.4
click at [747, 218] on div "R EL Toggle navigation Genezland Hospital Genezland Hospital - genezlandhospita…" at bounding box center [374, 69] width 748 height 900
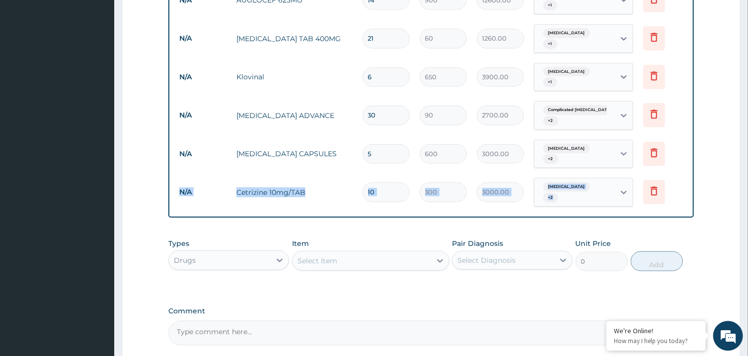
scroll to position [521, 0]
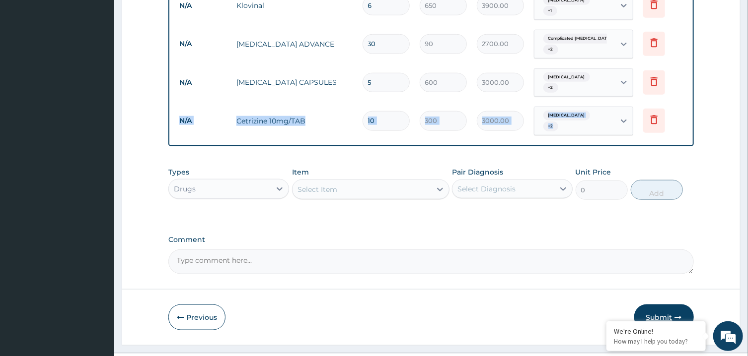
click at [656, 305] on button "Submit" at bounding box center [664, 318] width 60 height 26
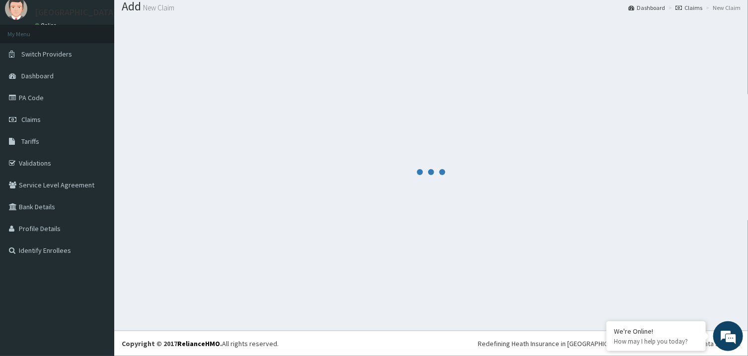
scroll to position [32, 0]
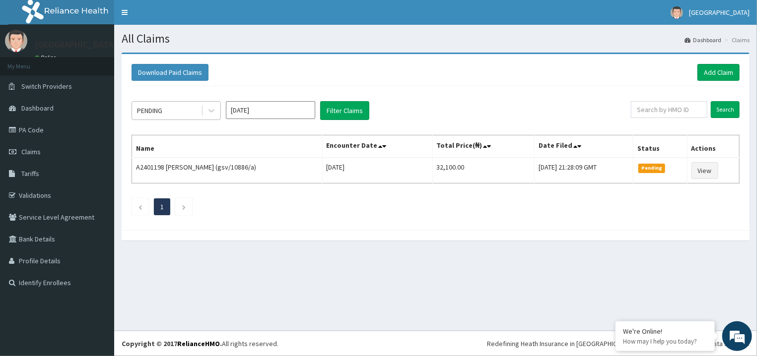
click at [189, 112] on div "PENDING" at bounding box center [166, 111] width 69 height 16
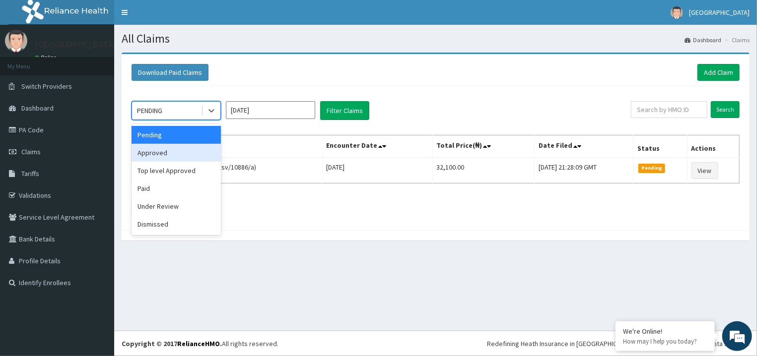
click at [191, 157] on div "Approved" at bounding box center [176, 153] width 89 height 18
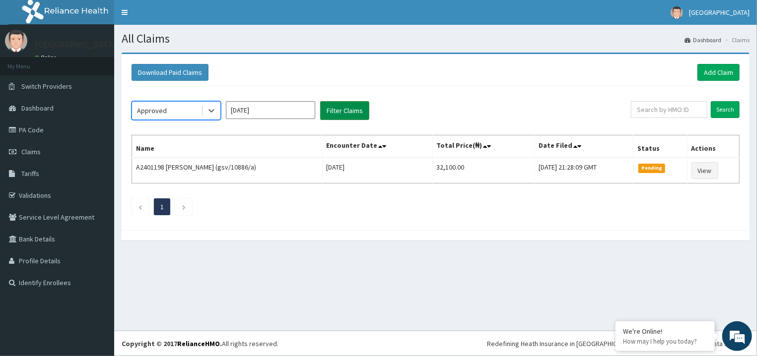
click at [347, 104] on button "Filter Claims" at bounding box center [344, 110] width 49 height 19
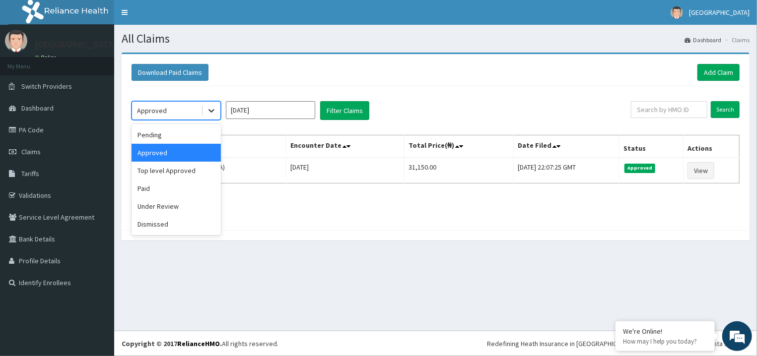
click at [210, 119] on div at bounding box center [212, 111] width 18 height 18
click at [185, 210] on div "Under Review" at bounding box center [176, 207] width 89 height 18
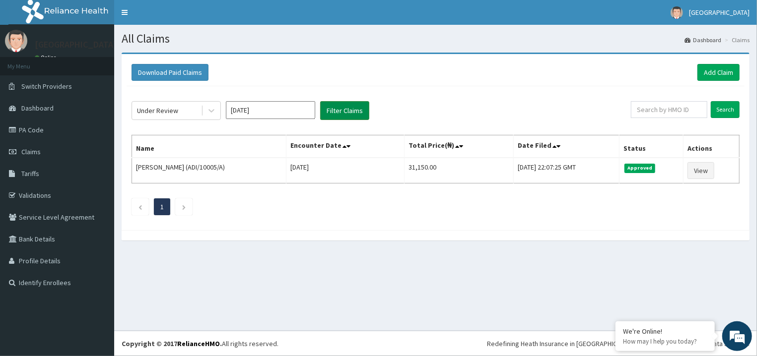
click at [348, 112] on button "Filter Claims" at bounding box center [344, 110] width 49 height 19
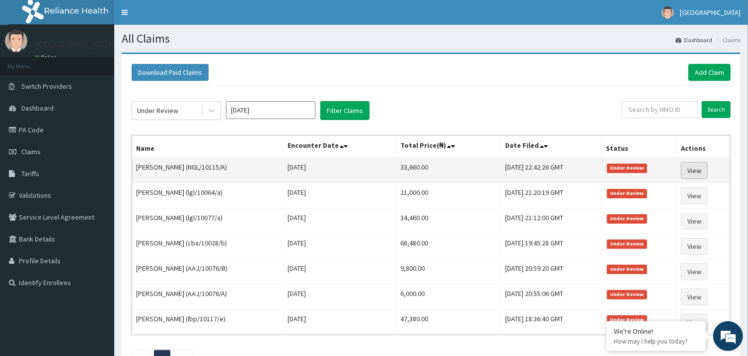
click at [704, 166] on link "View" at bounding box center [694, 170] width 27 height 17
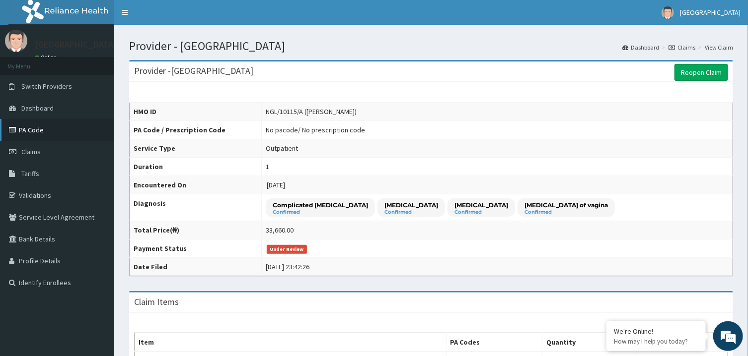
click at [53, 129] on link "PA Code" at bounding box center [57, 130] width 114 height 22
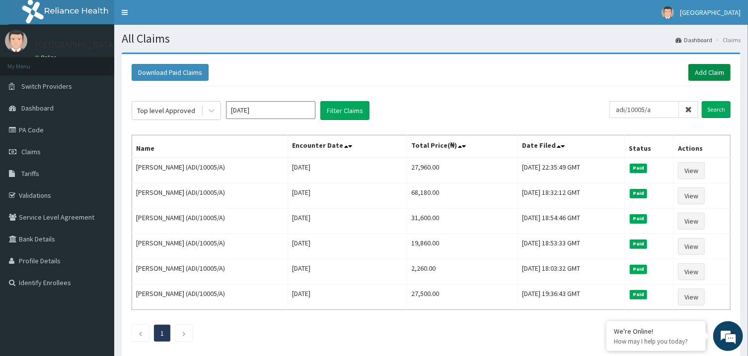
click at [703, 70] on link "Add Claim" at bounding box center [709, 72] width 42 height 17
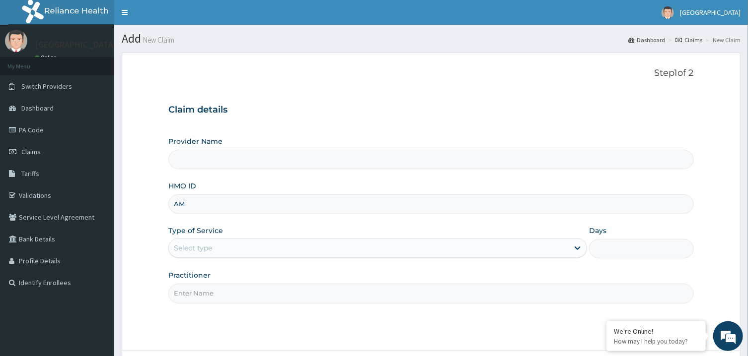
type input "AML"
type input "[GEOGRAPHIC_DATA]"
type input "AML/10545/A"
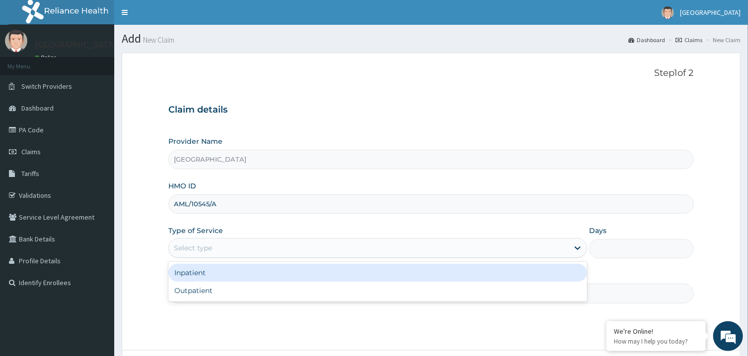
click at [312, 242] on div "Select type" at bounding box center [369, 248] width 400 height 16
click at [272, 279] on div "Inpatient" at bounding box center [377, 273] width 419 height 18
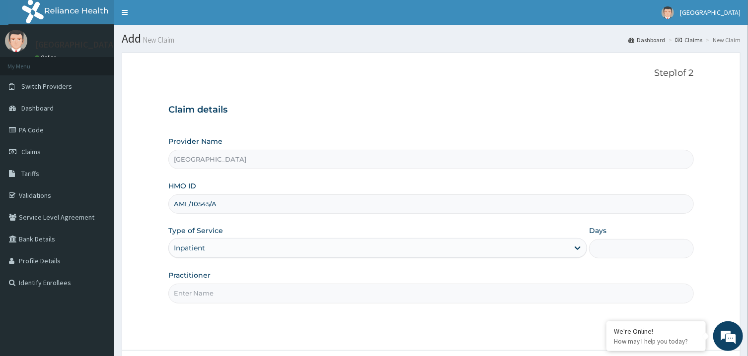
click at [267, 294] on input "Practitioner" at bounding box center [430, 293] width 525 height 19
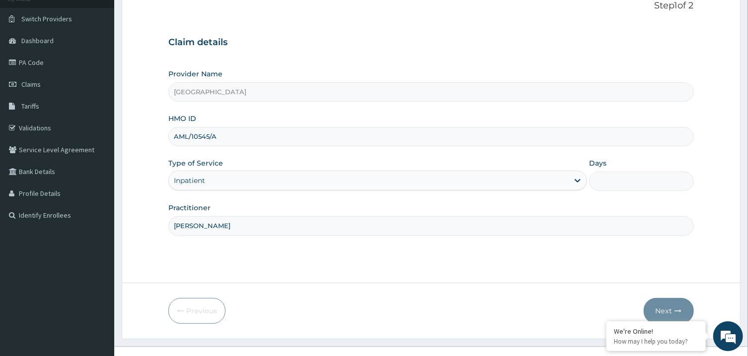
scroll to position [83, 0]
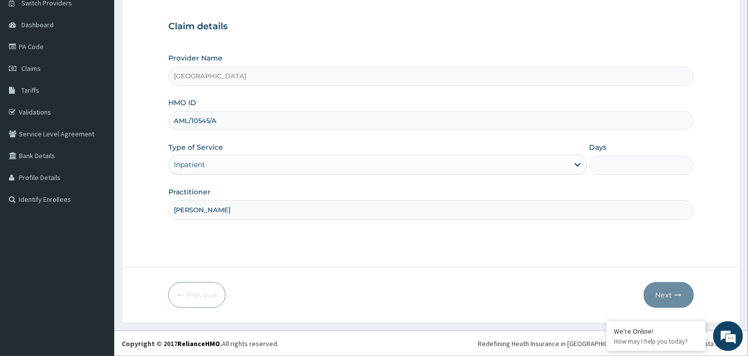
type input "PETER PRINCE"
click at [625, 170] on input "Days" at bounding box center [641, 165] width 105 height 19
type input "2"
click at [664, 292] on button "Next" at bounding box center [668, 295] width 50 height 26
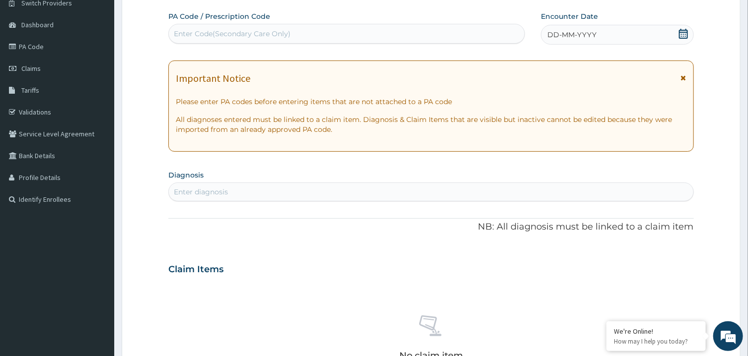
click at [683, 33] on icon at bounding box center [683, 34] width 9 height 10
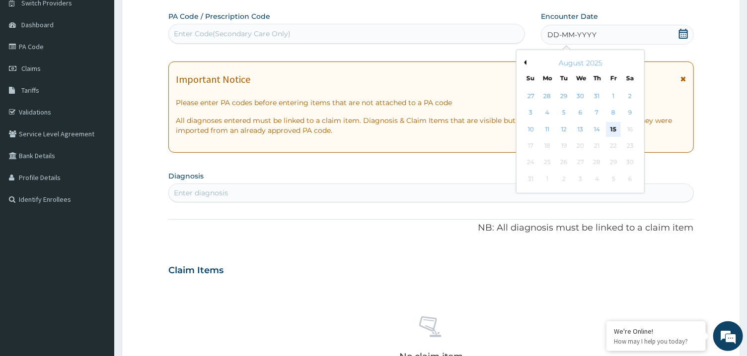
click at [610, 123] on div "15" at bounding box center [613, 129] width 15 height 15
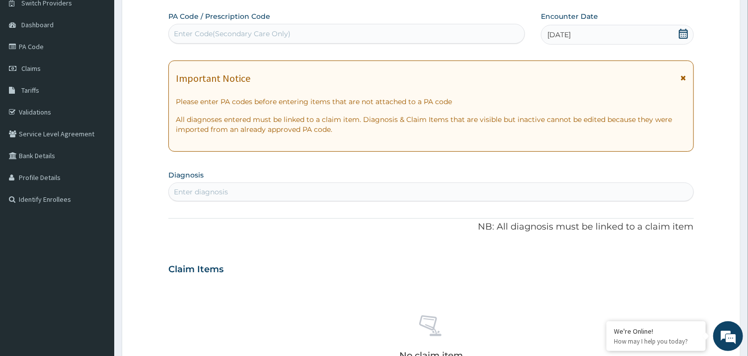
click at [460, 33] on div "Enter Code(Secondary Care Only)" at bounding box center [346, 34] width 355 height 16
click at [422, 195] on div "Enter diagnosis" at bounding box center [431, 192] width 524 height 16
type input "LIPOMA"
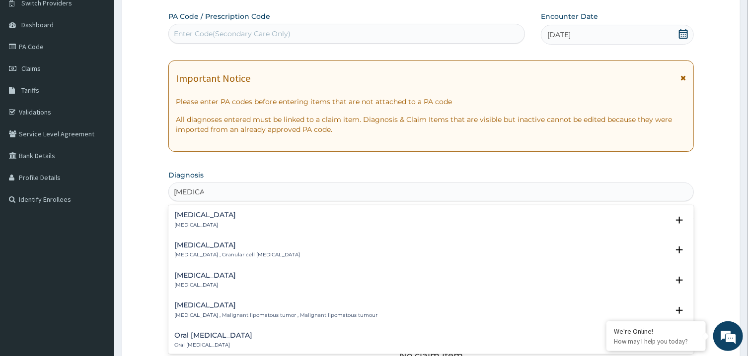
click at [215, 223] on div "Lipoma Lipoma" at bounding box center [430, 219] width 513 height 17
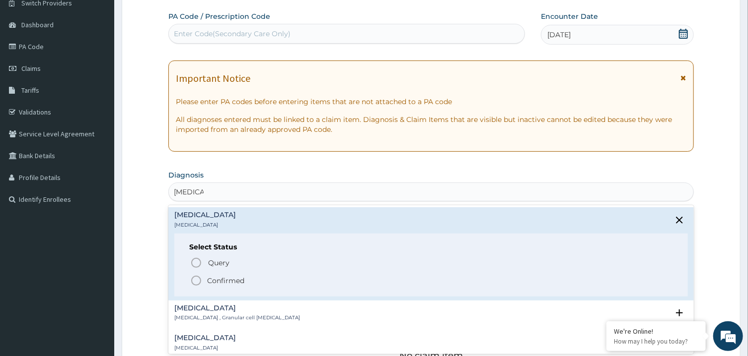
click at [193, 284] on icon "status option filled" at bounding box center [196, 281] width 12 height 12
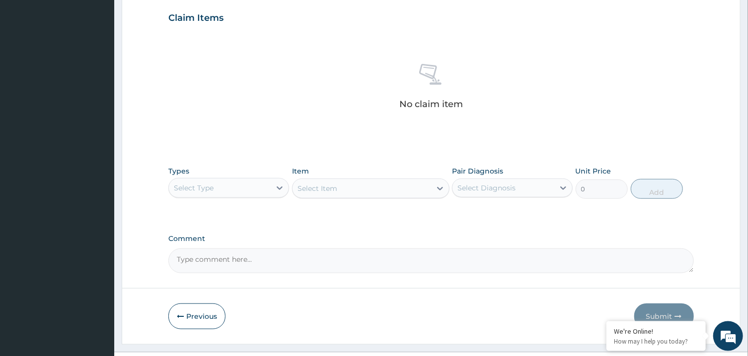
scroll to position [359, 0]
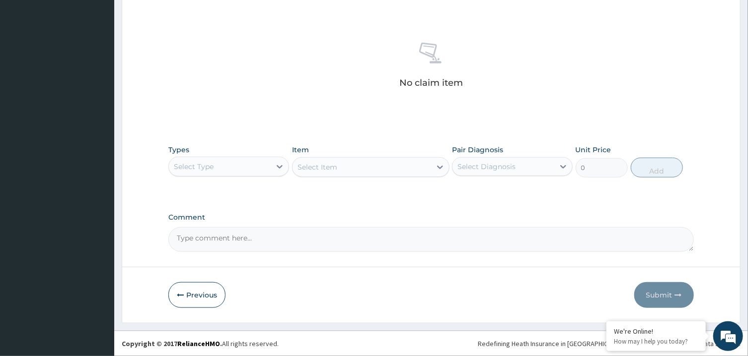
click at [254, 166] on div "Select Type" at bounding box center [220, 167] width 102 height 16
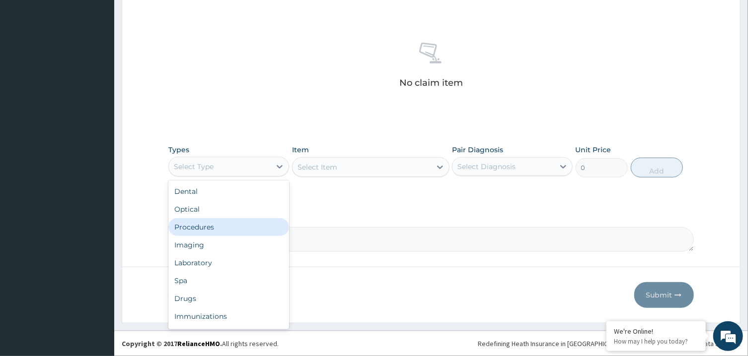
click at [239, 224] on div "Procedures" at bounding box center [228, 227] width 121 height 18
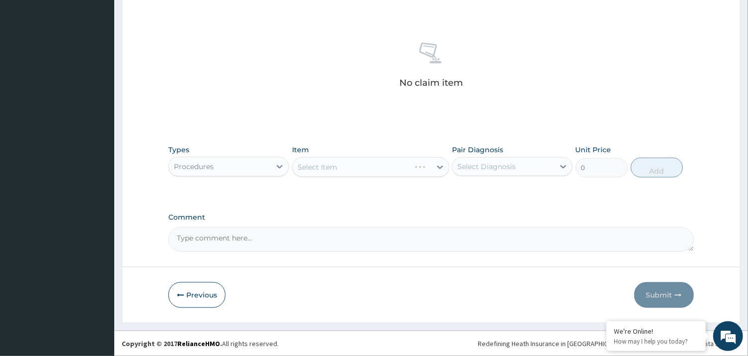
click at [358, 170] on div "Select Item" at bounding box center [370, 167] width 157 height 20
click at [358, 170] on div "Select Item" at bounding box center [361, 167] width 139 height 16
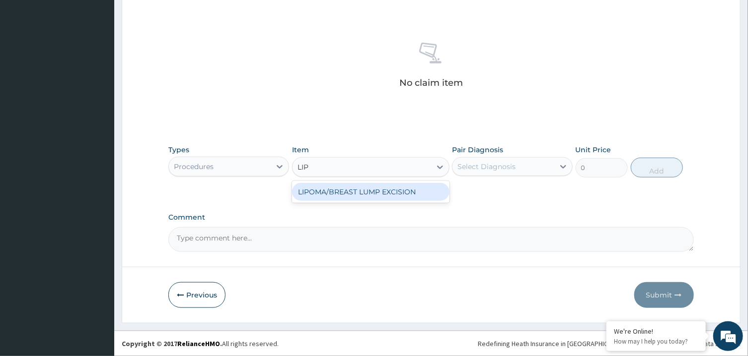
type input "LIPO"
click at [350, 195] on div "LIPOMA/BREAST LUMP EXCISION" at bounding box center [370, 192] width 157 height 18
type input "50000"
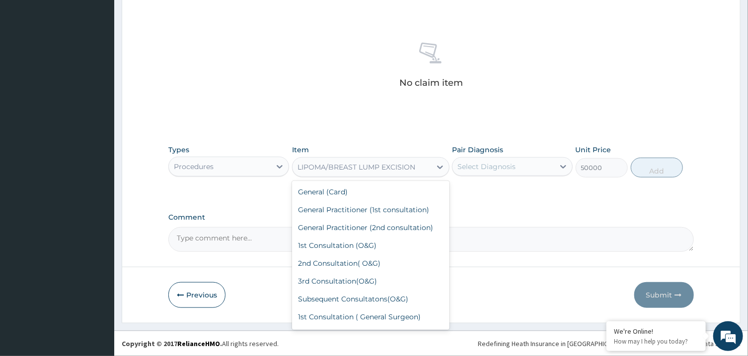
click at [362, 171] on div "LIPOMA/BREAST LUMP EXCISION" at bounding box center [356, 167] width 118 height 10
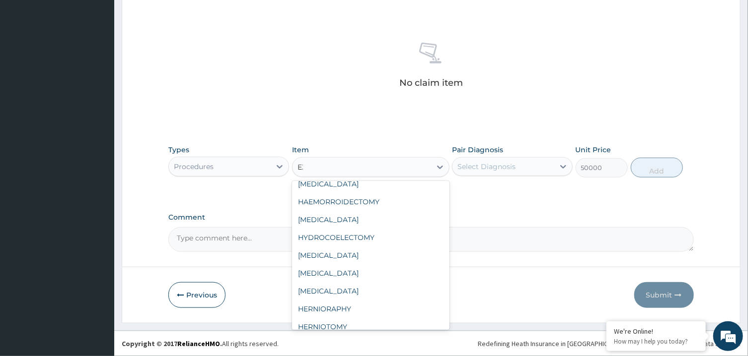
scroll to position [0, 0]
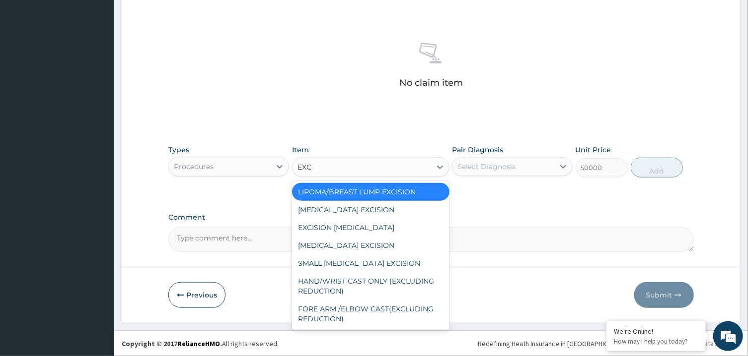
type input "EXCI"
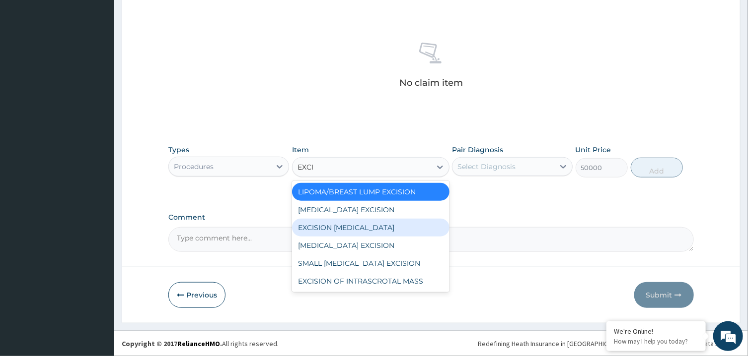
click at [353, 232] on div "EXCISION BIOPSY" at bounding box center [370, 228] width 157 height 18
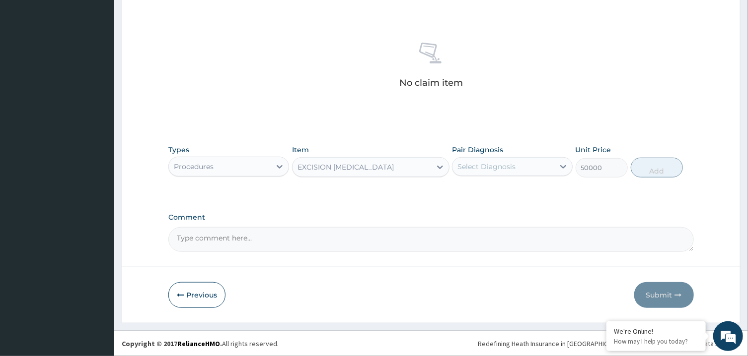
type input "10000"
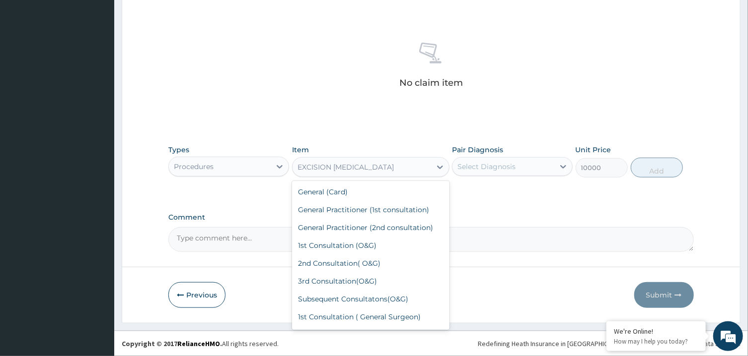
click at [350, 170] on div "EXCISION BIOPSY" at bounding box center [345, 167] width 96 height 10
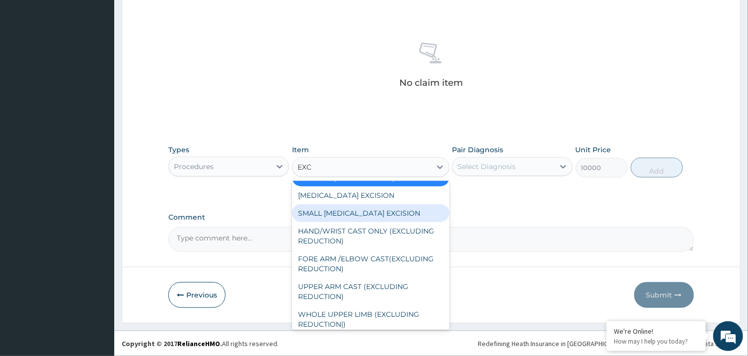
scroll to position [51, 0]
type input "EXCI"
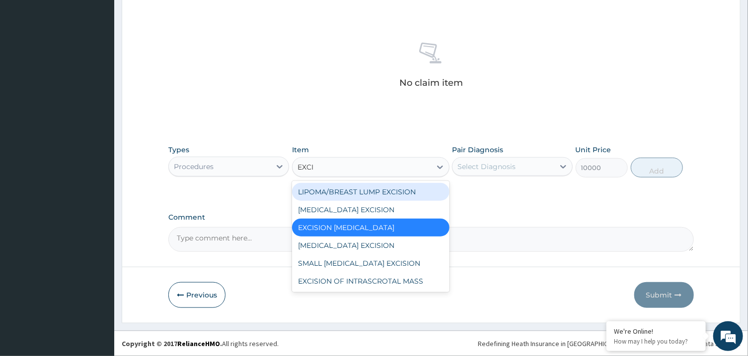
click at [375, 190] on div "LIPOMA/BREAST LUMP EXCISION" at bounding box center [370, 192] width 157 height 18
type input "50000"
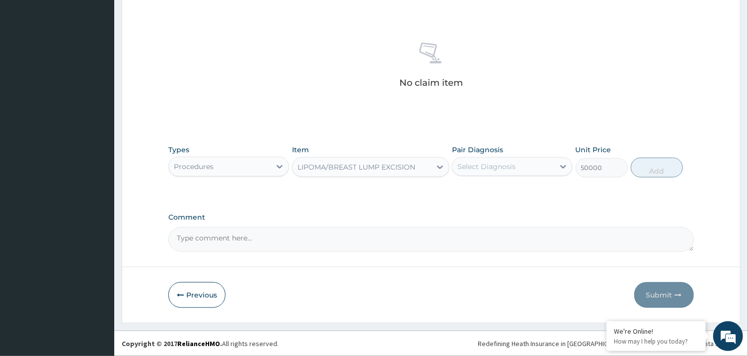
click at [489, 162] on div "Select Diagnosis" at bounding box center [503, 167] width 102 height 16
click at [490, 190] on label "Lipoma" at bounding box center [499, 191] width 62 height 10
checkbox input "true"
click at [659, 162] on button "Add" at bounding box center [657, 168] width 53 height 20
type input "0"
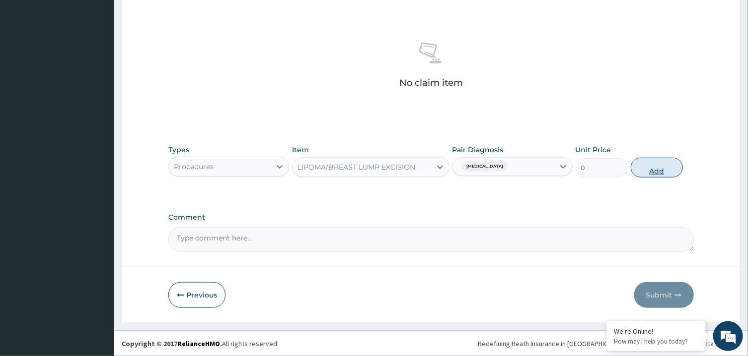
scroll to position [311, 0]
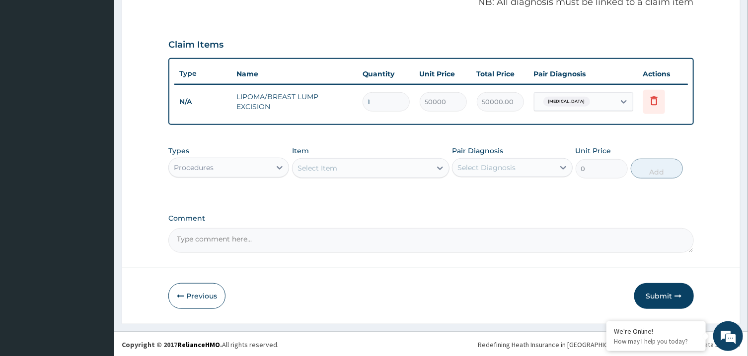
click at [388, 171] on div "Select Item" at bounding box center [361, 168] width 139 height 16
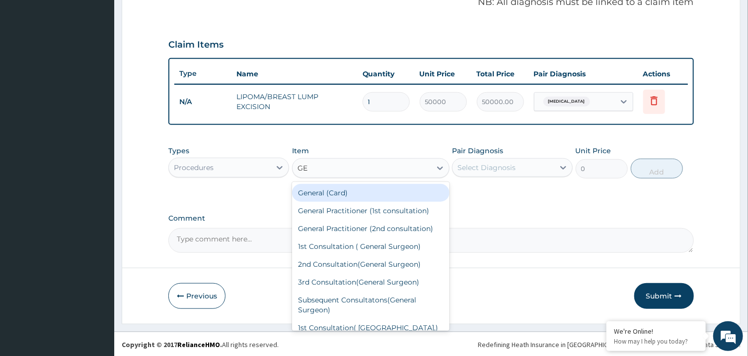
type input "GE"
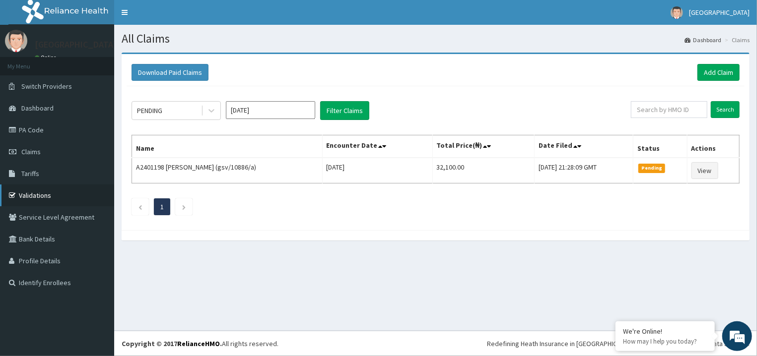
click at [58, 192] on link "Validations" at bounding box center [57, 196] width 114 height 22
